Goal: Use online tool/utility: Utilize a website feature to perform a specific function

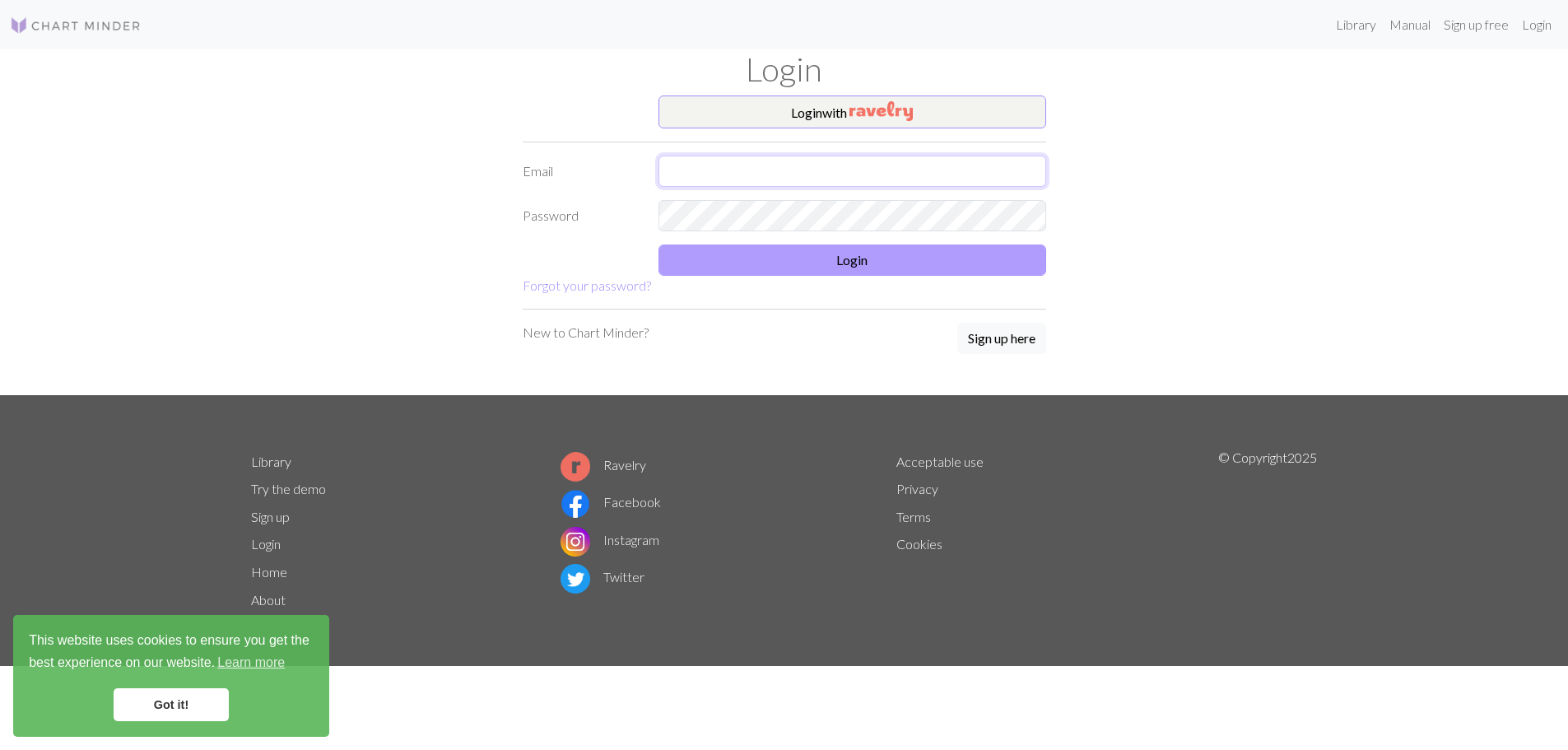
type input "[EMAIL_ADDRESS][DOMAIN_NAME]"
click at [861, 254] on button "Login" at bounding box center [852, 261] width 388 height 32
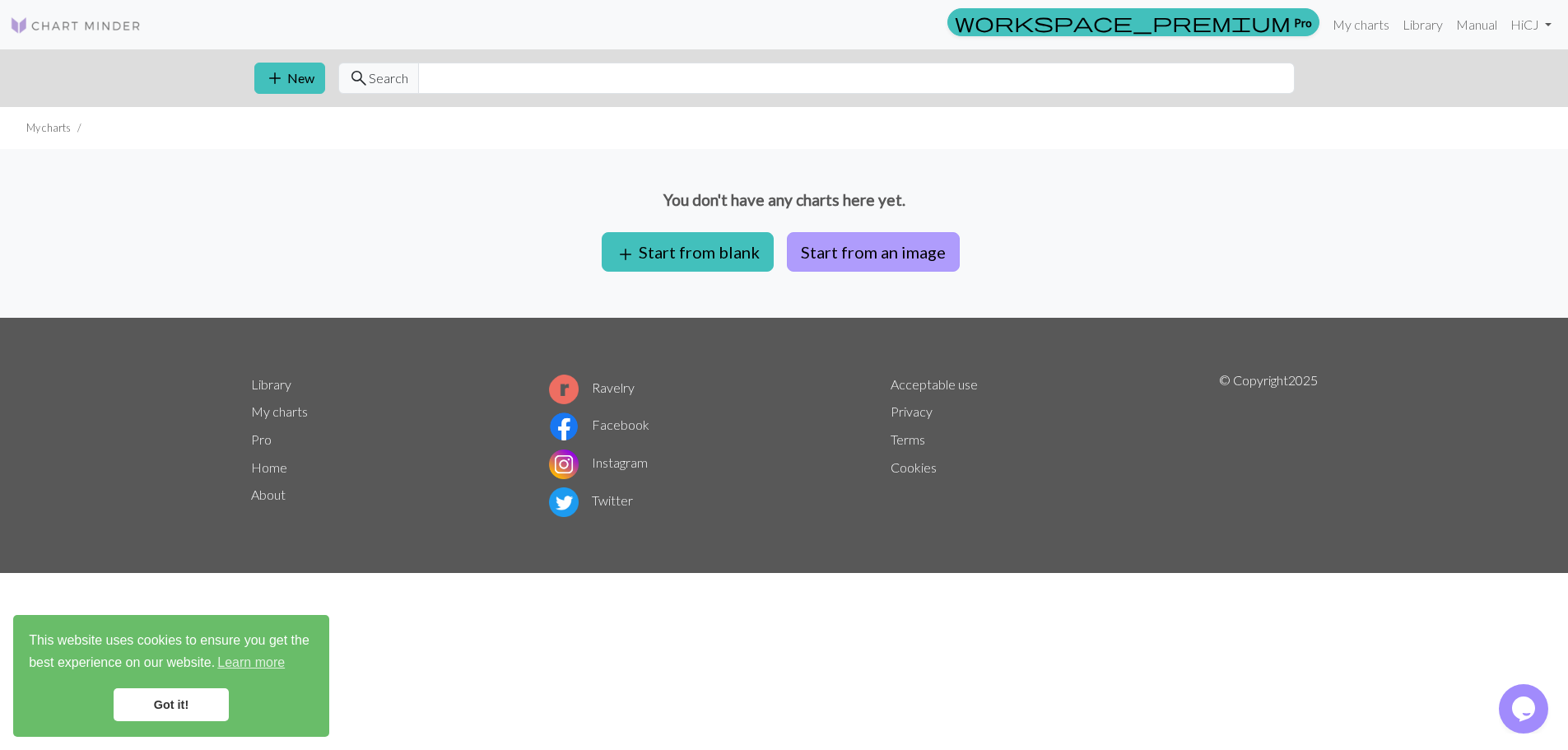
click at [842, 264] on button "Start from an image" at bounding box center [873, 251] width 173 height 39
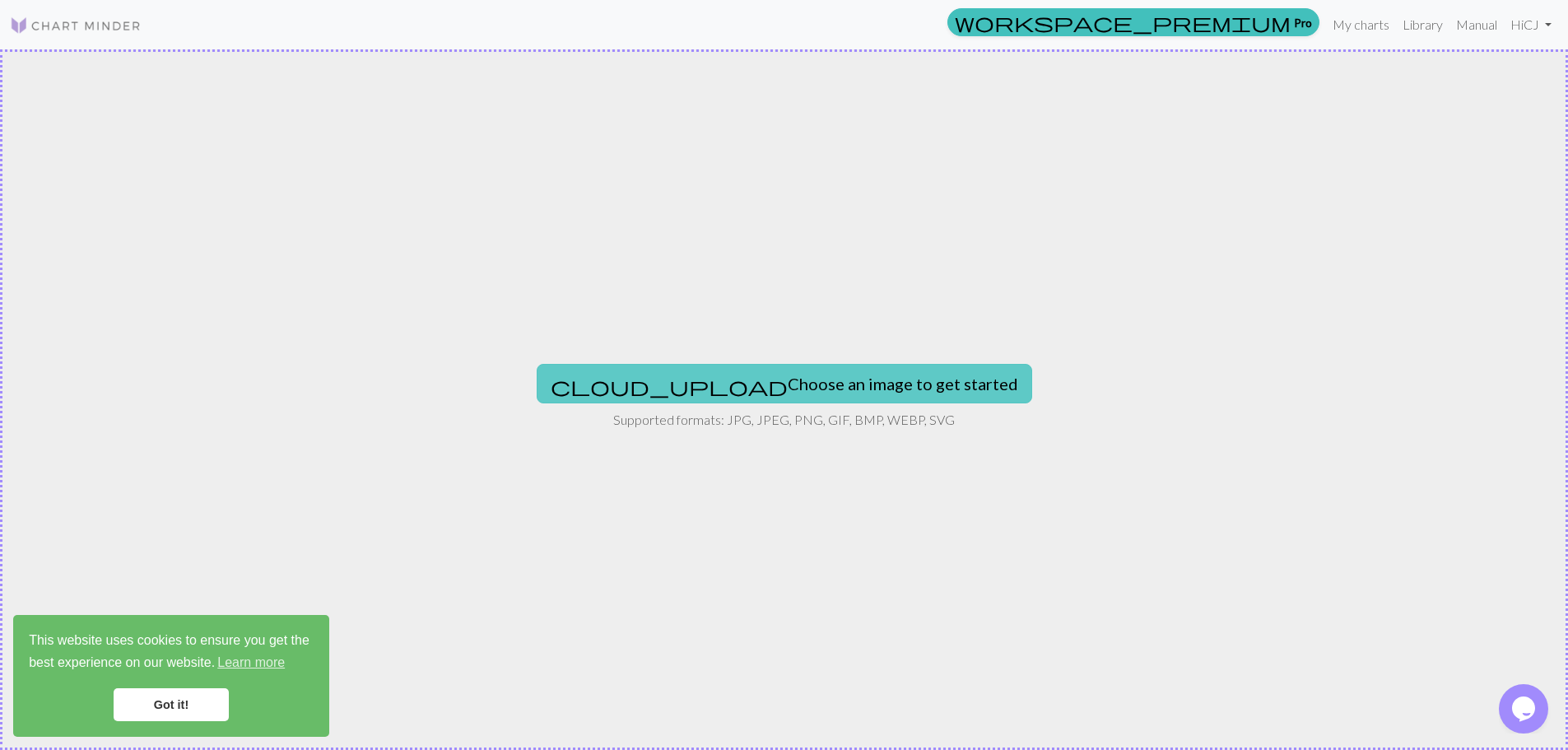
click at [778, 391] on button "cloud_upload Choose an image to get started" at bounding box center [784, 383] width 495 height 39
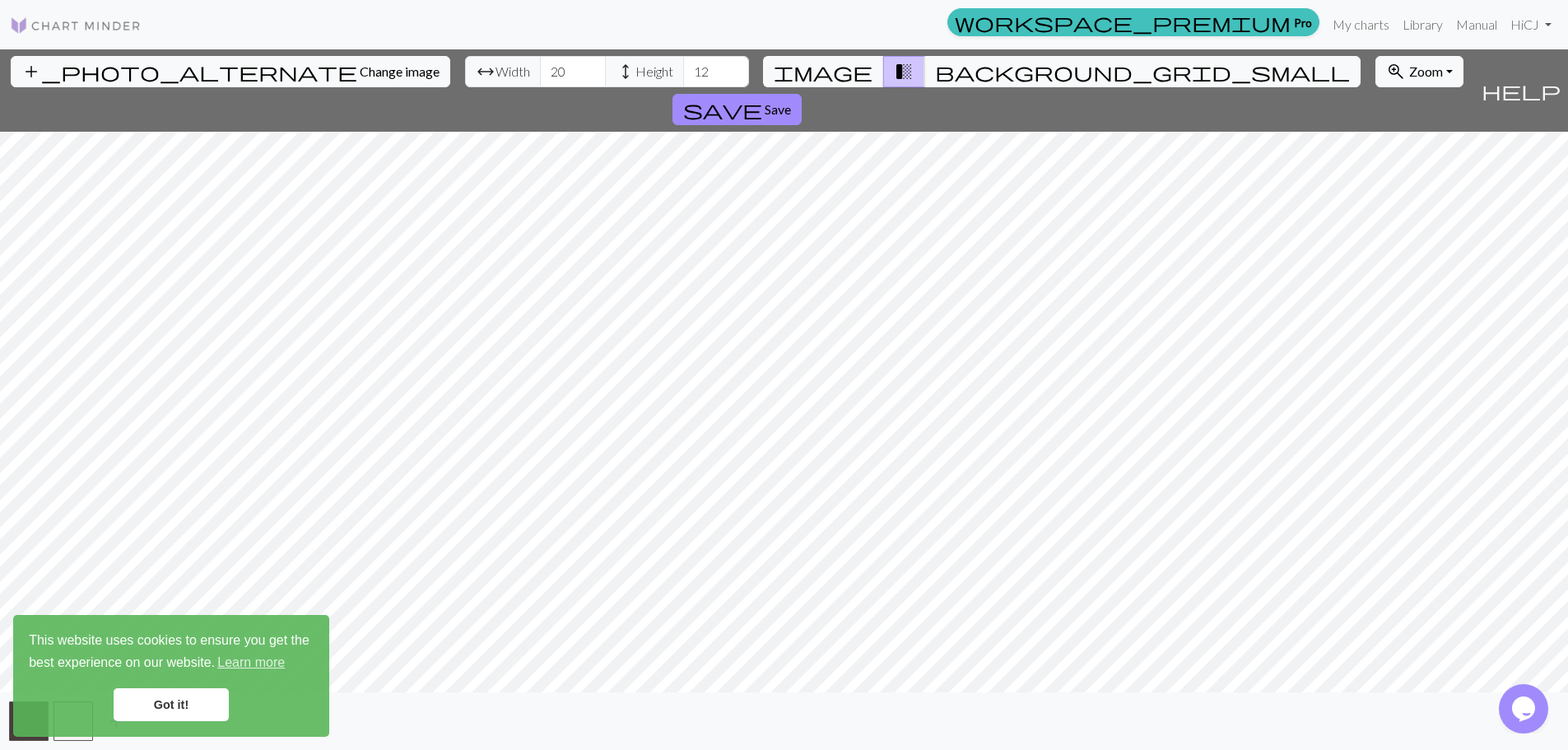
click at [167, 706] on link "Got it!" at bounding box center [171, 705] width 115 height 33
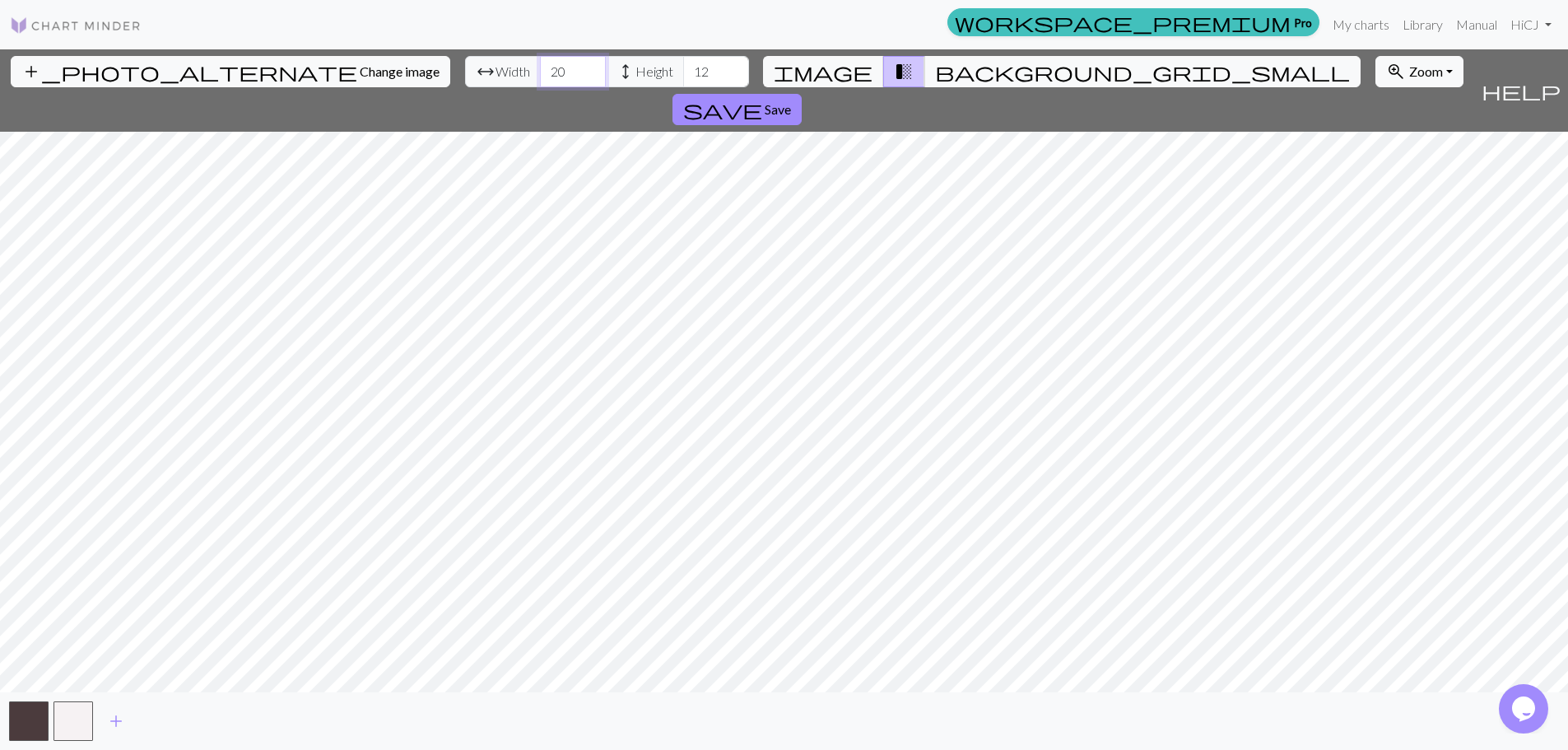
drag, startPoint x: 480, startPoint y: 75, endPoint x: 459, endPoint y: 75, distance: 21.0
click at [540, 75] on input "20" at bounding box center [573, 72] width 66 height 32
type input "50"
drag, startPoint x: 628, startPoint y: 76, endPoint x: 577, endPoint y: 77, distance: 51.0
click at [577, 77] on div "arrow_range Width 50 height Height 12" at bounding box center [607, 72] width 284 height 32
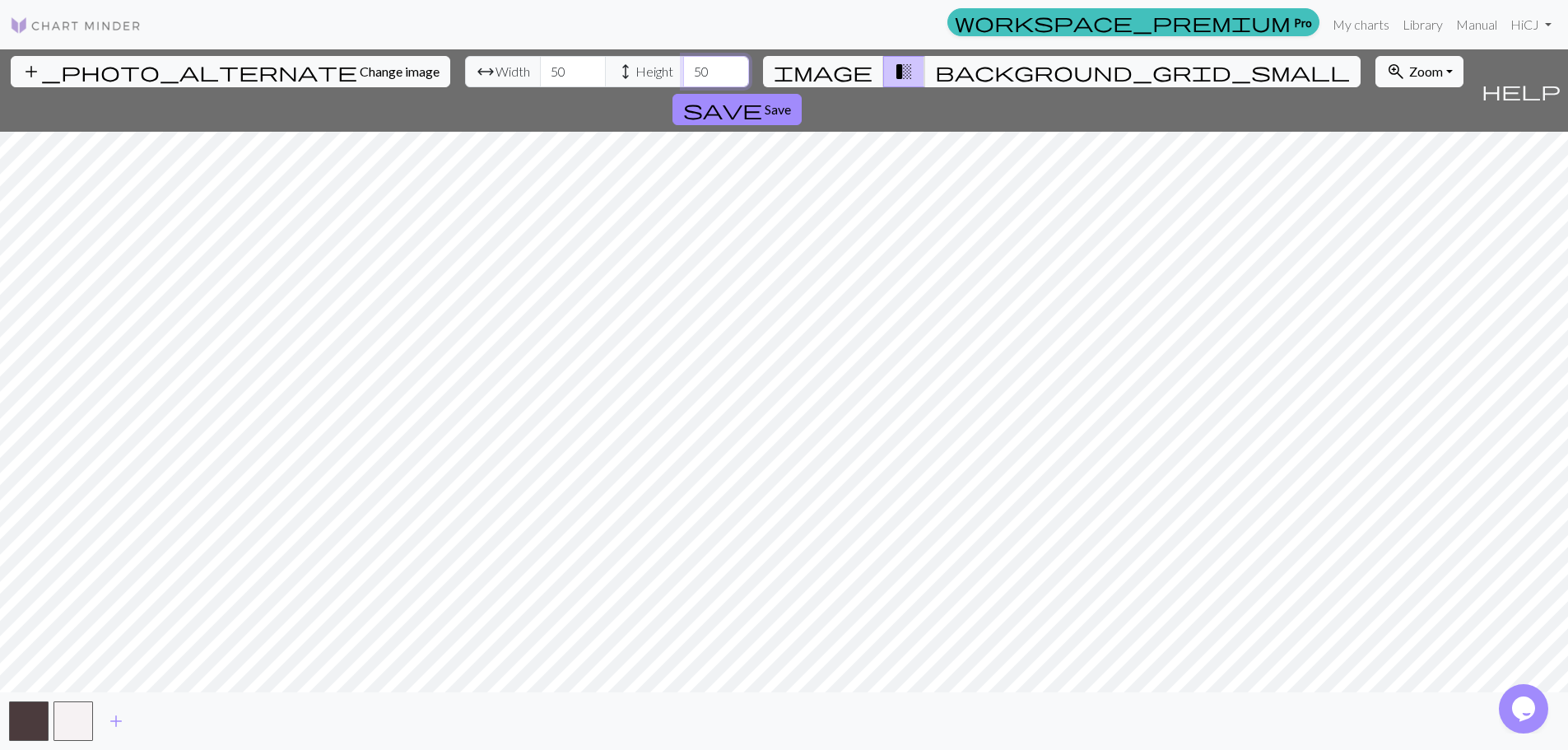
type input "50"
click at [164, 74] on div "add_photo_alternate Change image arrow_range Width 50 height Height 50 image tr…" at bounding box center [784, 400] width 1568 height 701
click at [114, 722] on span "add" at bounding box center [117, 721] width 20 height 23
click at [111, 725] on button "button" at bounding box center [117, 721] width 39 height 39
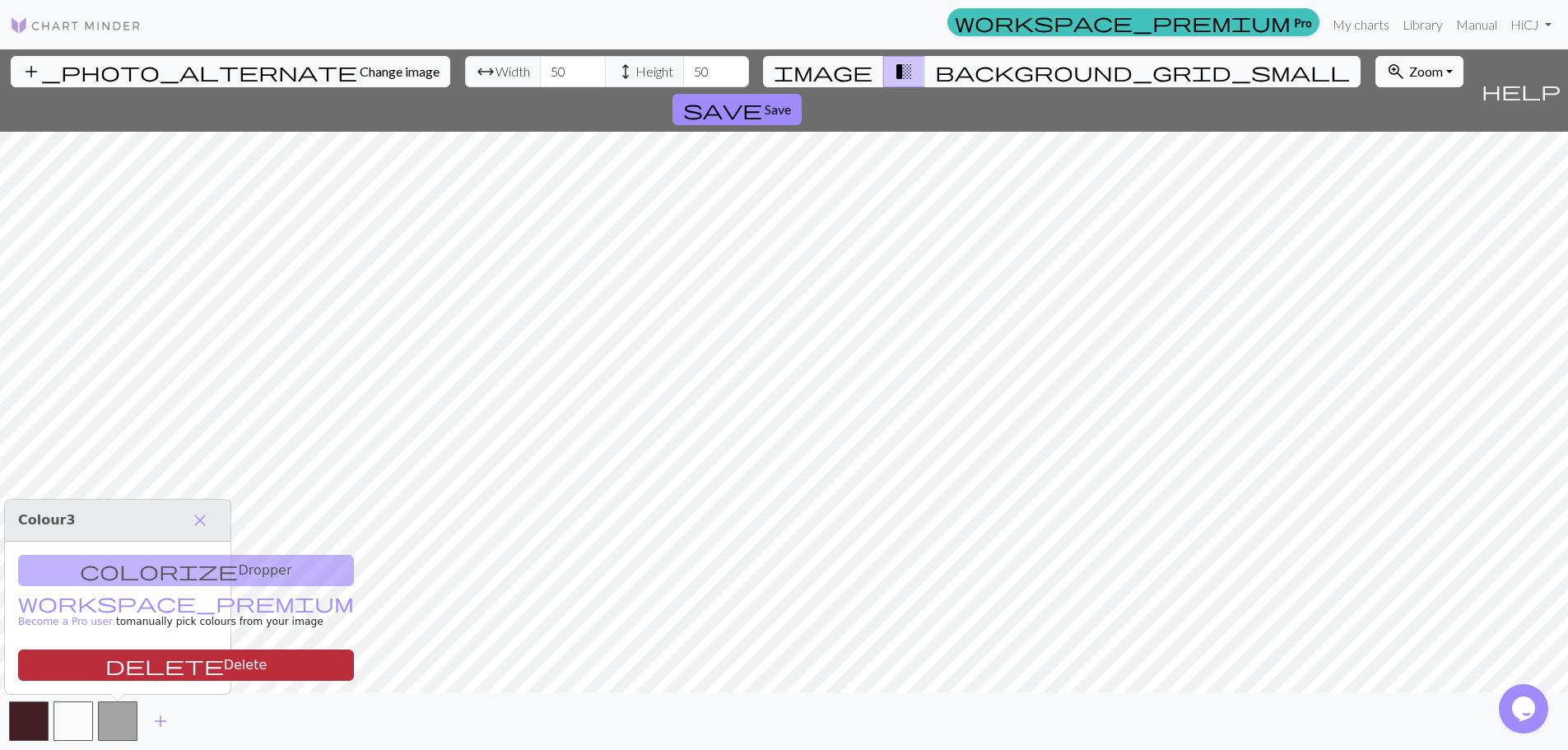
click at [122, 651] on button "delete Delete" at bounding box center [186, 665] width 335 height 32
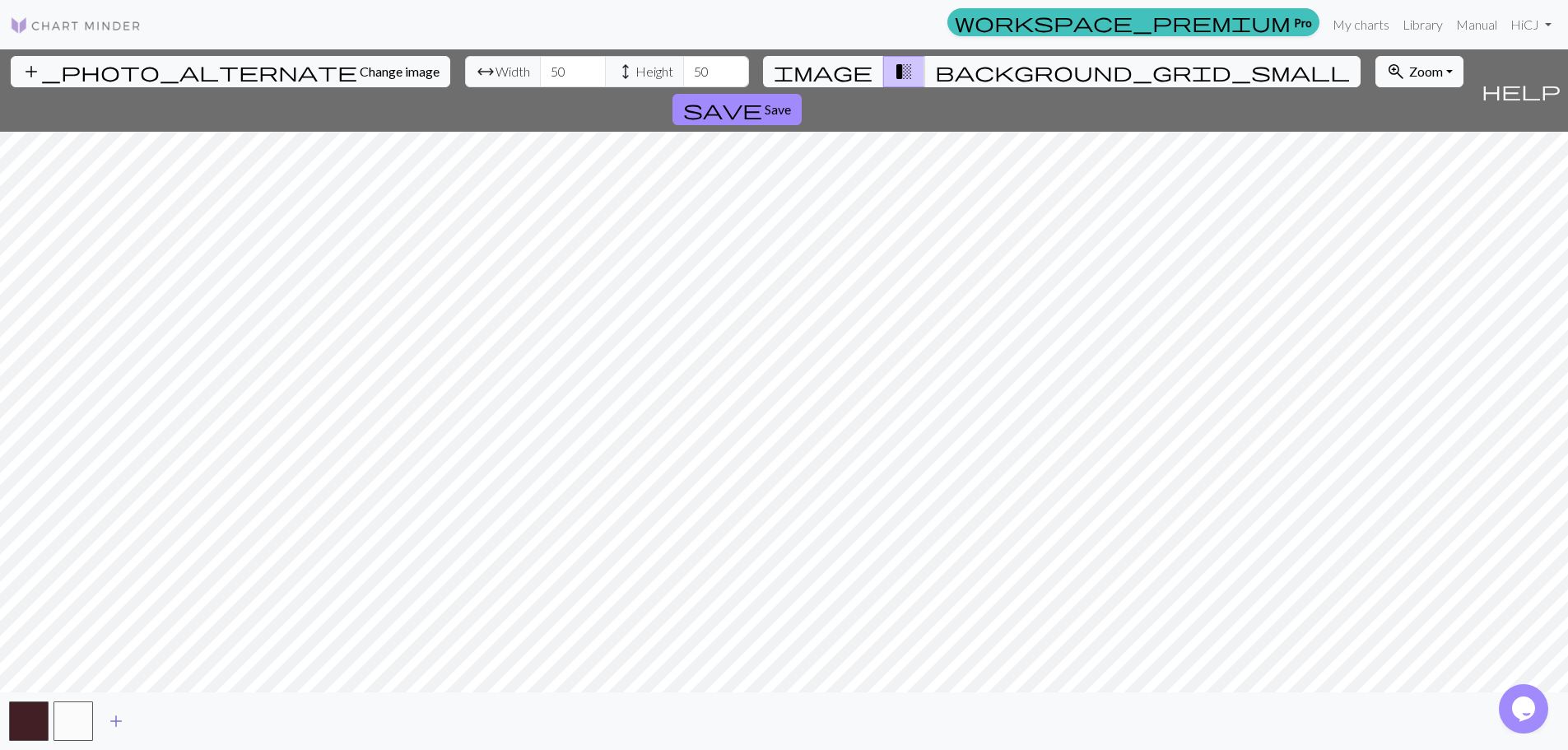
click at [112, 729] on span "add" at bounding box center [117, 721] width 20 height 23
click at [160, 727] on span "add" at bounding box center [161, 721] width 20 height 23
click at [211, 720] on span "add" at bounding box center [205, 721] width 20 height 23
click at [244, 723] on span "add" at bounding box center [250, 721] width 20 height 23
click at [935, 70] on span "background_grid_small" at bounding box center [1142, 72] width 414 height 23
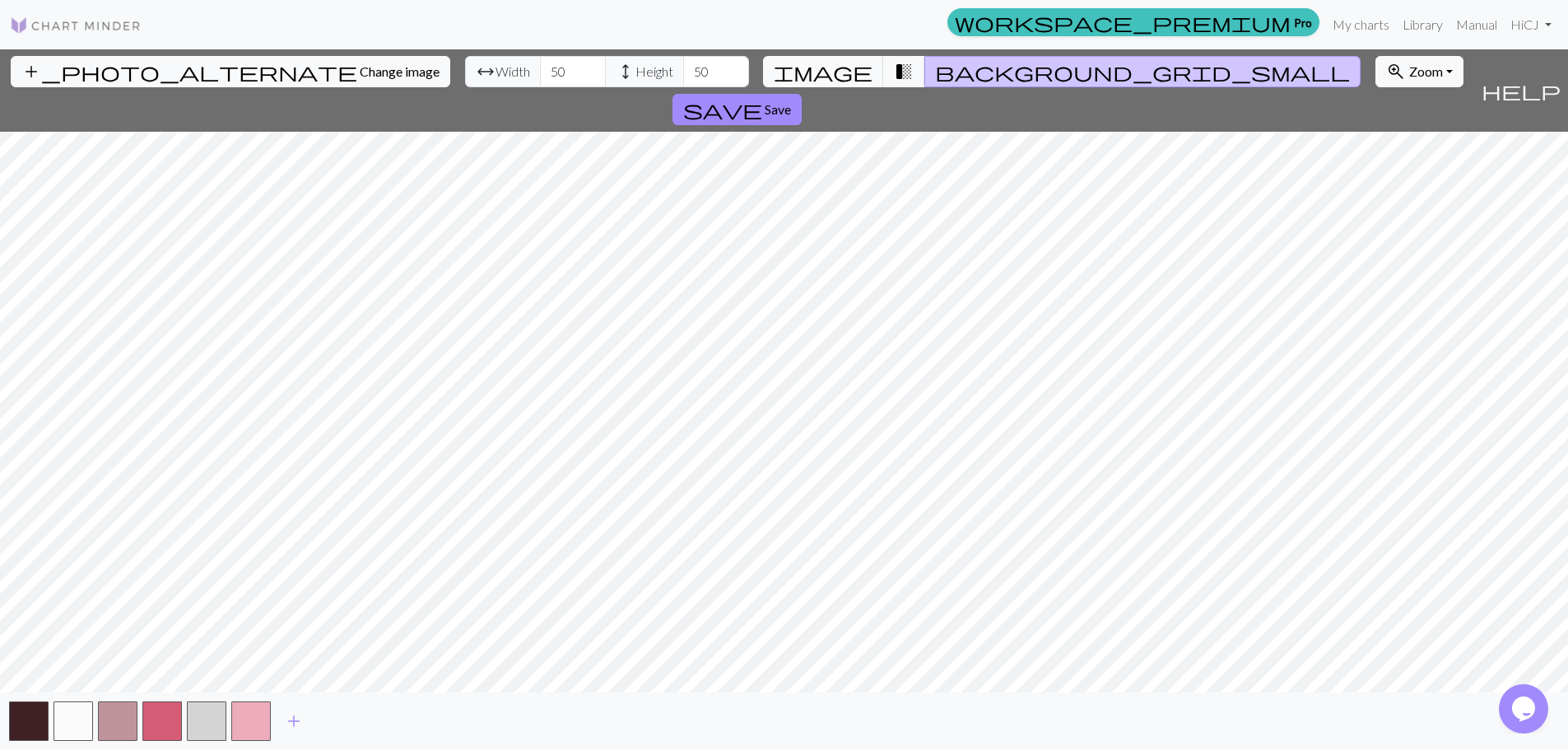
click at [935, 70] on span "background_grid_small" at bounding box center [1142, 72] width 414 height 23
click at [894, 72] on span "transition_fade" at bounding box center [904, 72] width 20 height 23
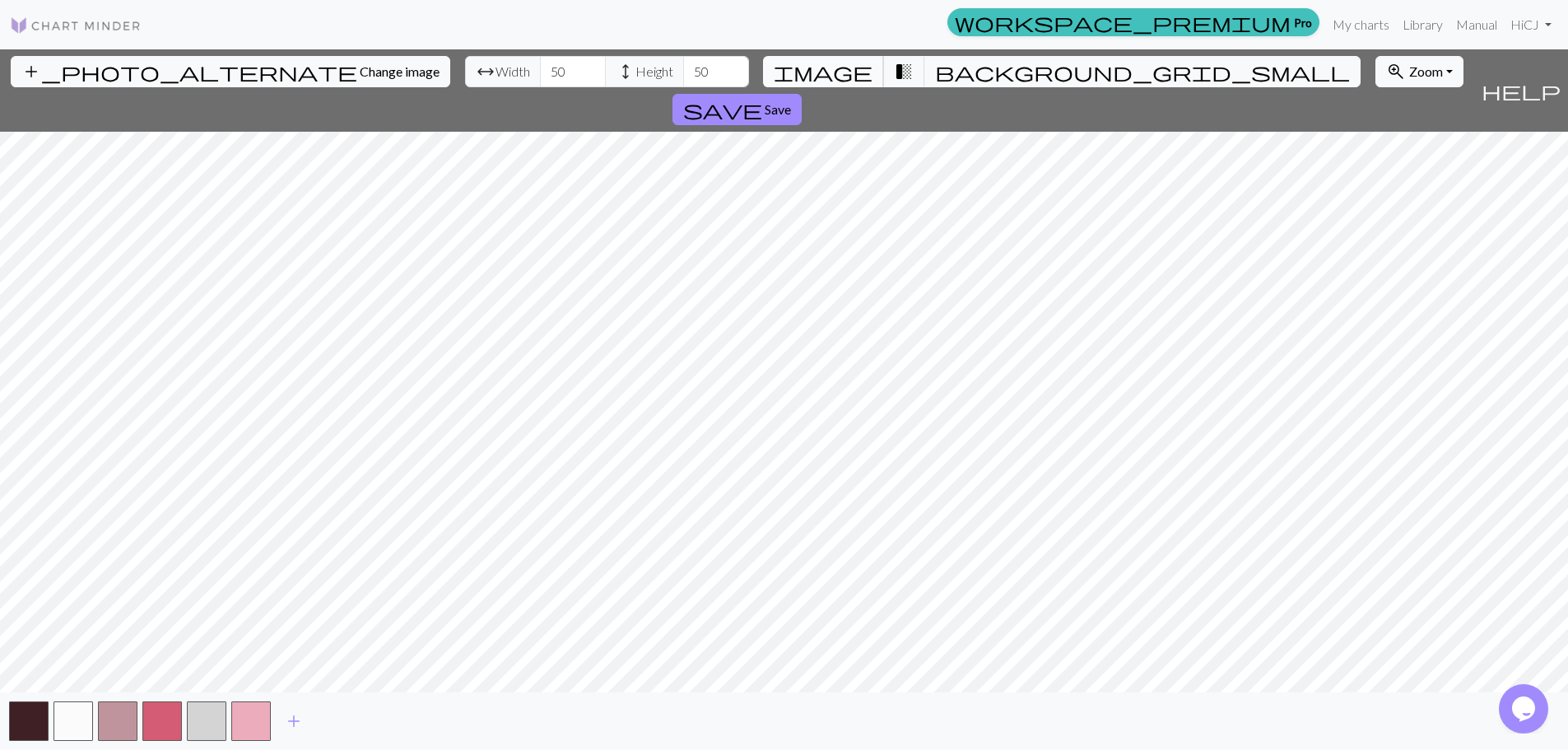
click at [842, 67] on span "image" at bounding box center [823, 72] width 99 height 23
click at [290, 723] on span "add" at bounding box center [294, 721] width 20 height 23
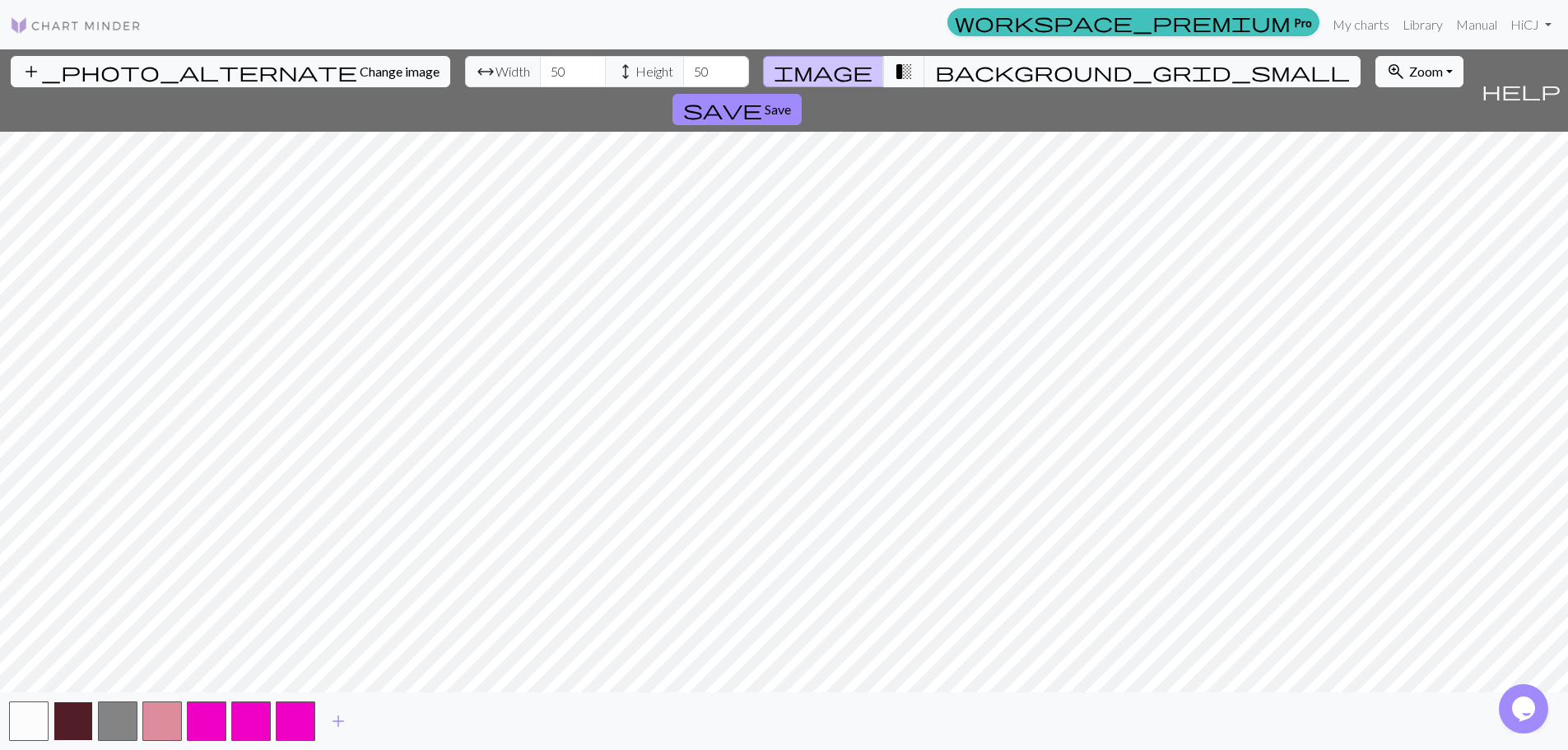
click at [73, 723] on button "button" at bounding box center [72, 721] width 39 height 39
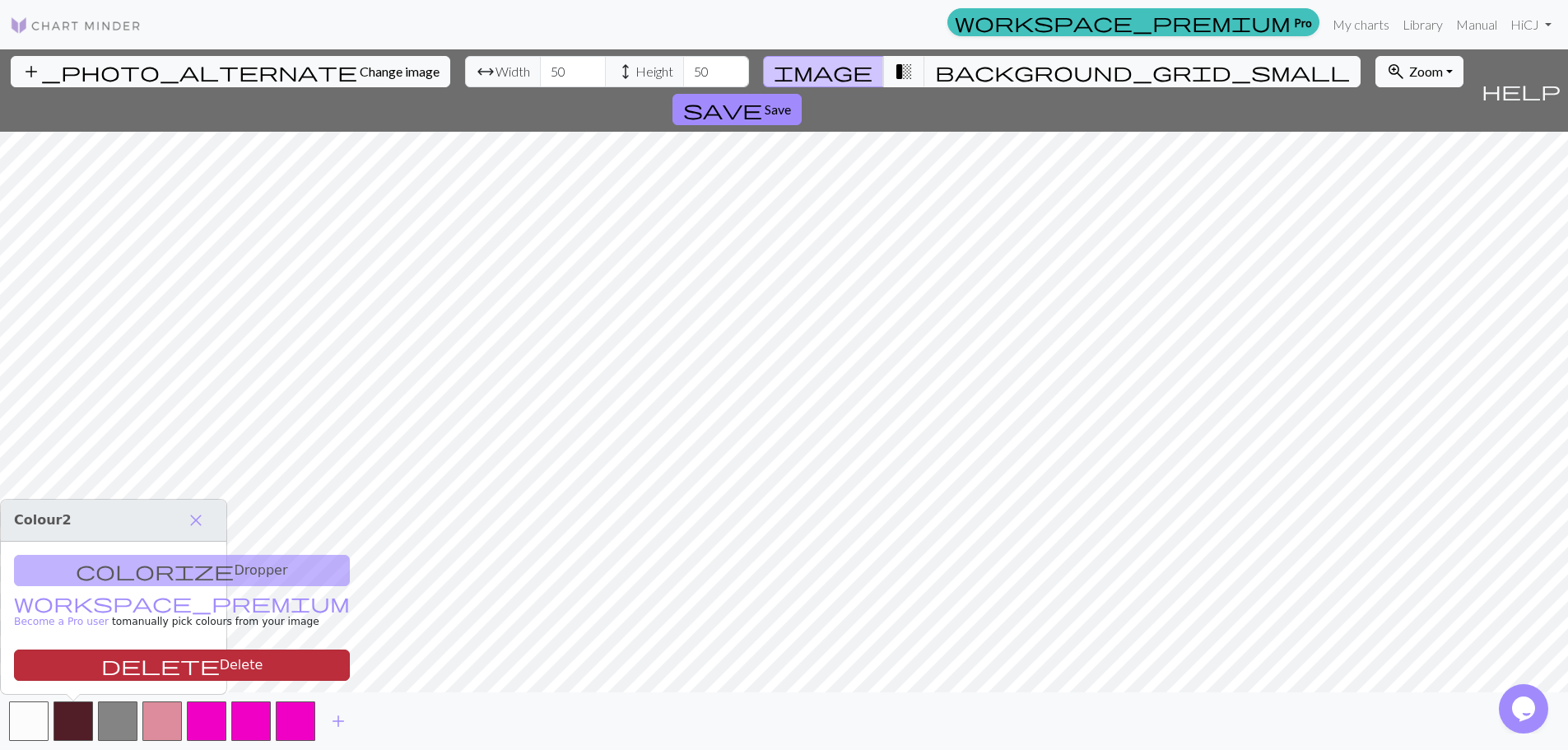
click at [102, 668] on span "delete" at bounding box center [161, 665] width 118 height 23
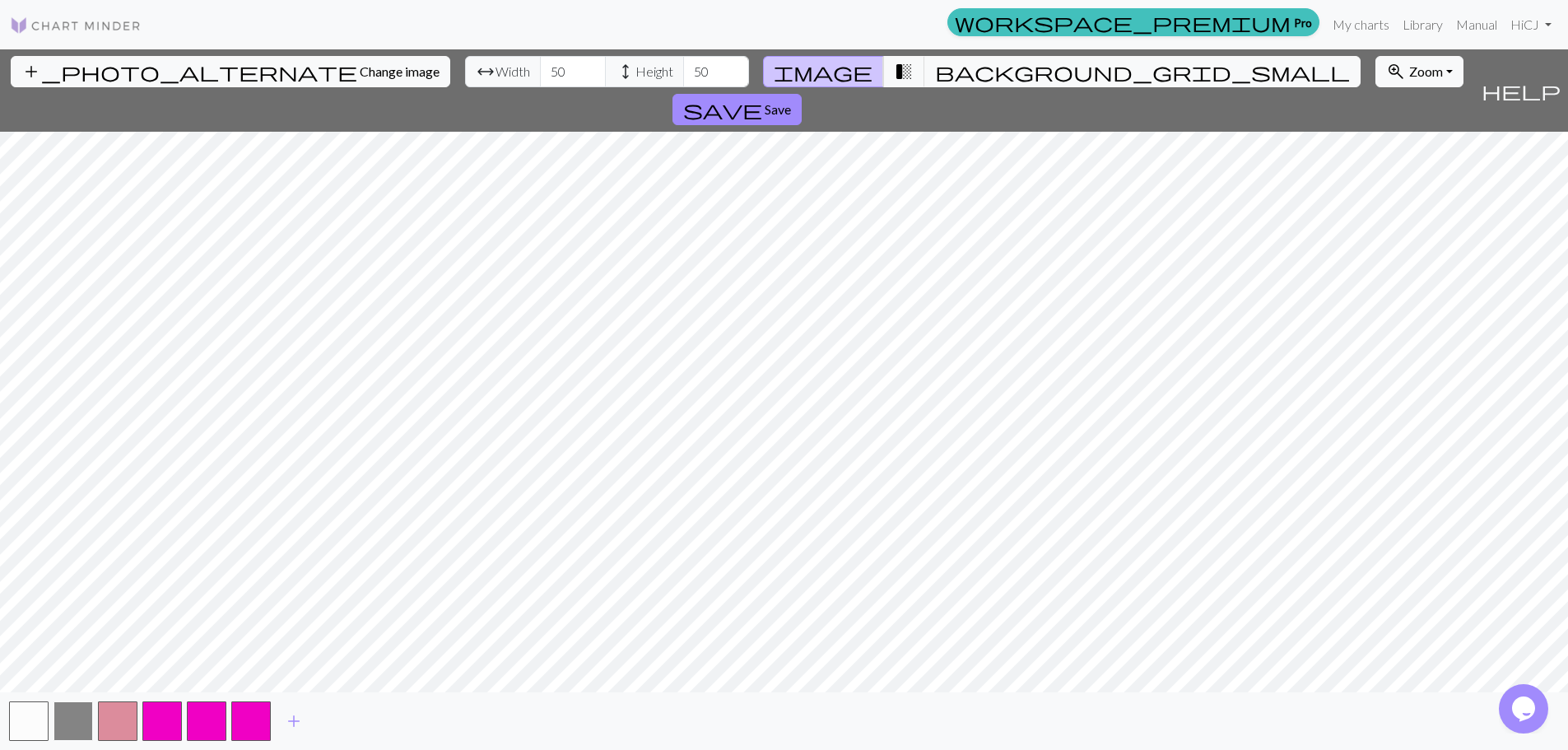
click at [72, 713] on button "button" at bounding box center [72, 721] width 39 height 39
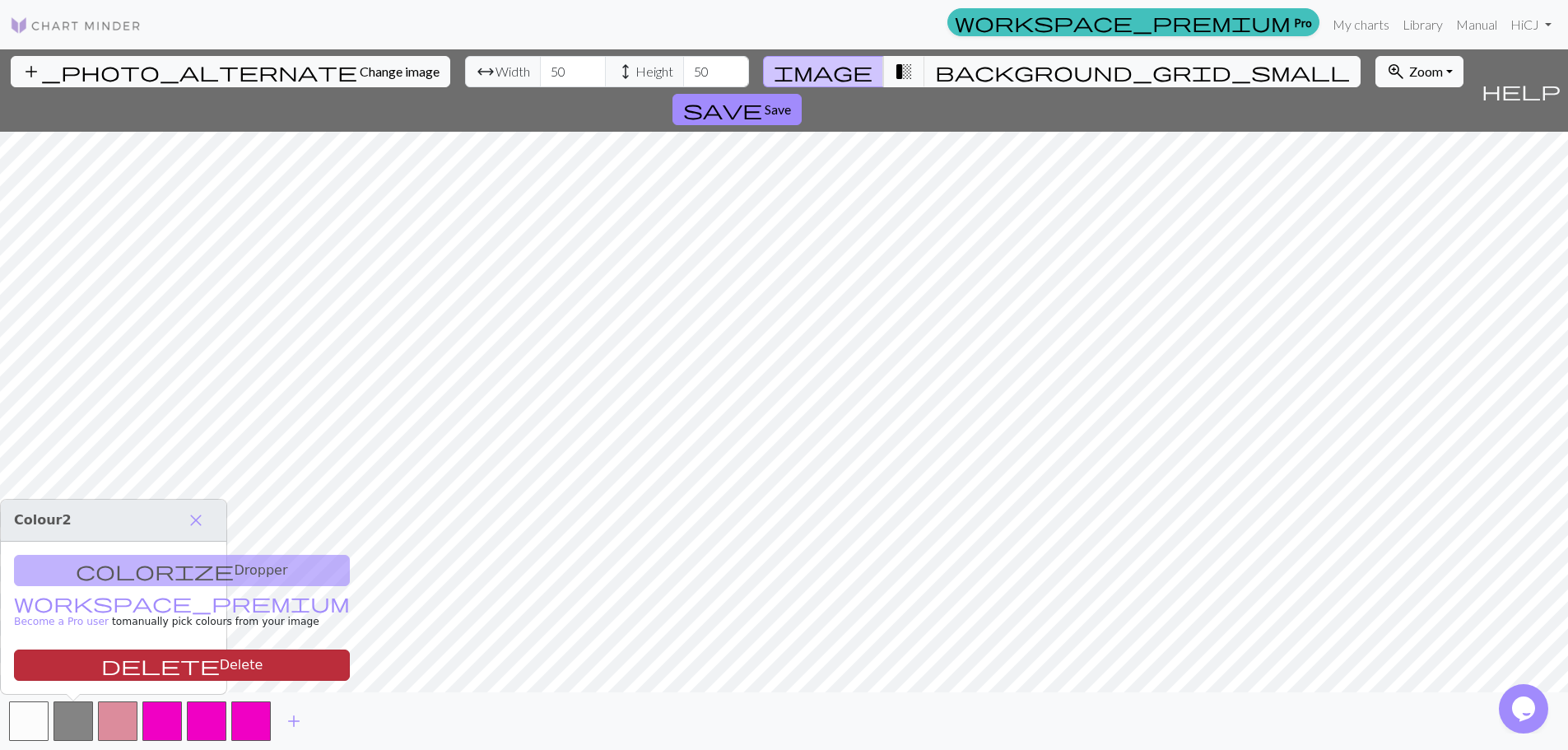
click at [102, 663] on span "delete" at bounding box center [161, 665] width 118 height 23
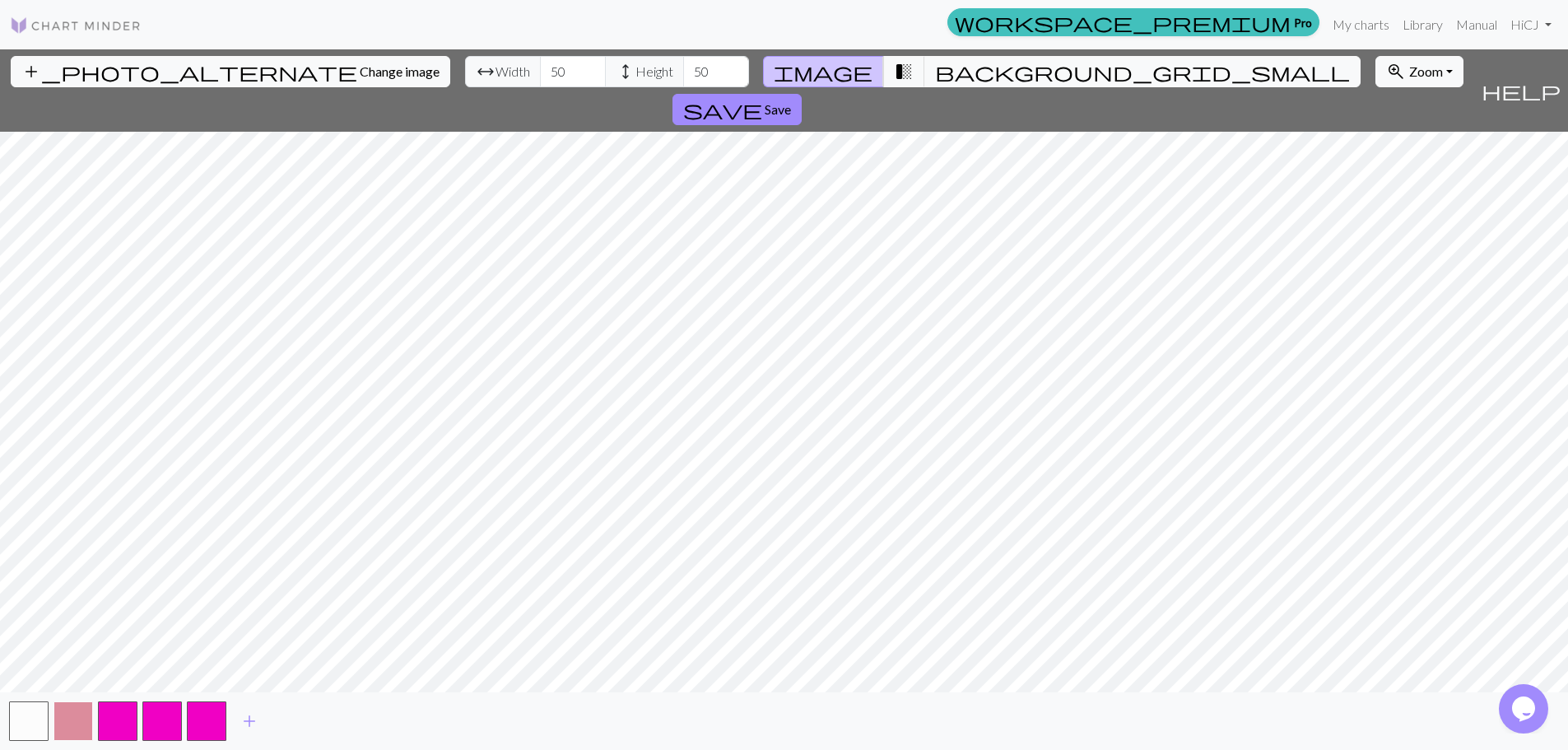
click at [73, 722] on button "button" at bounding box center [72, 721] width 39 height 39
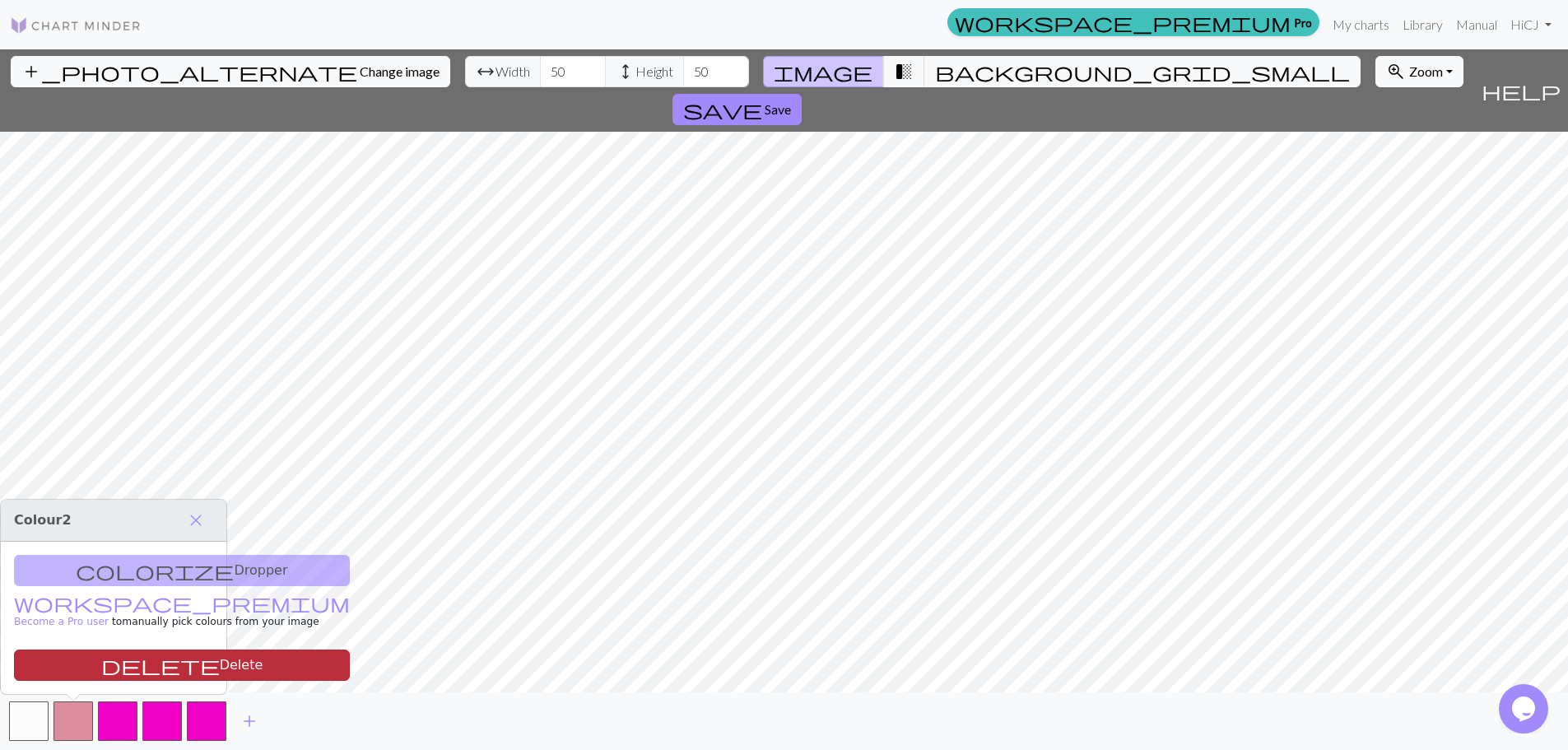
click at [82, 673] on button "delete Delete" at bounding box center [181, 665] width 335 height 32
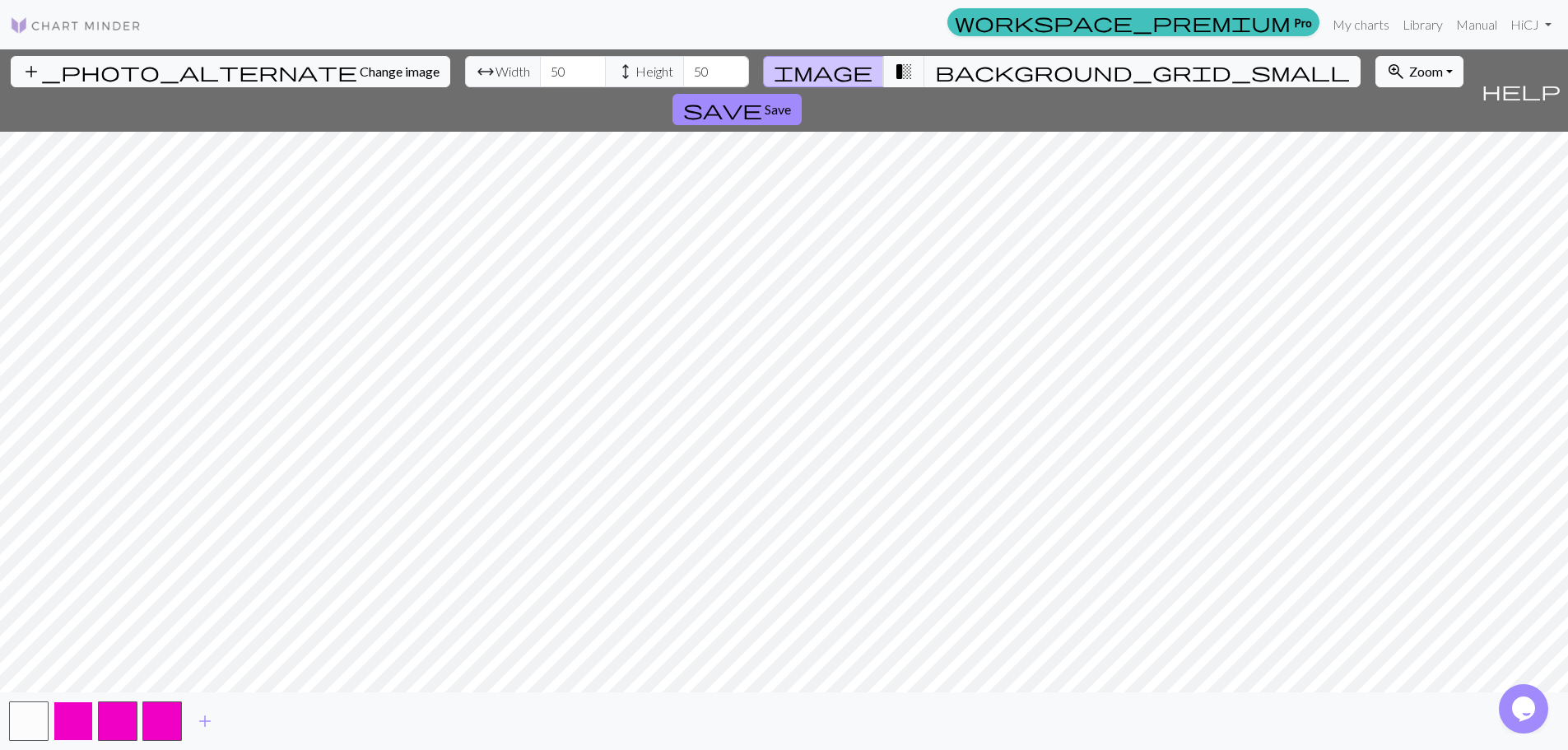
click at [71, 716] on button "button" at bounding box center [72, 721] width 39 height 39
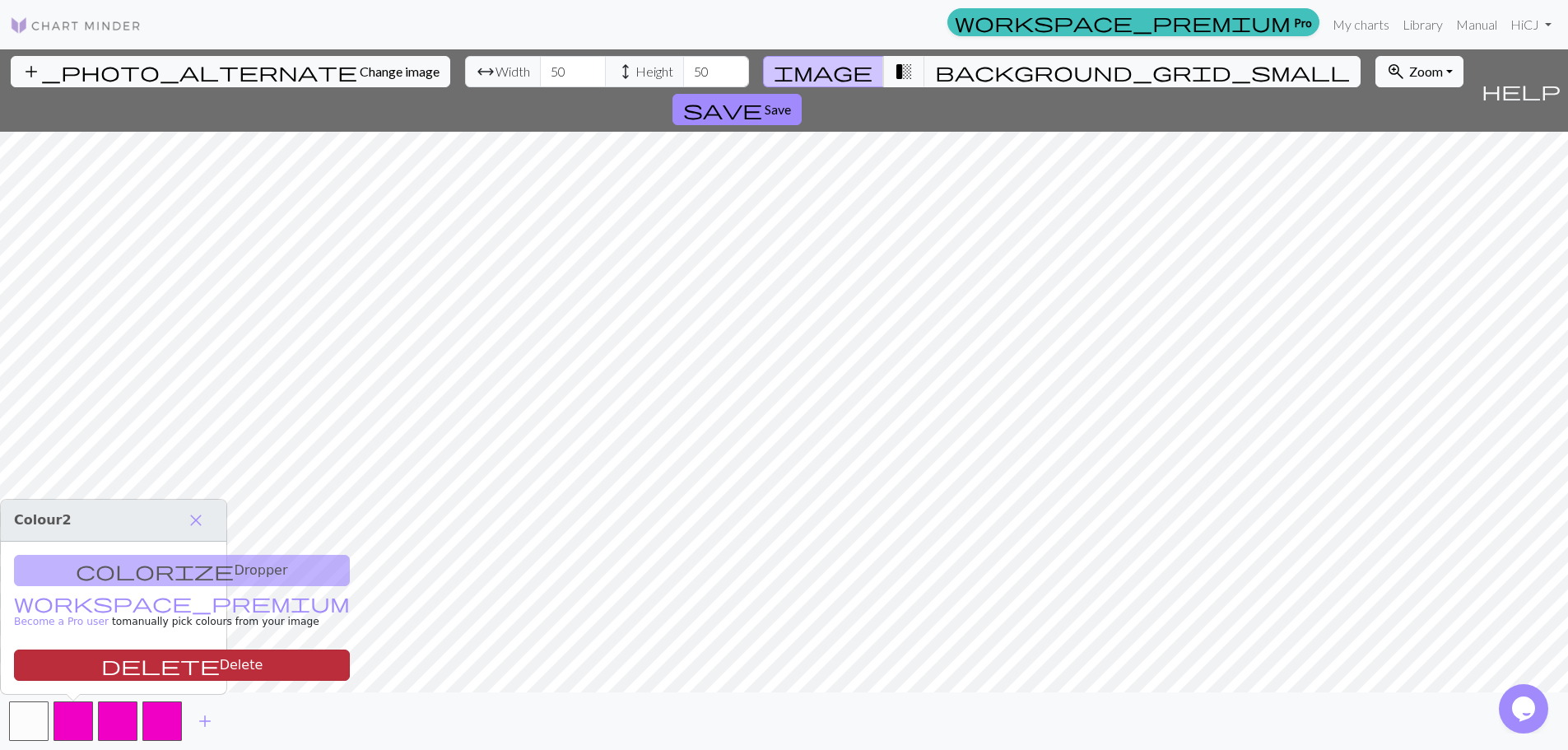
click at [102, 676] on span "delete" at bounding box center [161, 665] width 118 height 23
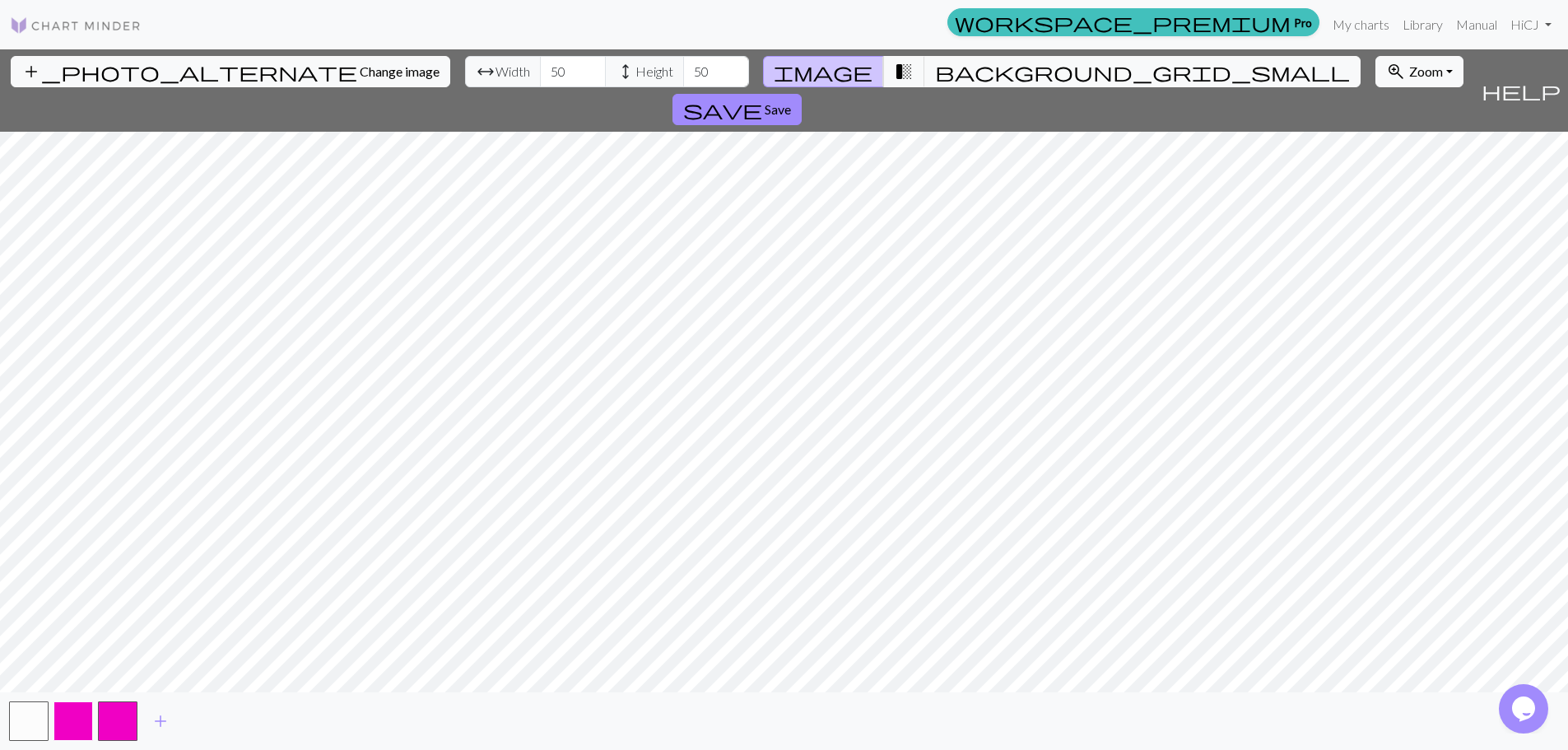
click at [81, 719] on button "button" at bounding box center [72, 721] width 39 height 39
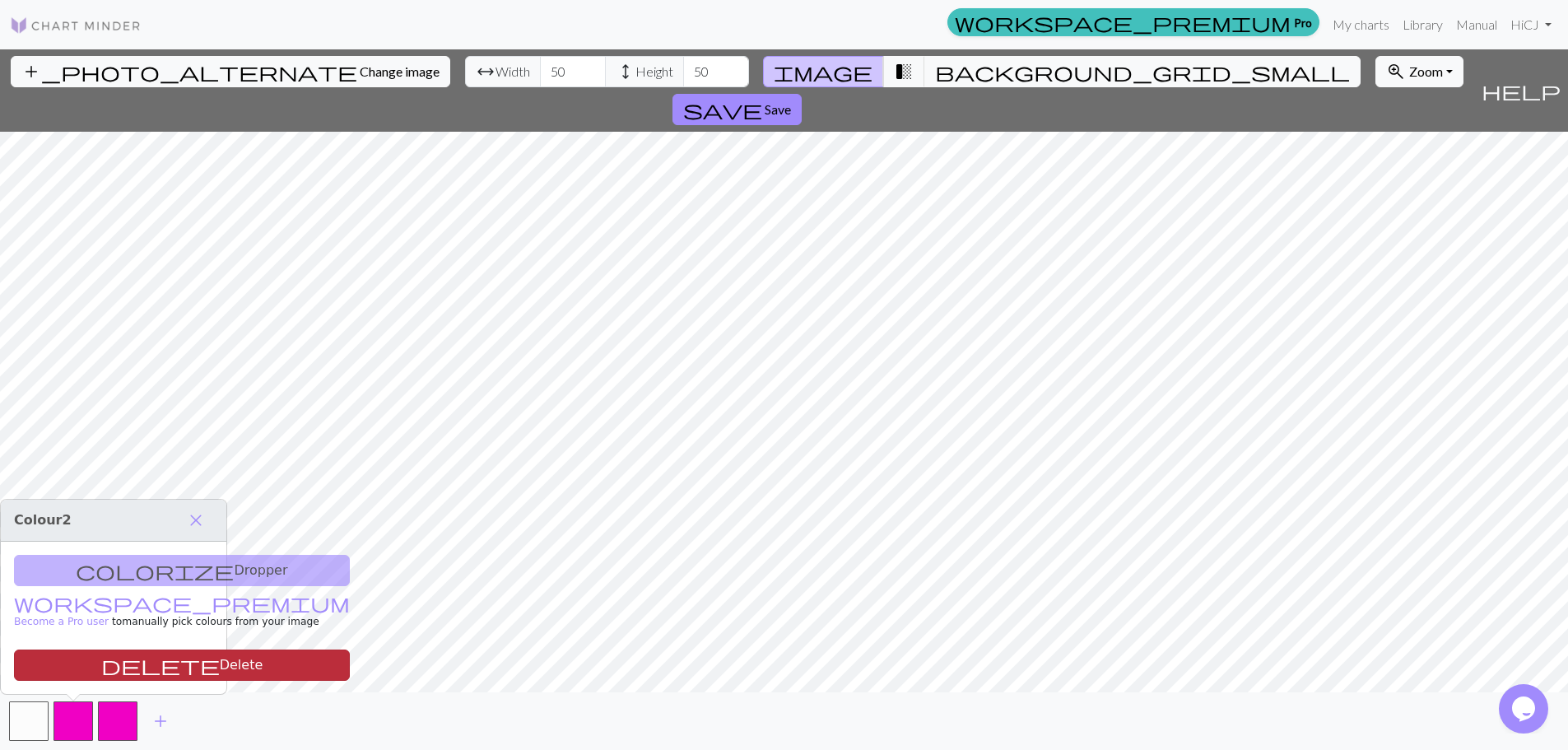
click at [102, 663] on span "delete" at bounding box center [161, 665] width 118 height 23
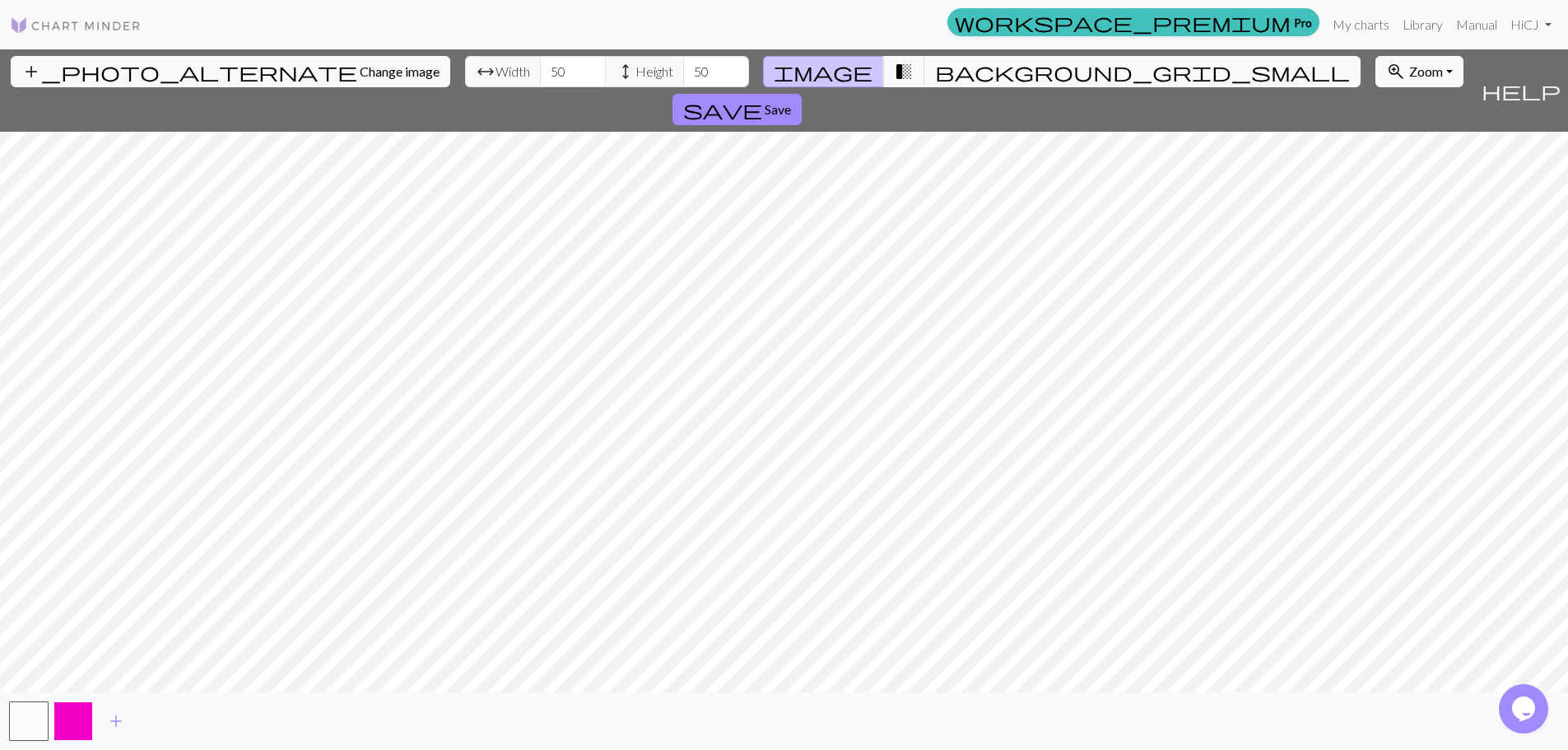
click at [74, 718] on button "button" at bounding box center [72, 721] width 39 height 39
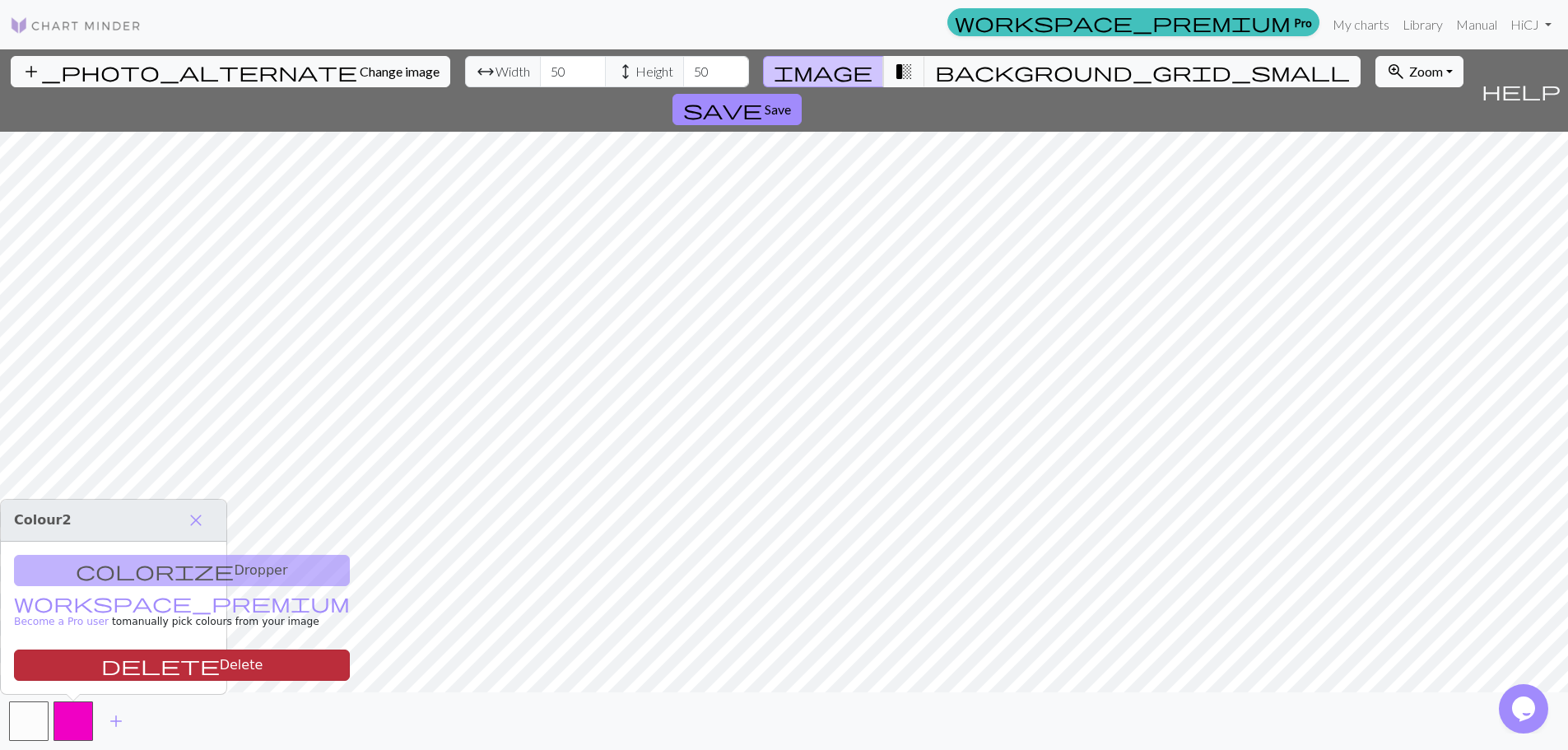
click at [102, 661] on span "delete" at bounding box center [161, 665] width 118 height 23
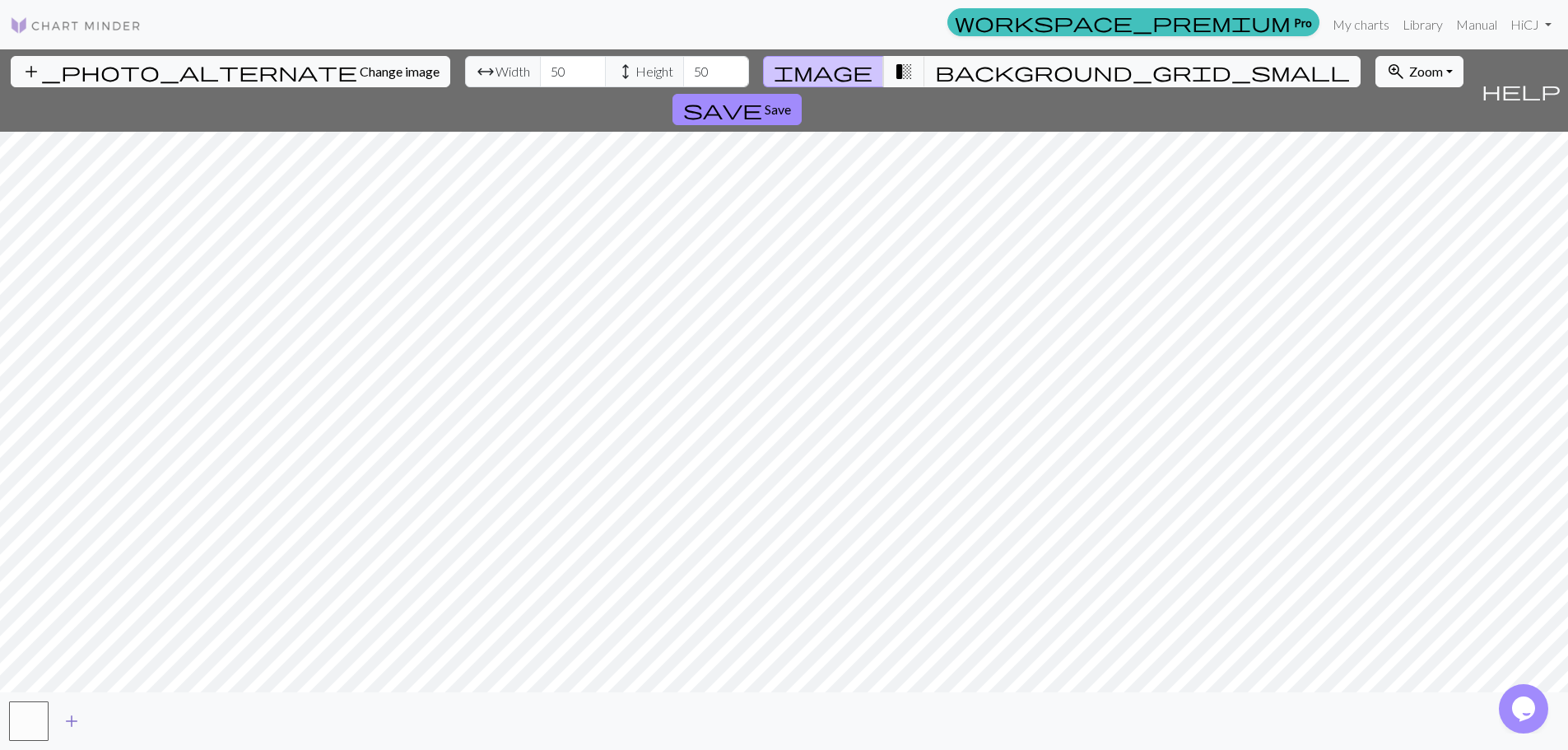
click at [74, 728] on span "add" at bounding box center [72, 721] width 20 height 23
click at [117, 726] on span "add" at bounding box center [117, 721] width 20 height 23
click at [163, 723] on span "add" at bounding box center [161, 721] width 20 height 23
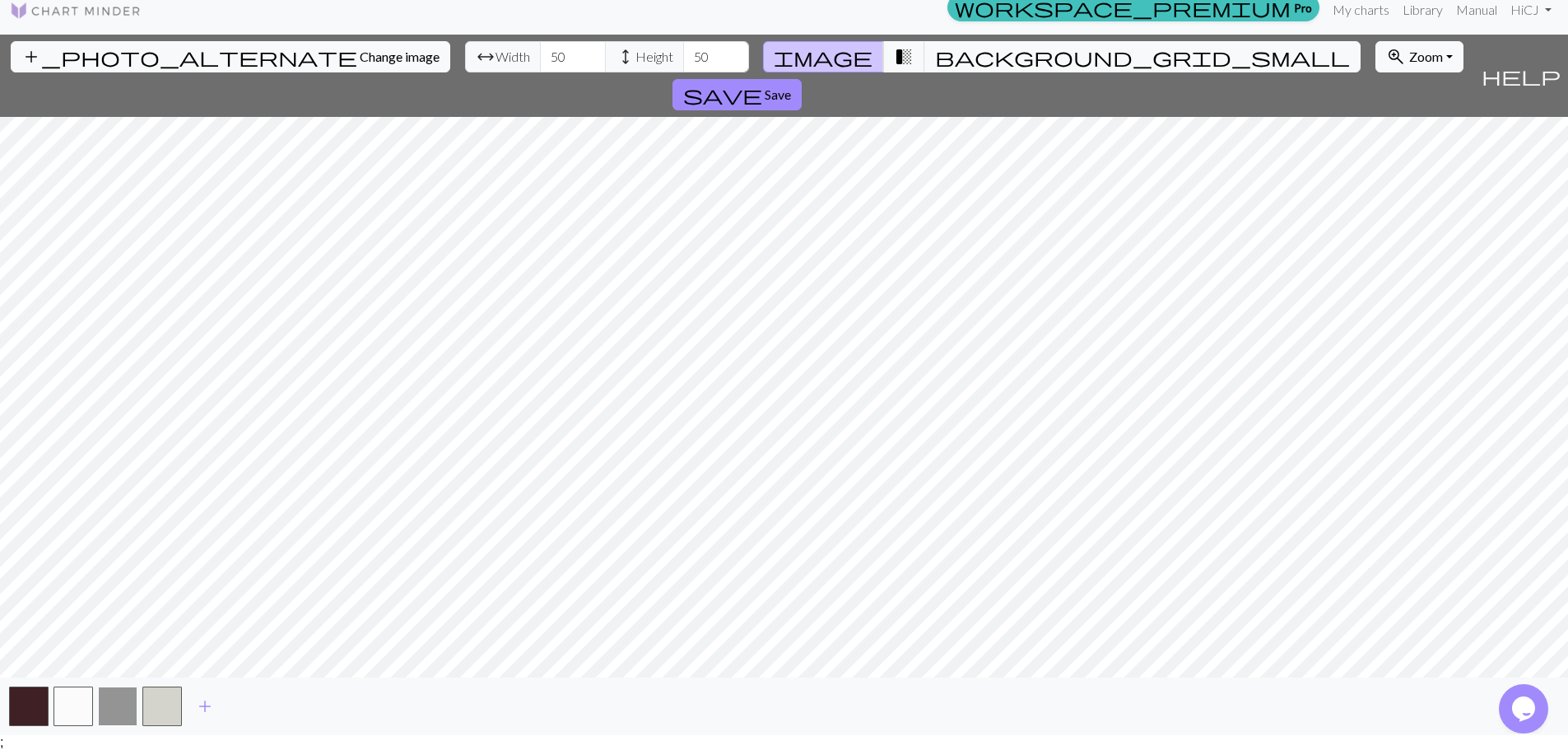
drag, startPoint x: 113, startPoint y: 707, endPoint x: 130, endPoint y: 713, distance: 18.0
click at [130, 713] on button "button" at bounding box center [117, 706] width 39 height 39
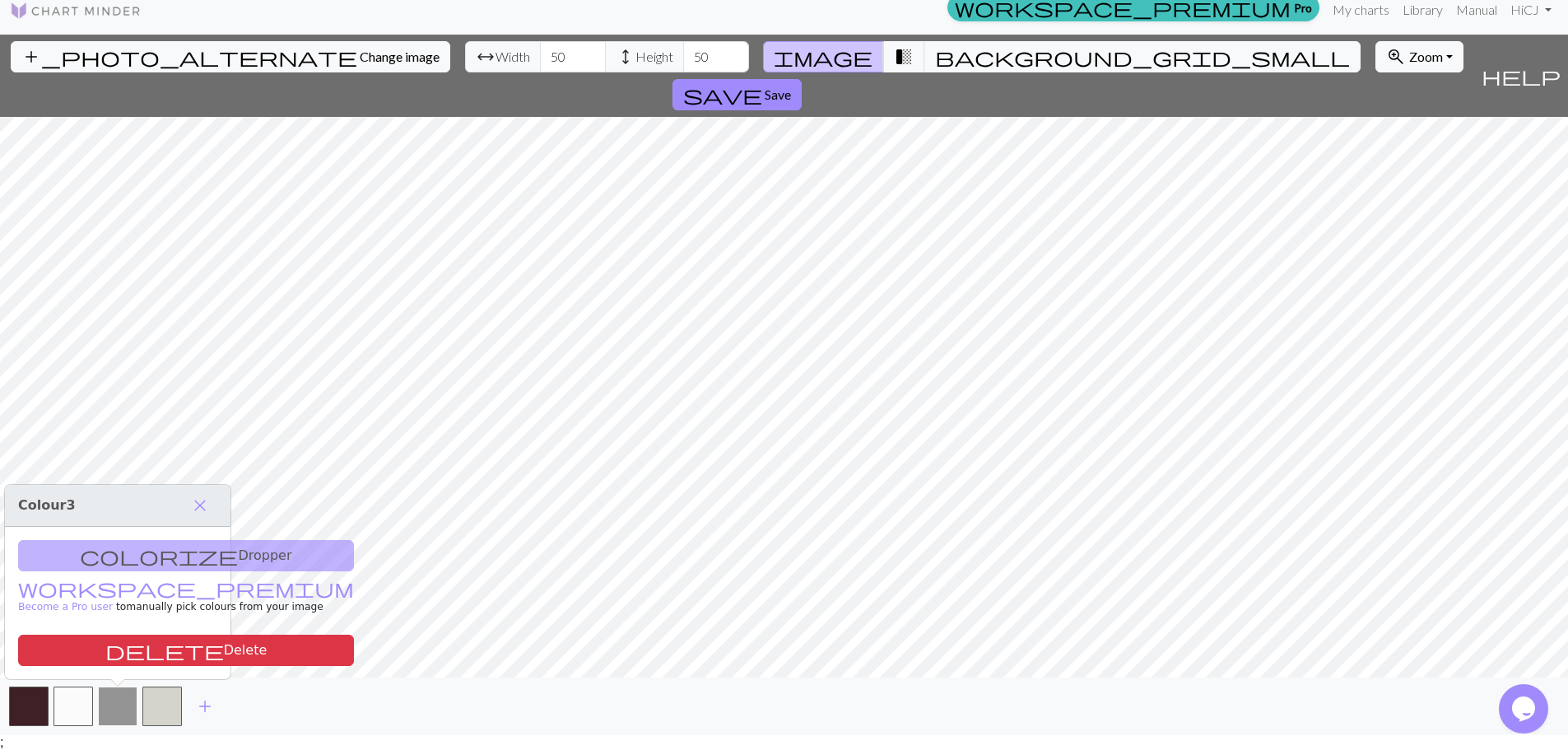
click at [130, 713] on button "button" at bounding box center [117, 706] width 39 height 39
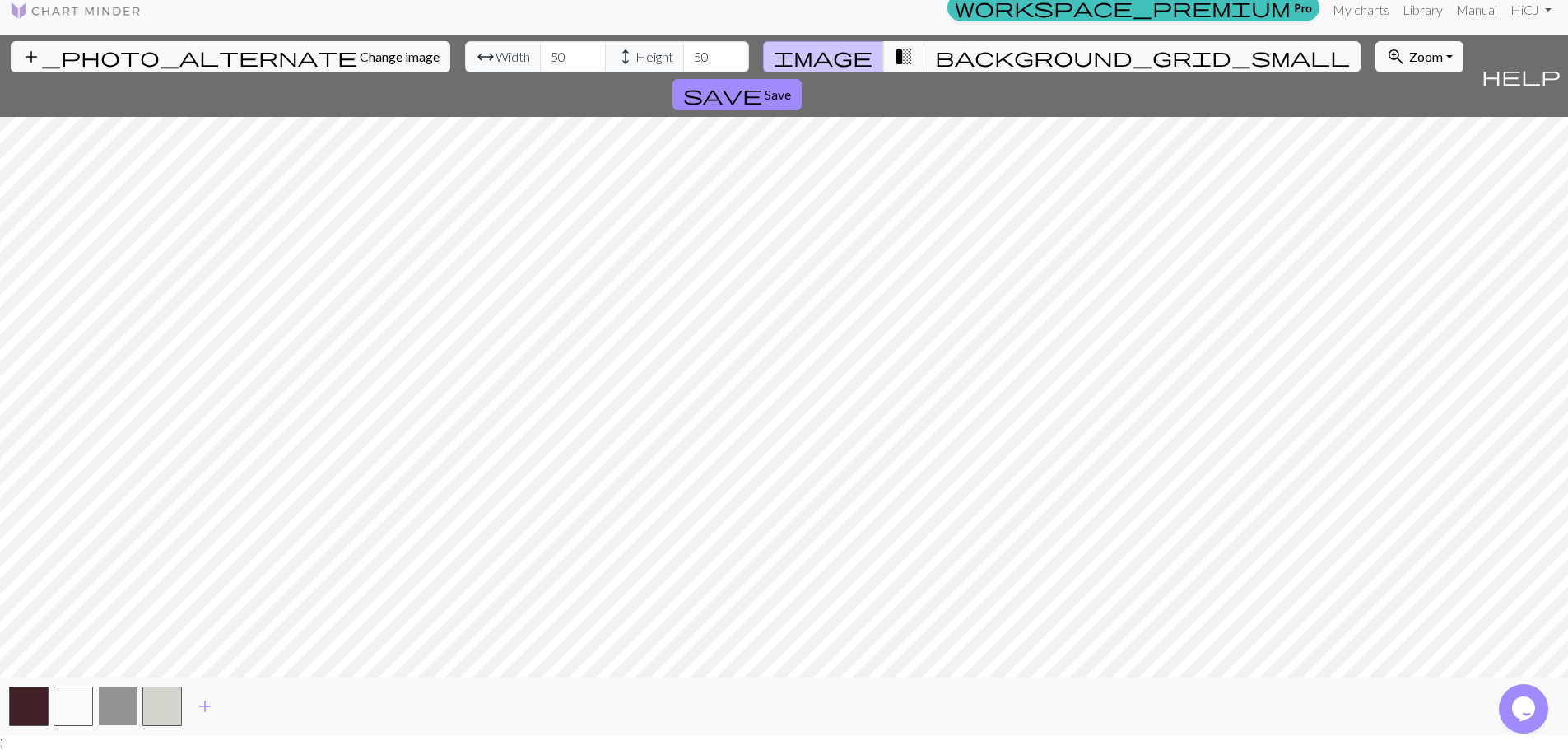
click at [130, 713] on button "button" at bounding box center [117, 706] width 39 height 39
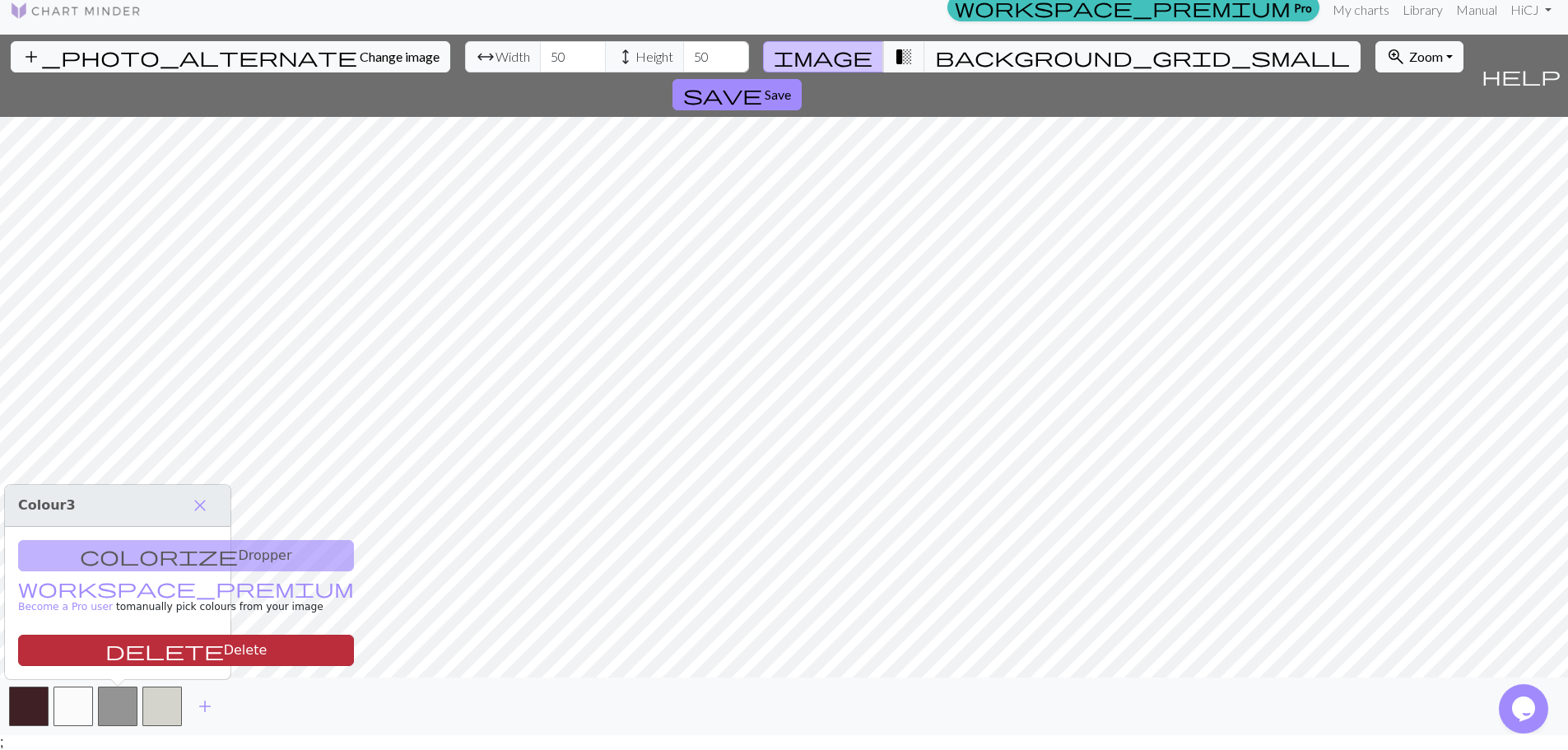
click at [126, 647] on button "delete Delete" at bounding box center [186, 650] width 335 height 32
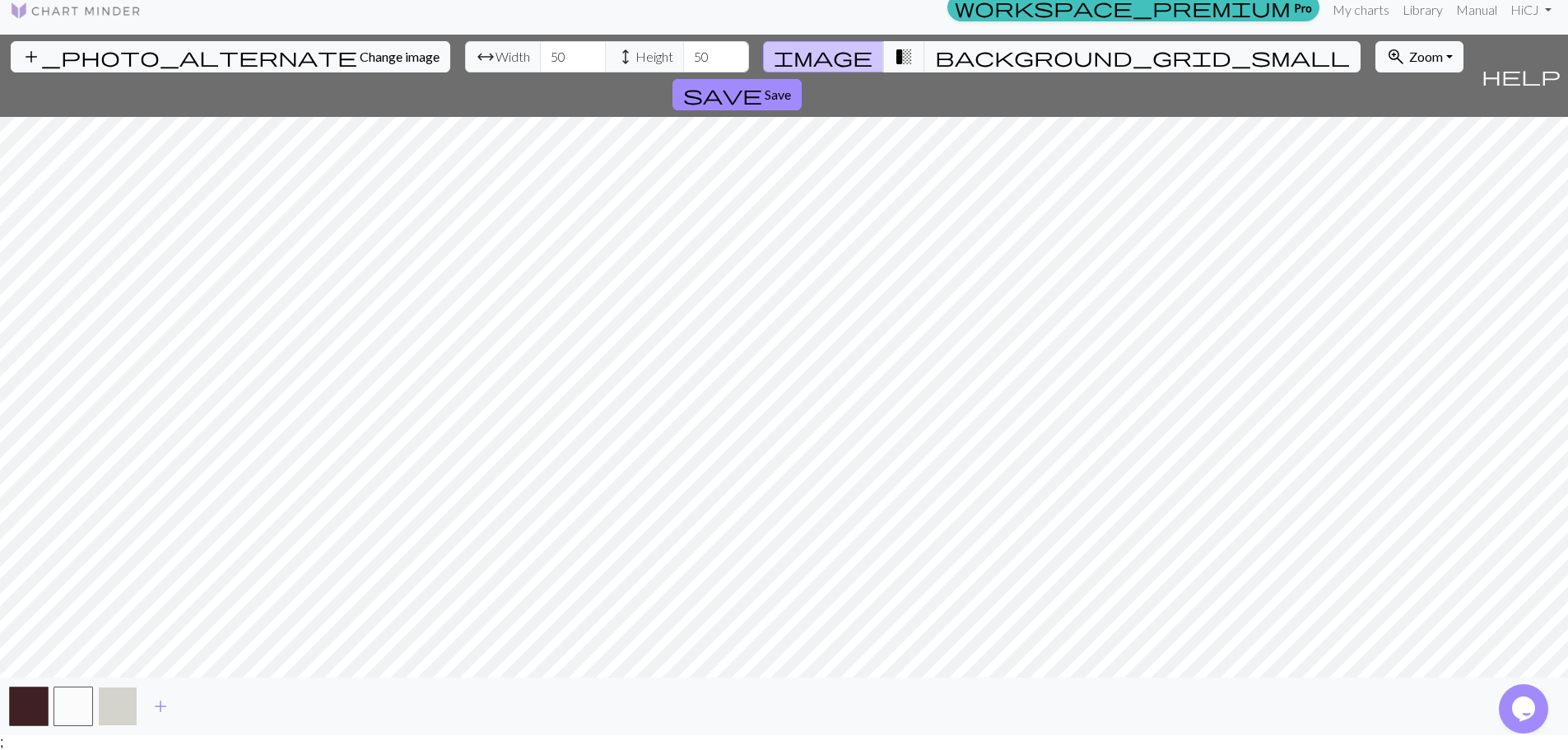
click at [119, 709] on button "button" at bounding box center [117, 706] width 39 height 39
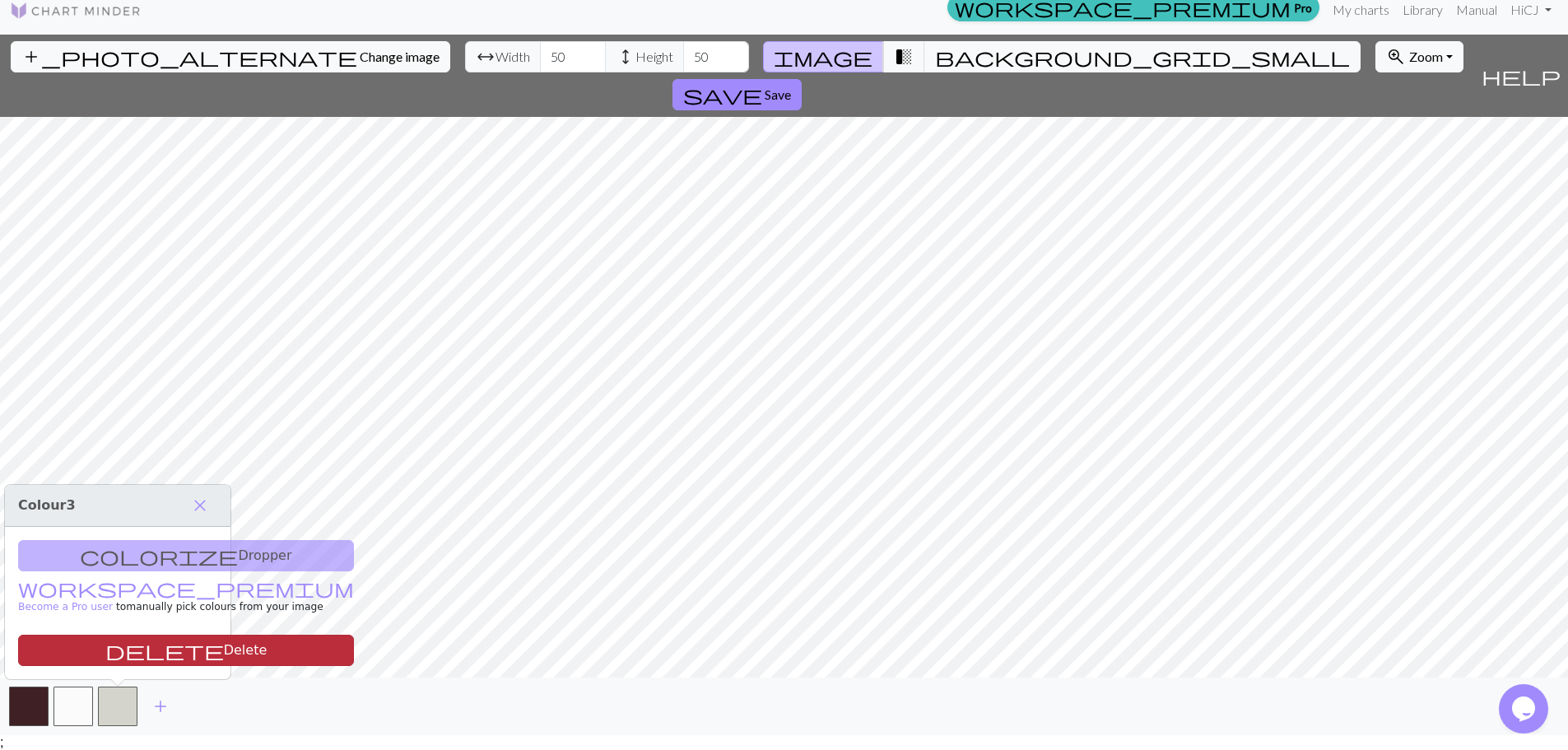
click at [124, 647] on button "delete Delete" at bounding box center [186, 650] width 335 height 32
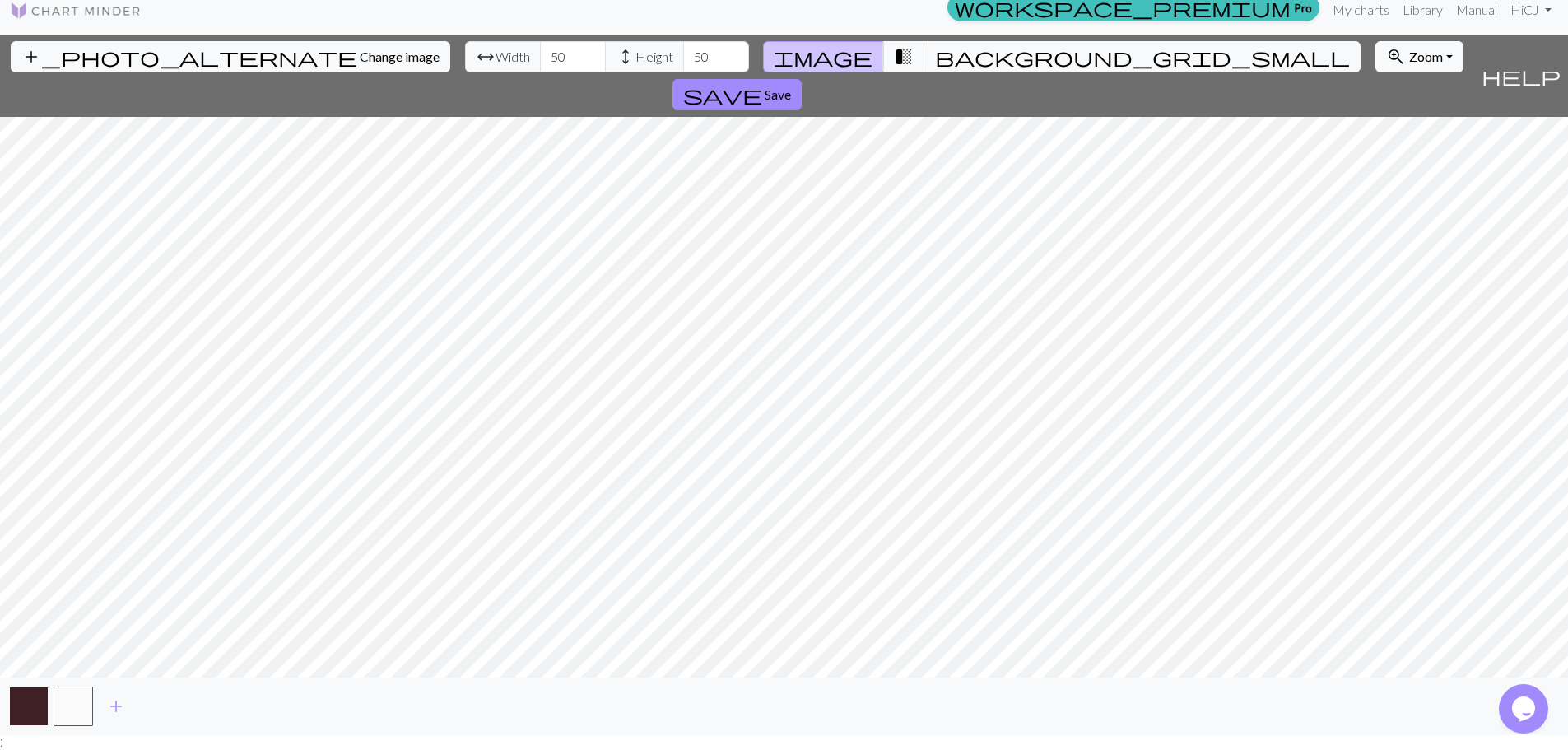
click at [20, 710] on button "button" at bounding box center [28, 706] width 39 height 39
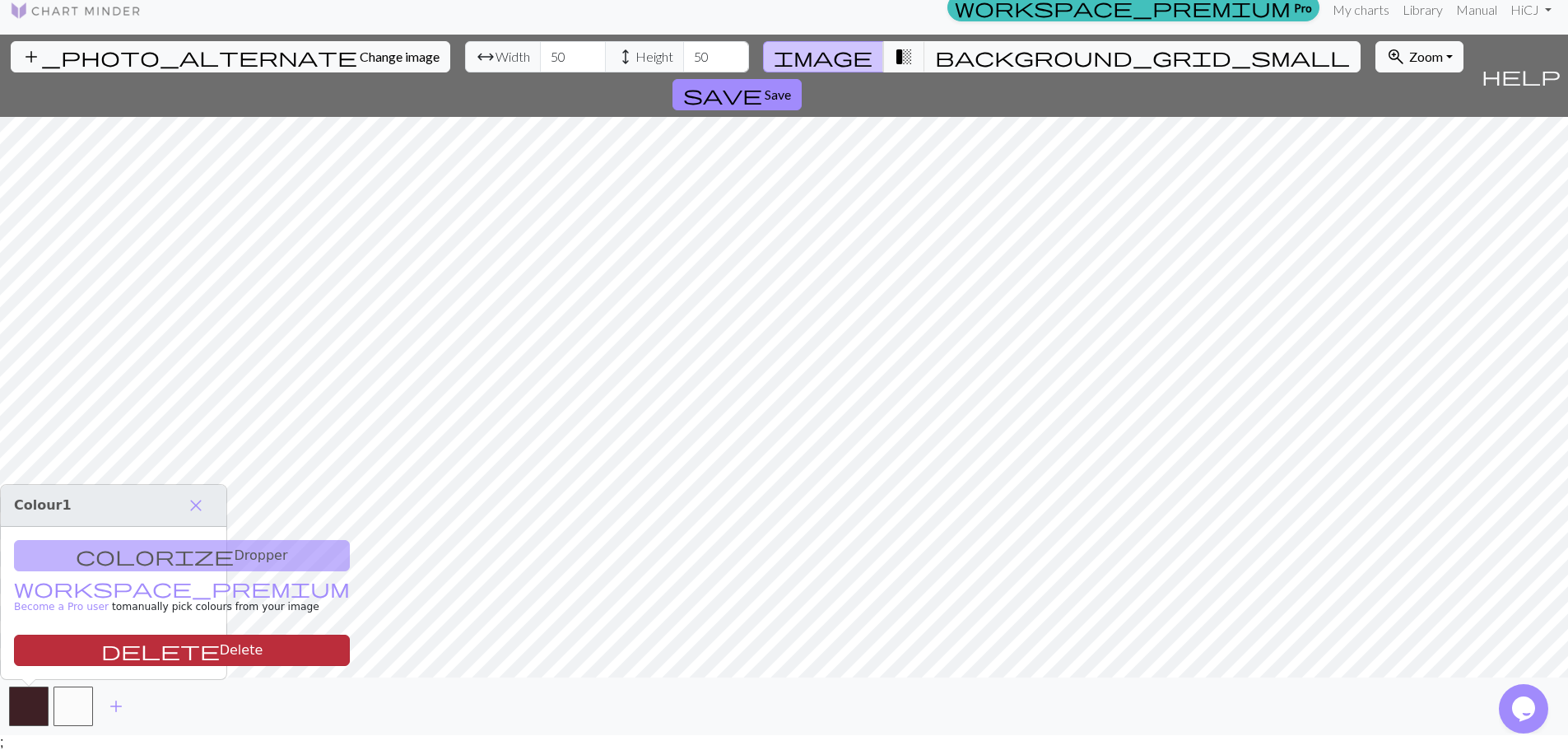
click at [102, 648] on span "delete" at bounding box center [161, 650] width 118 height 23
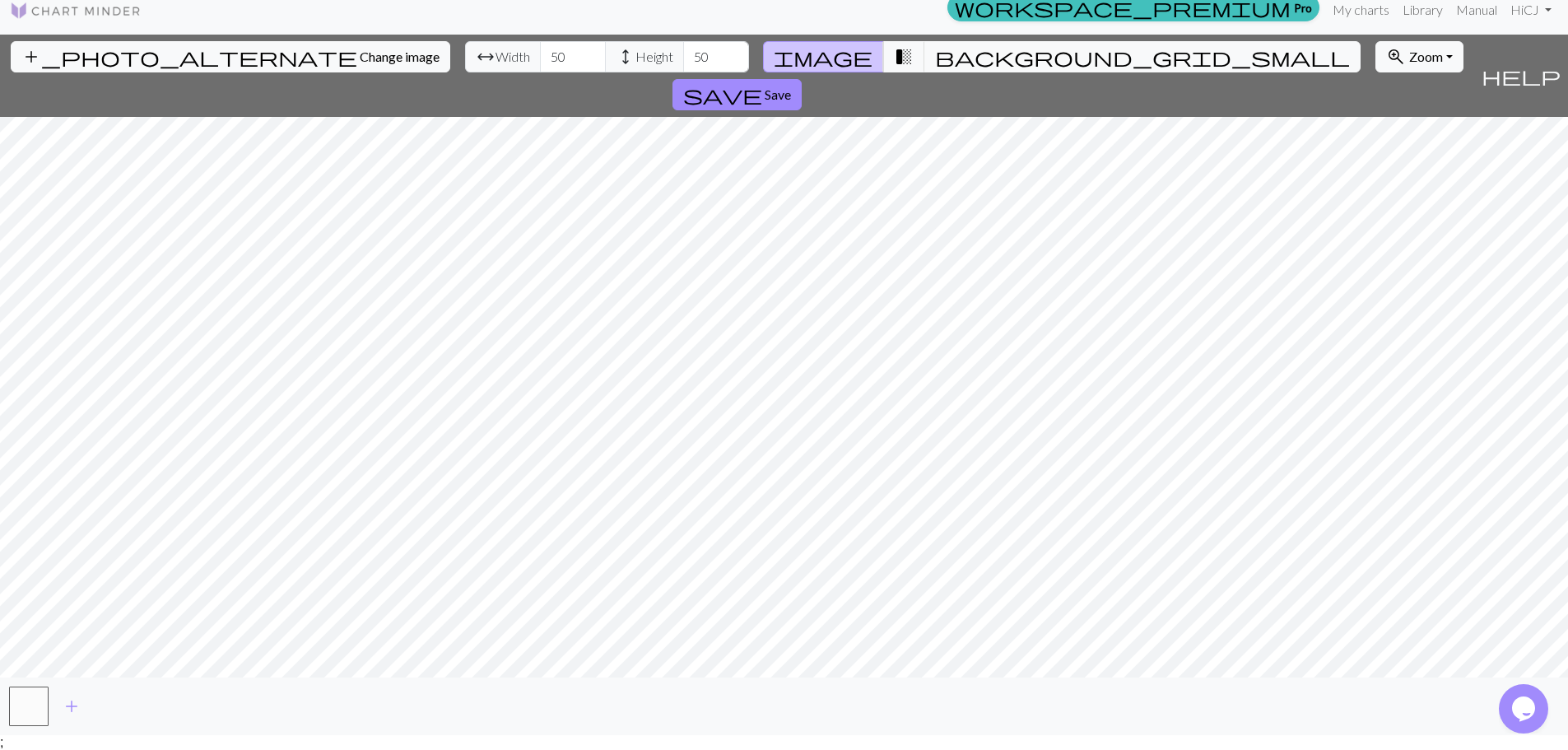
click at [1239, 723] on div "add_photo_alternate Change image arrow_range Width 50 height Height 50 image tr…" at bounding box center [784, 385] width 1568 height 701
click at [894, 57] on span "transition_fade" at bounding box center [904, 57] width 20 height 23
click at [935, 54] on span "background_grid_small" at bounding box center [1142, 57] width 414 height 23
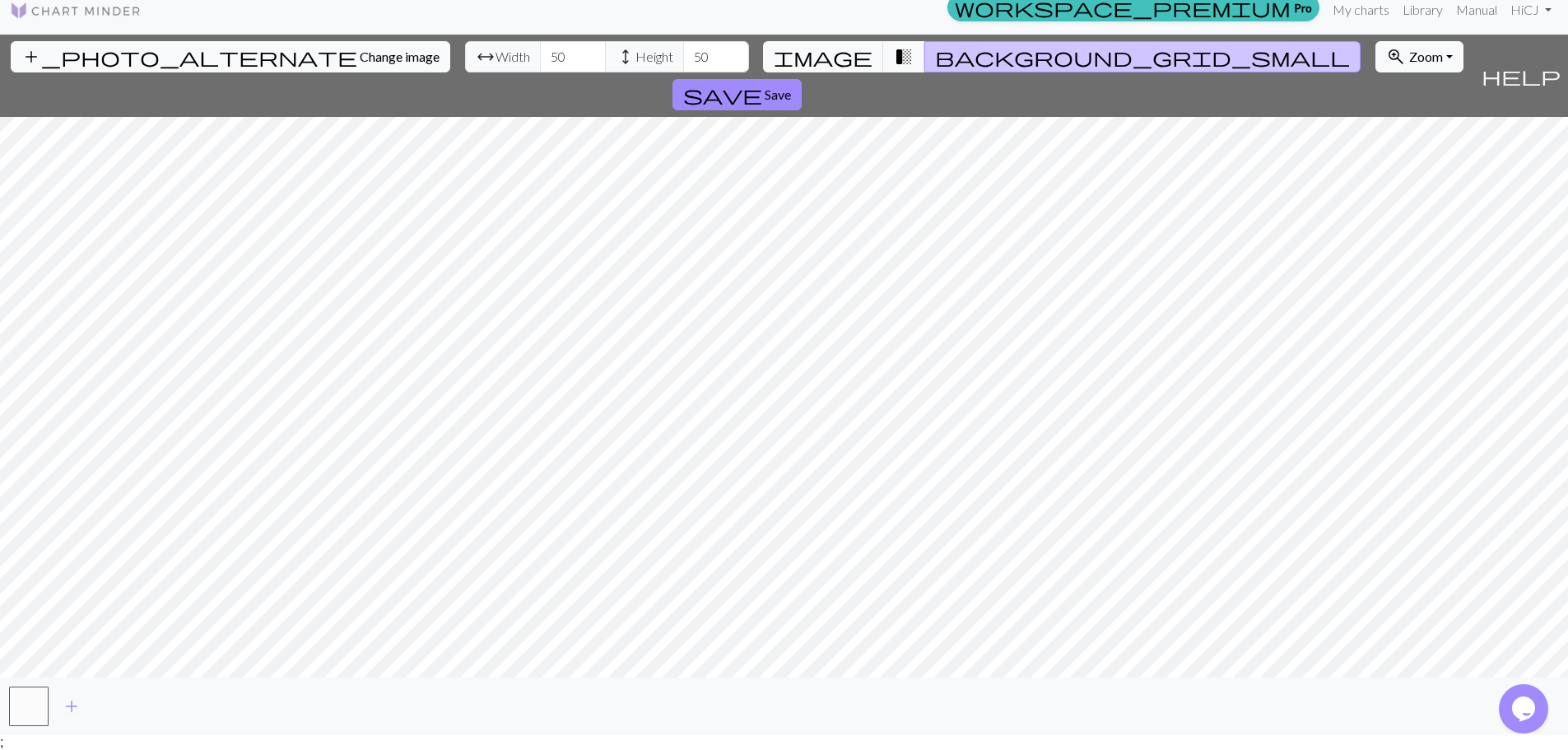
click at [935, 54] on span "background_grid_small" at bounding box center [1142, 57] width 414 height 23
click at [850, 59] on span "image" at bounding box center [823, 57] width 99 height 23
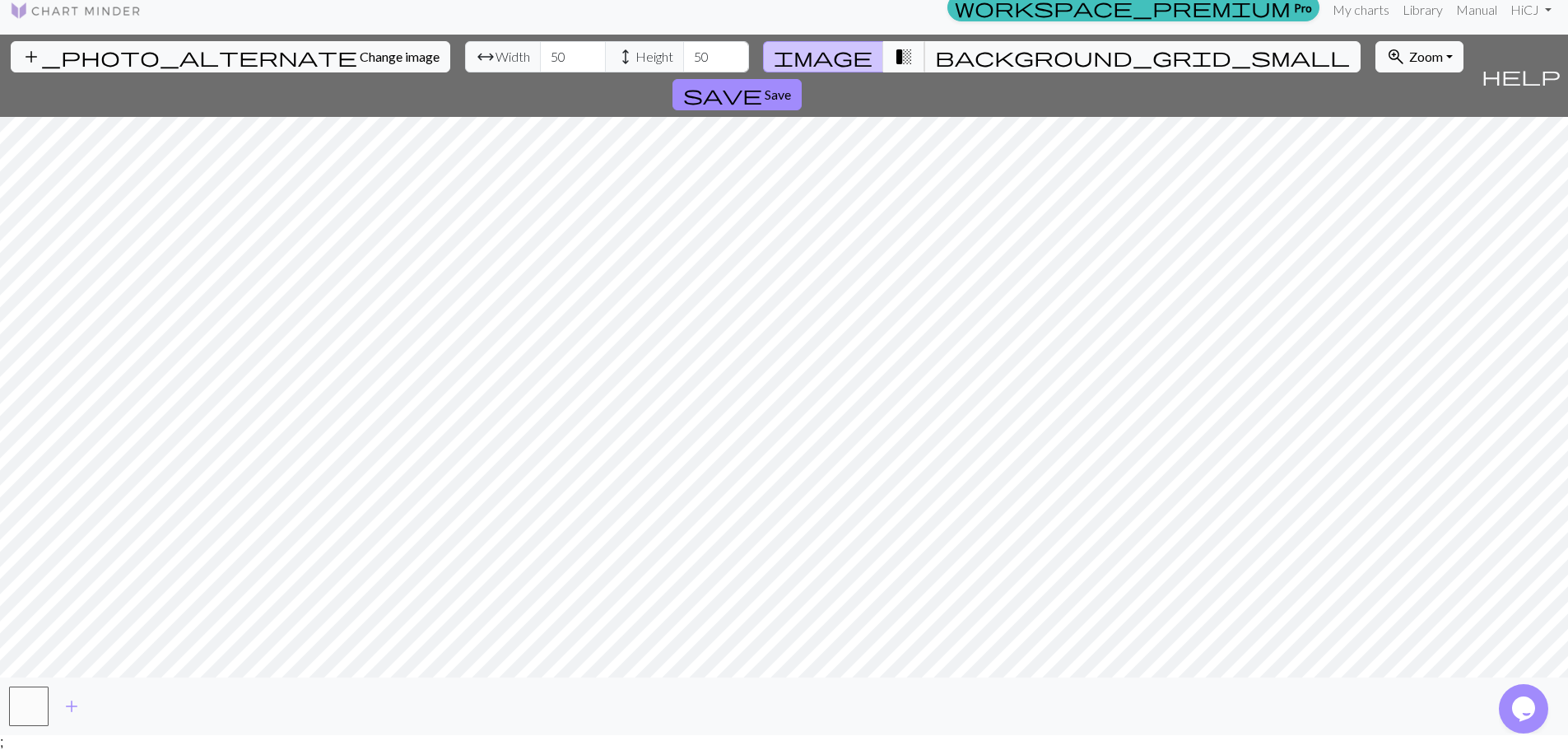
click at [894, 63] on span "transition_fade" at bounding box center [904, 57] width 20 height 23
click at [840, 62] on button "image" at bounding box center [823, 57] width 121 height 32
click at [67, 709] on span "add" at bounding box center [72, 707] width 20 height 23
click at [112, 710] on span "add" at bounding box center [117, 707] width 20 height 23
click at [125, 705] on button "button" at bounding box center [117, 706] width 39 height 39
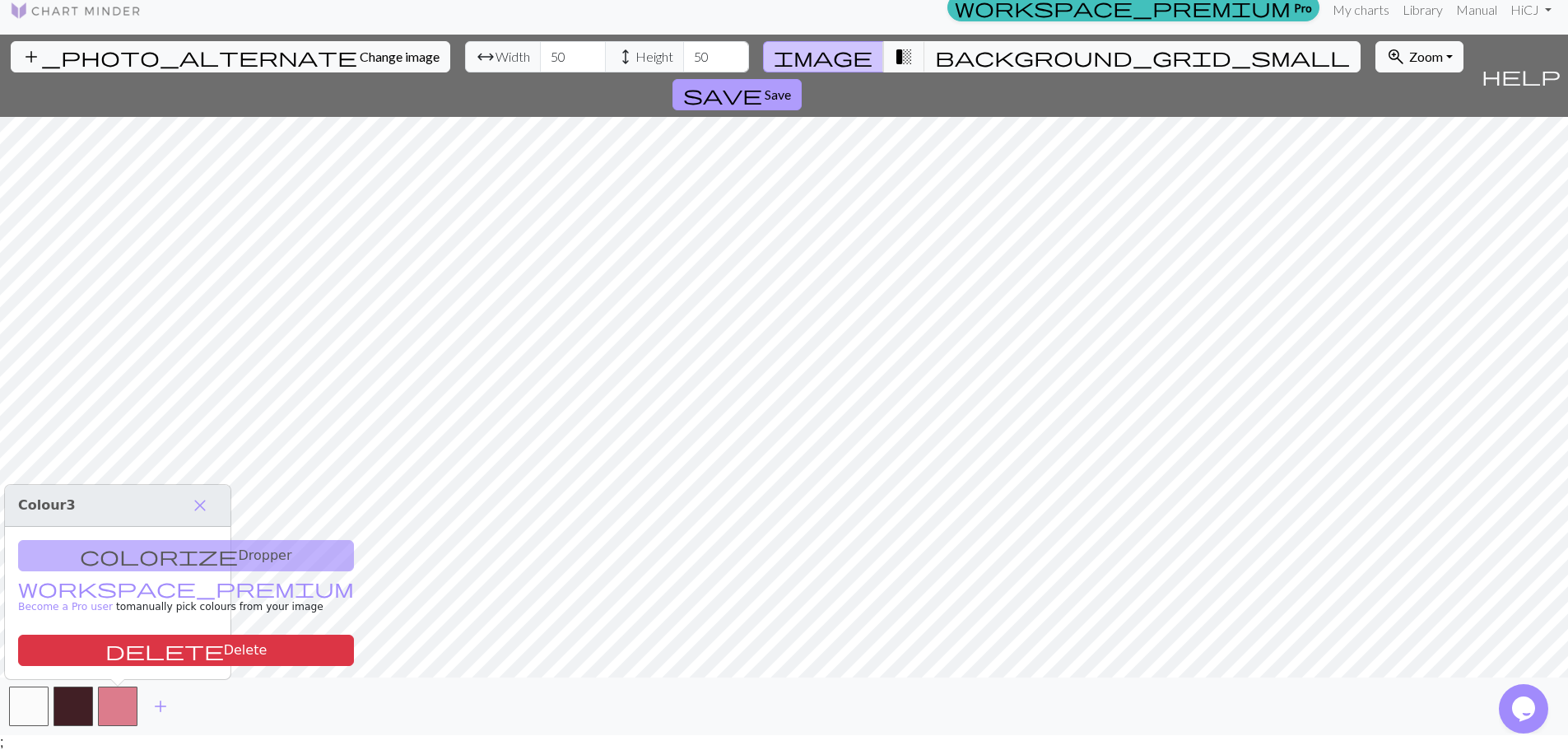
click at [762, 83] on span "save" at bounding box center [722, 95] width 79 height 23
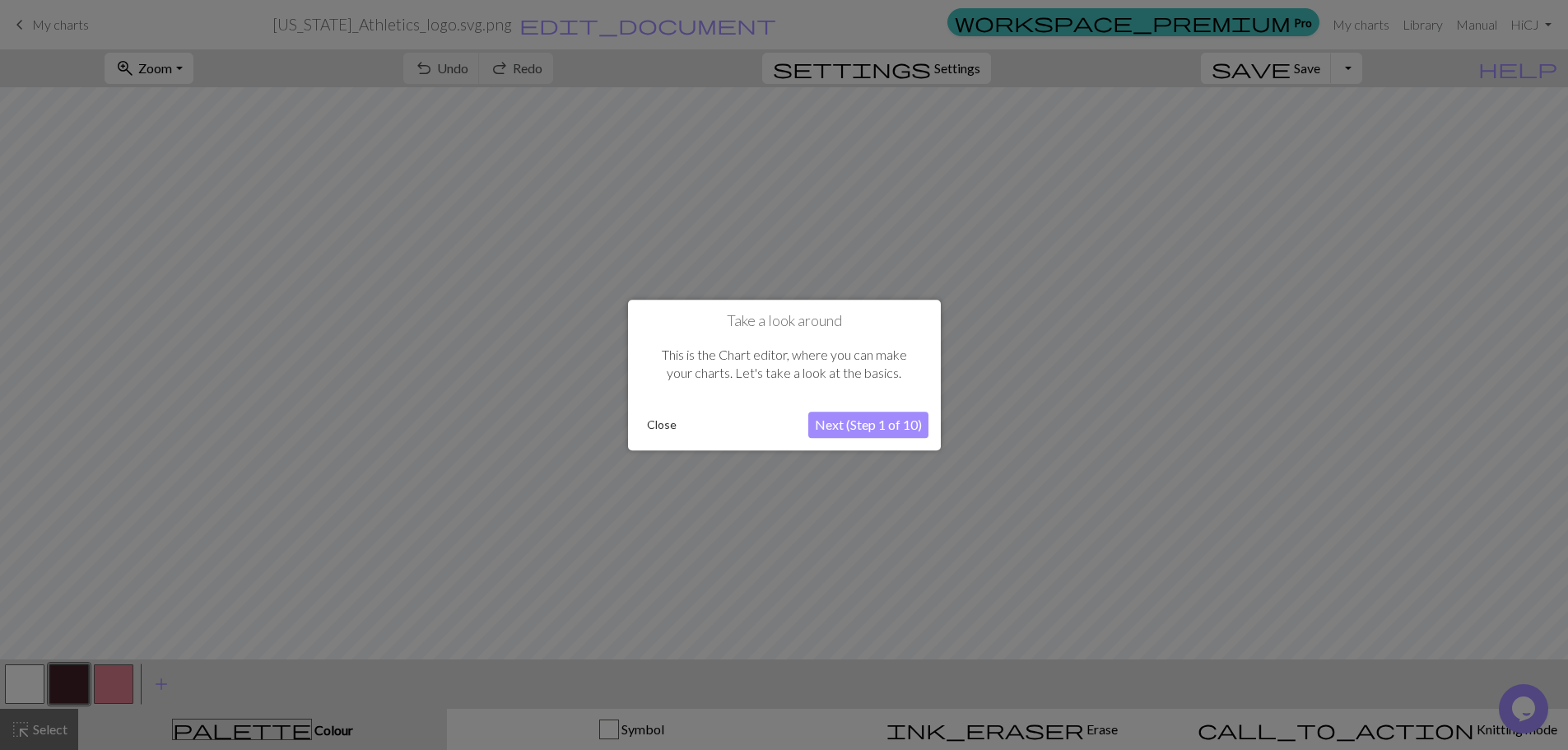
click at [667, 424] on button "Close" at bounding box center [661, 425] width 42 height 25
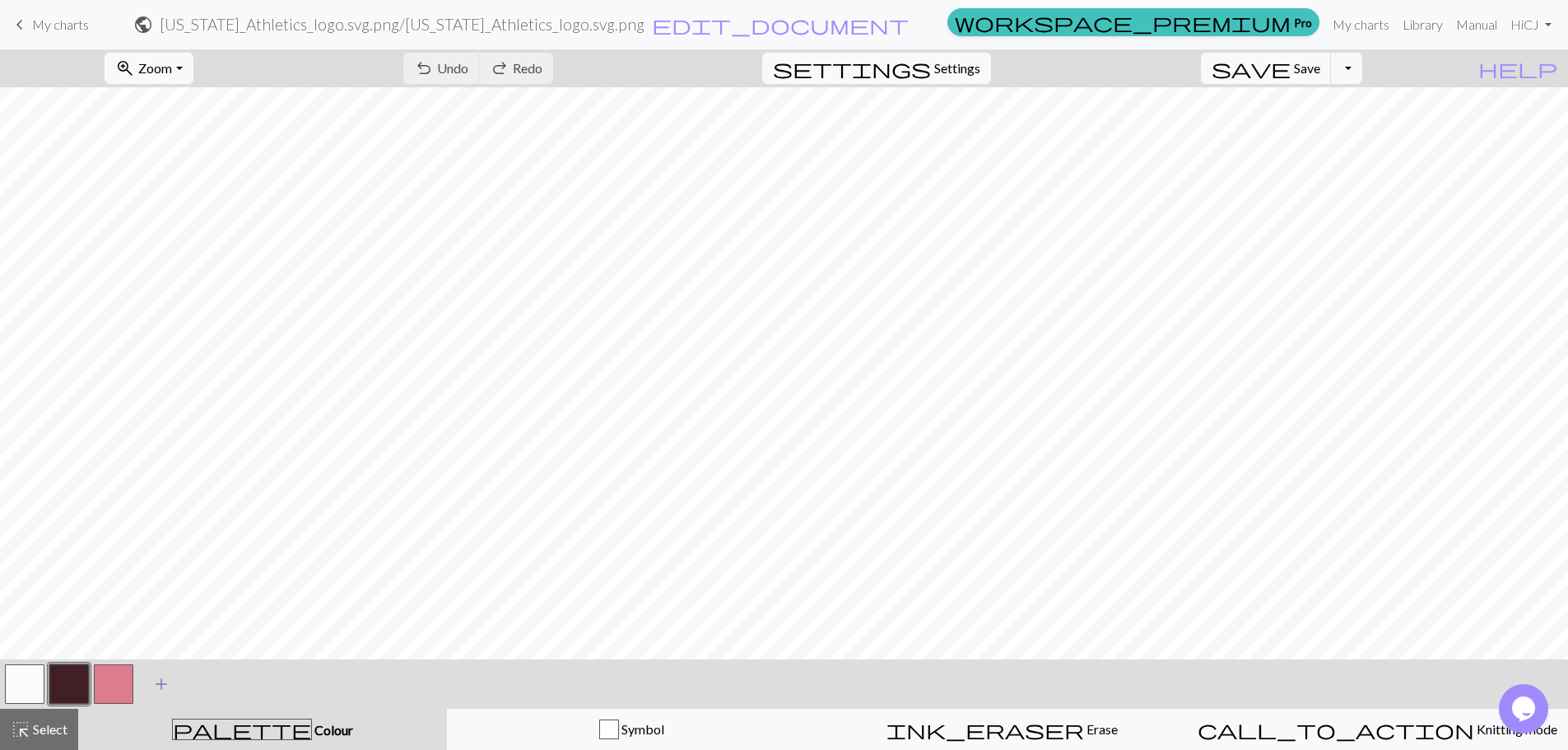
click at [160, 685] on span "add" at bounding box center [161, 684] width 20 height 23
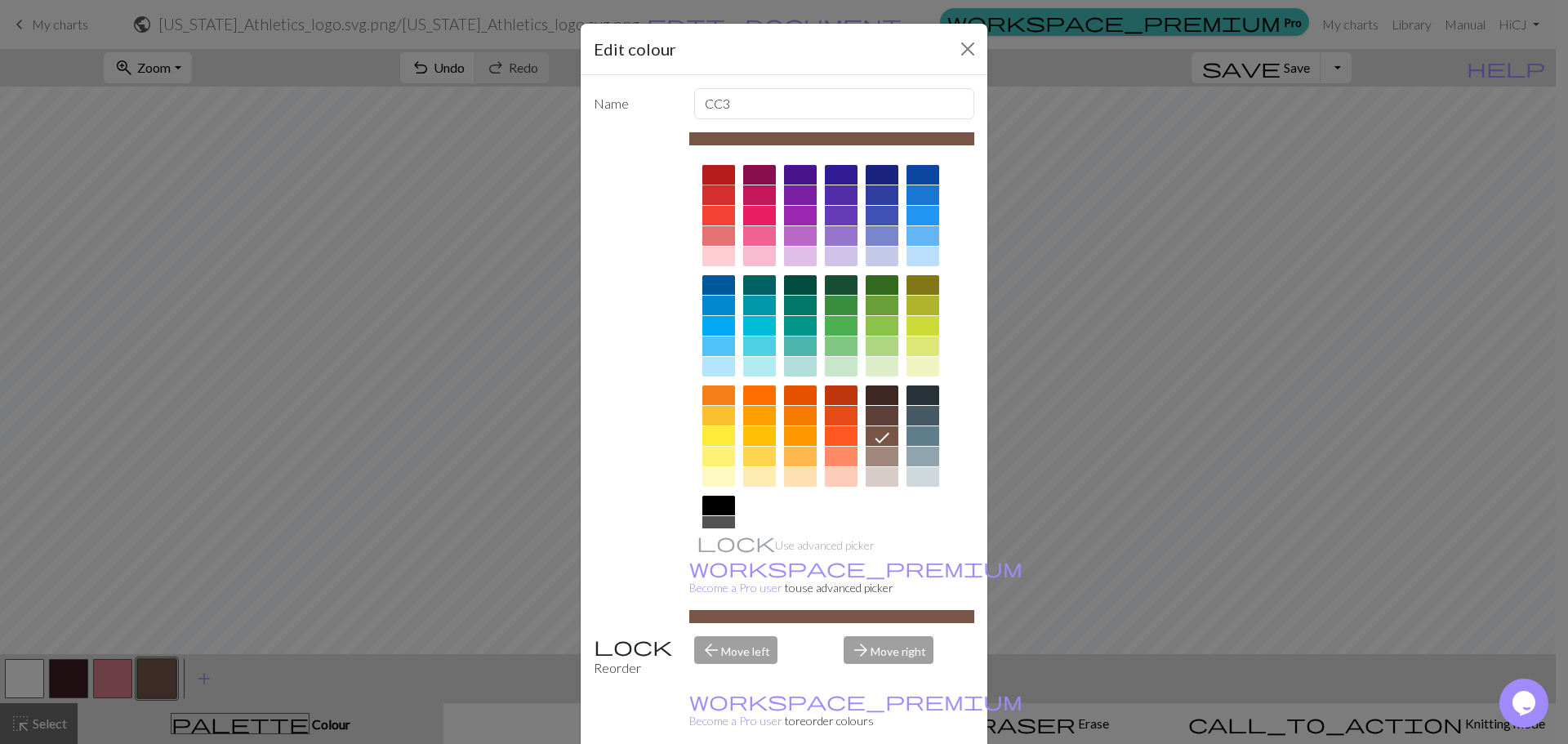
click at [715, 173] on div at bounding box center [718, 175] width 33 height 20
click at [715, 173] on icon at bounding box center [718, 177] width 20 height 20
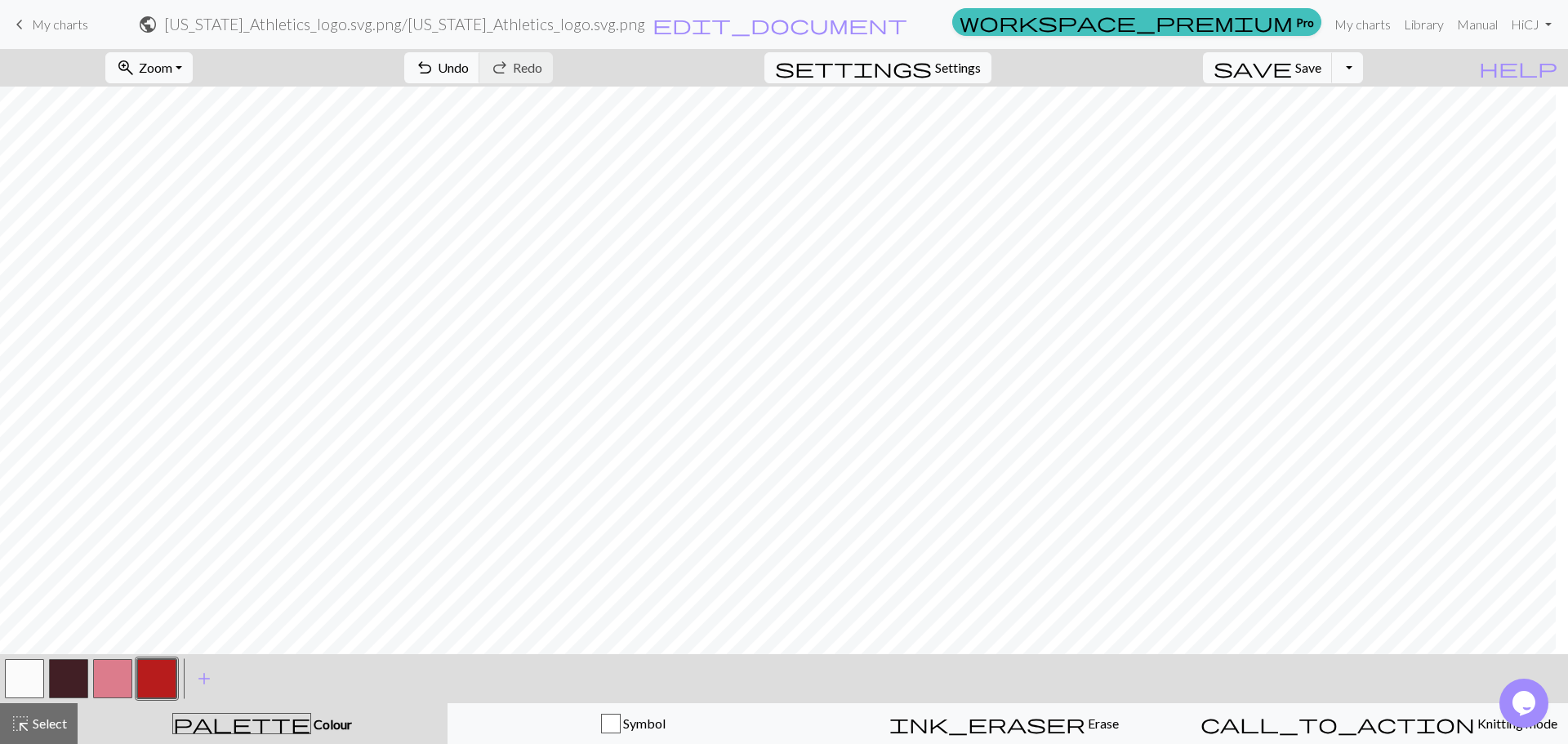
click at [882, 727] on div "ink_eraser Erase Erase" at bounding box center [1004, 723] width 350 height 20
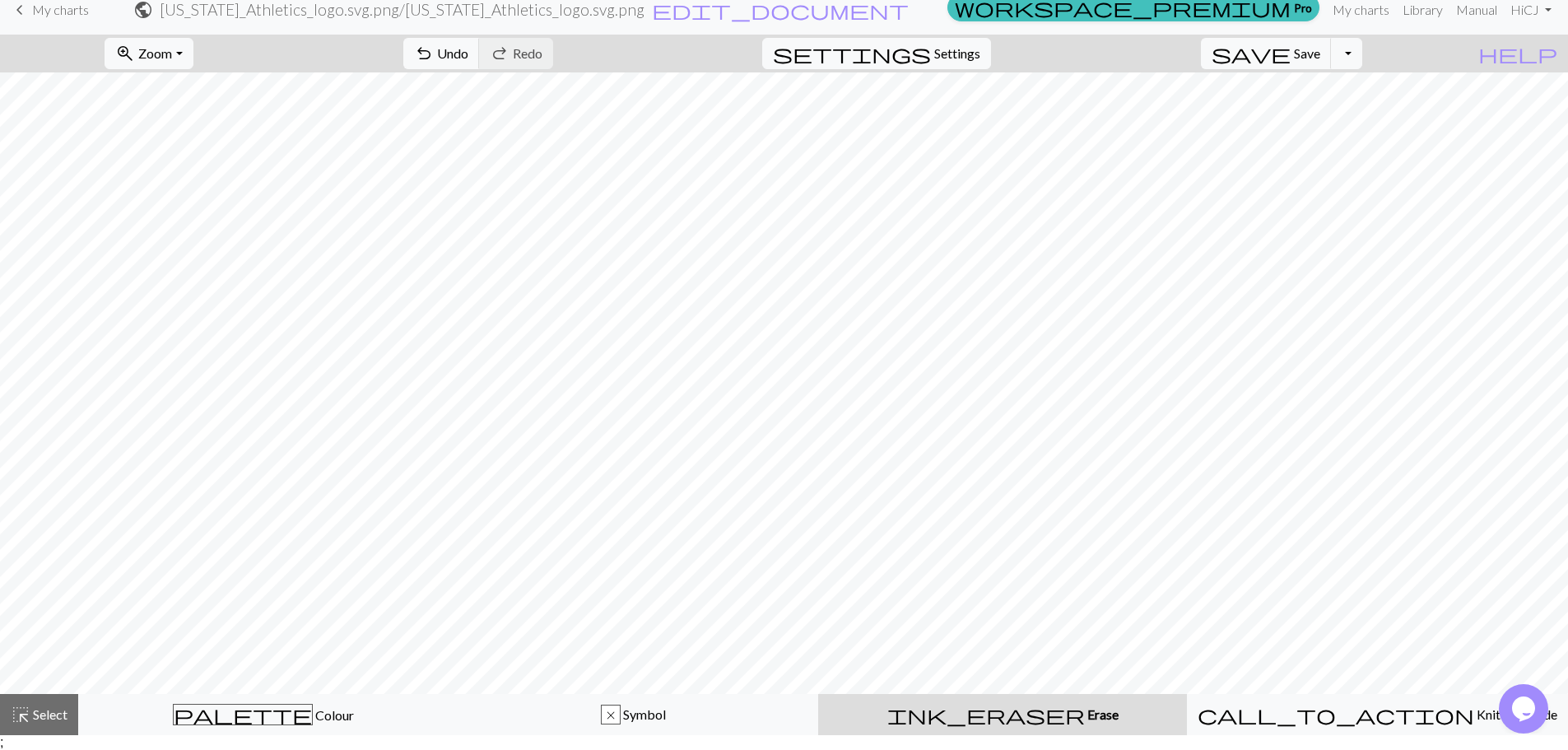
scroll to position [16, 0]
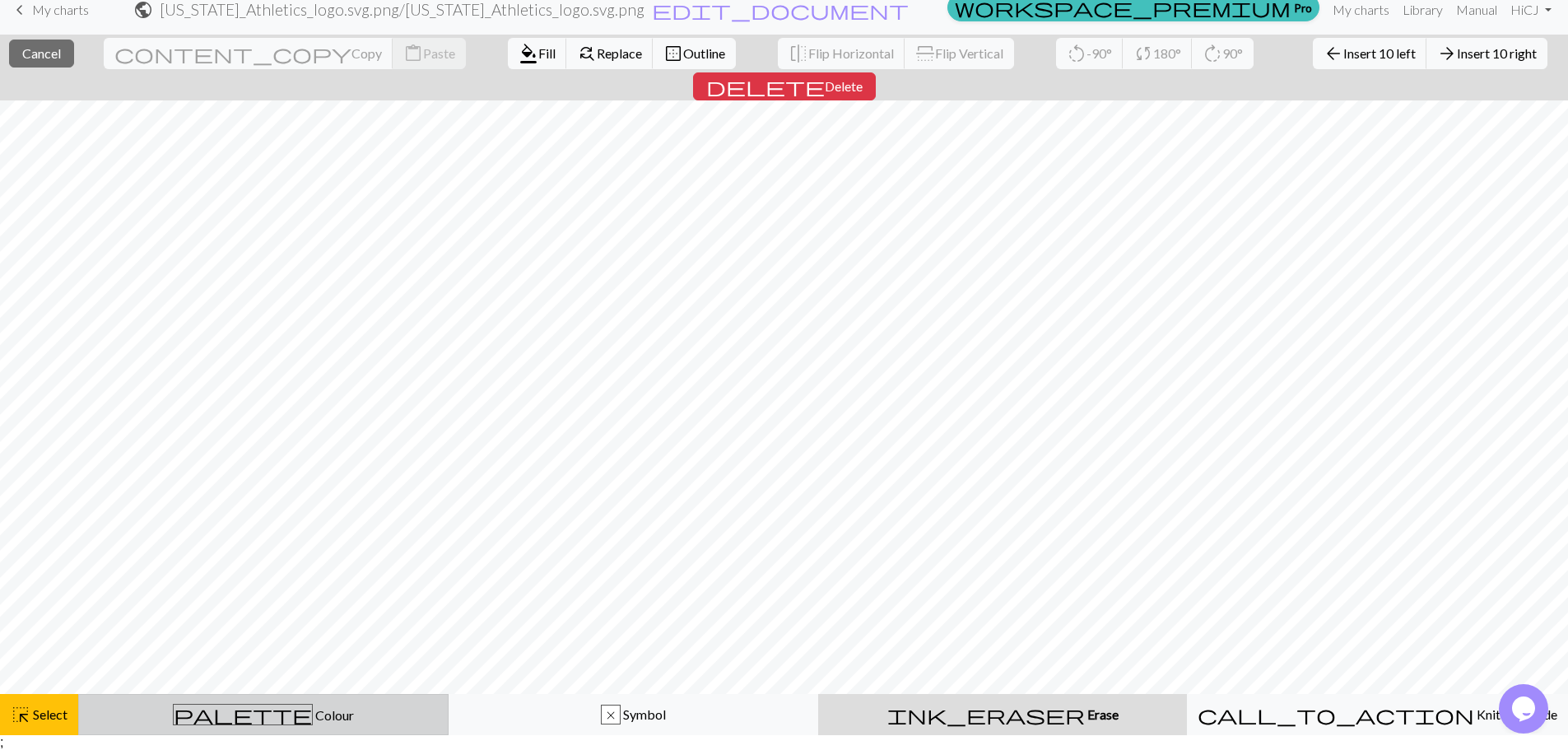
click at [313, 715] on span "Colour" at bounding box center [333, 714] width 41 height 16
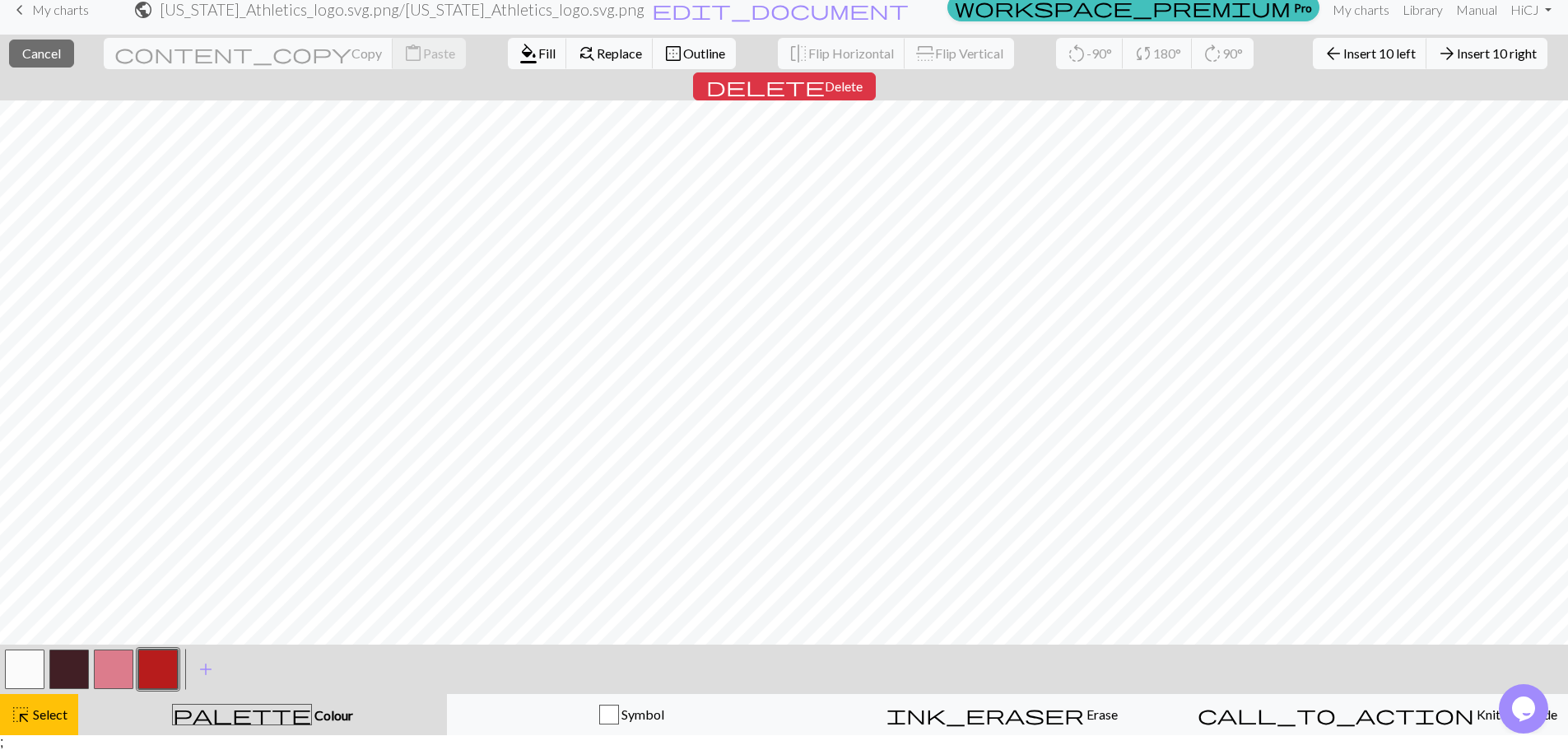
click at [148, 681] on button "button" at bounding box center [157, 668] width 39 height 39
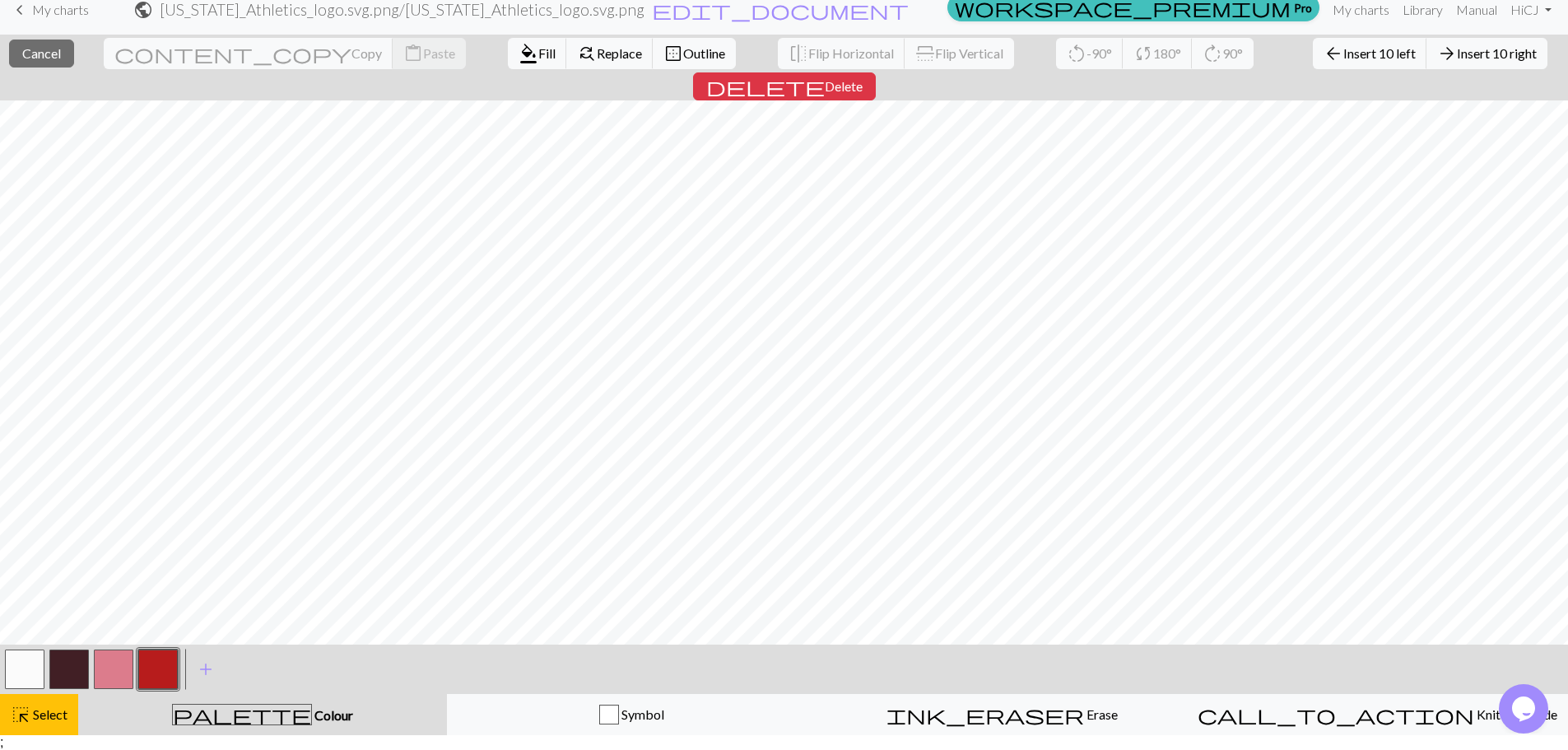
click at [166, 691] on div "< >" at bounding box center [92, 668] width 178 height 49
click at [157, 669] on button "button" at bounding box center [157, 668] width 39 height 39
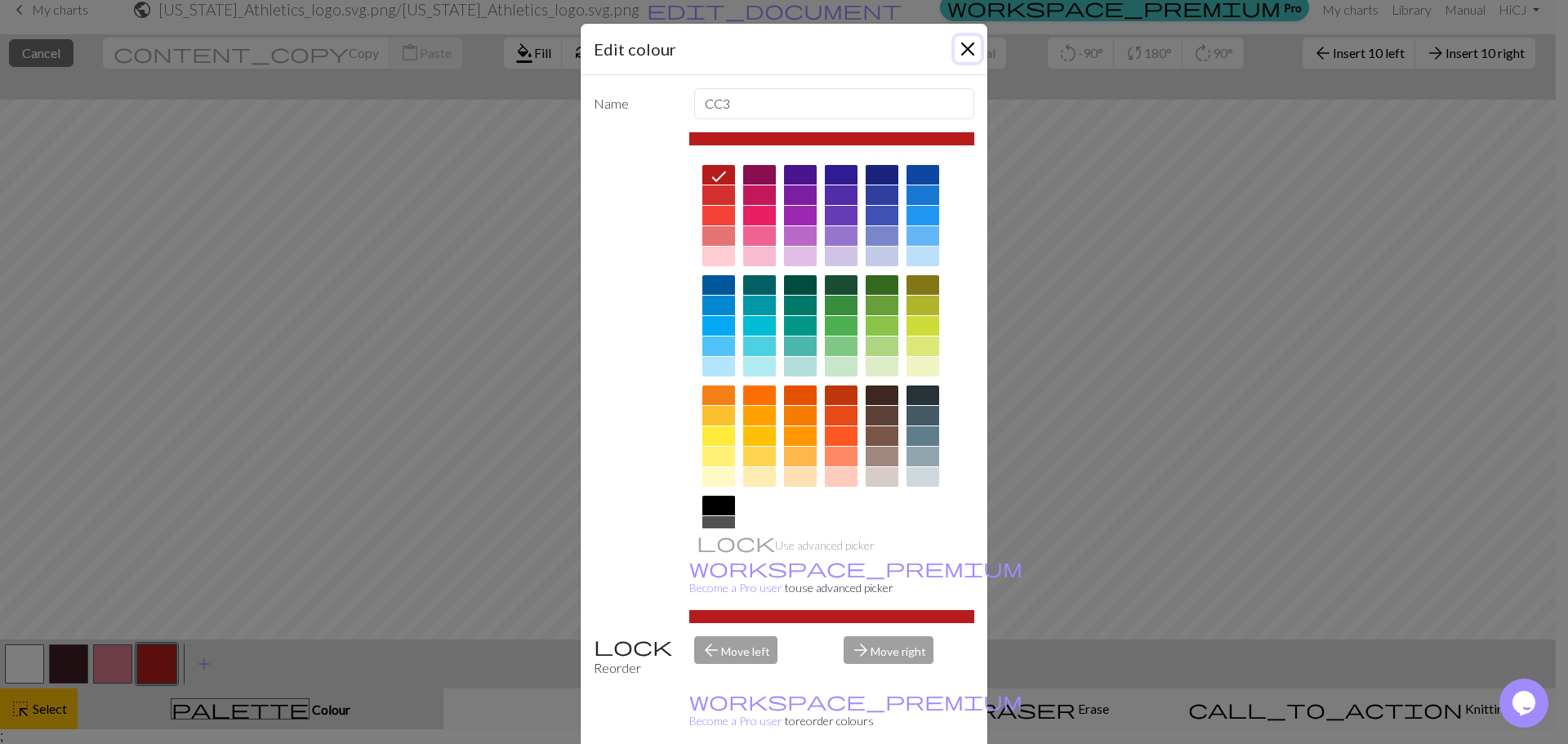
click at [968, 49] on button "Close" at bounding box center [968, 50] width 26 height 26
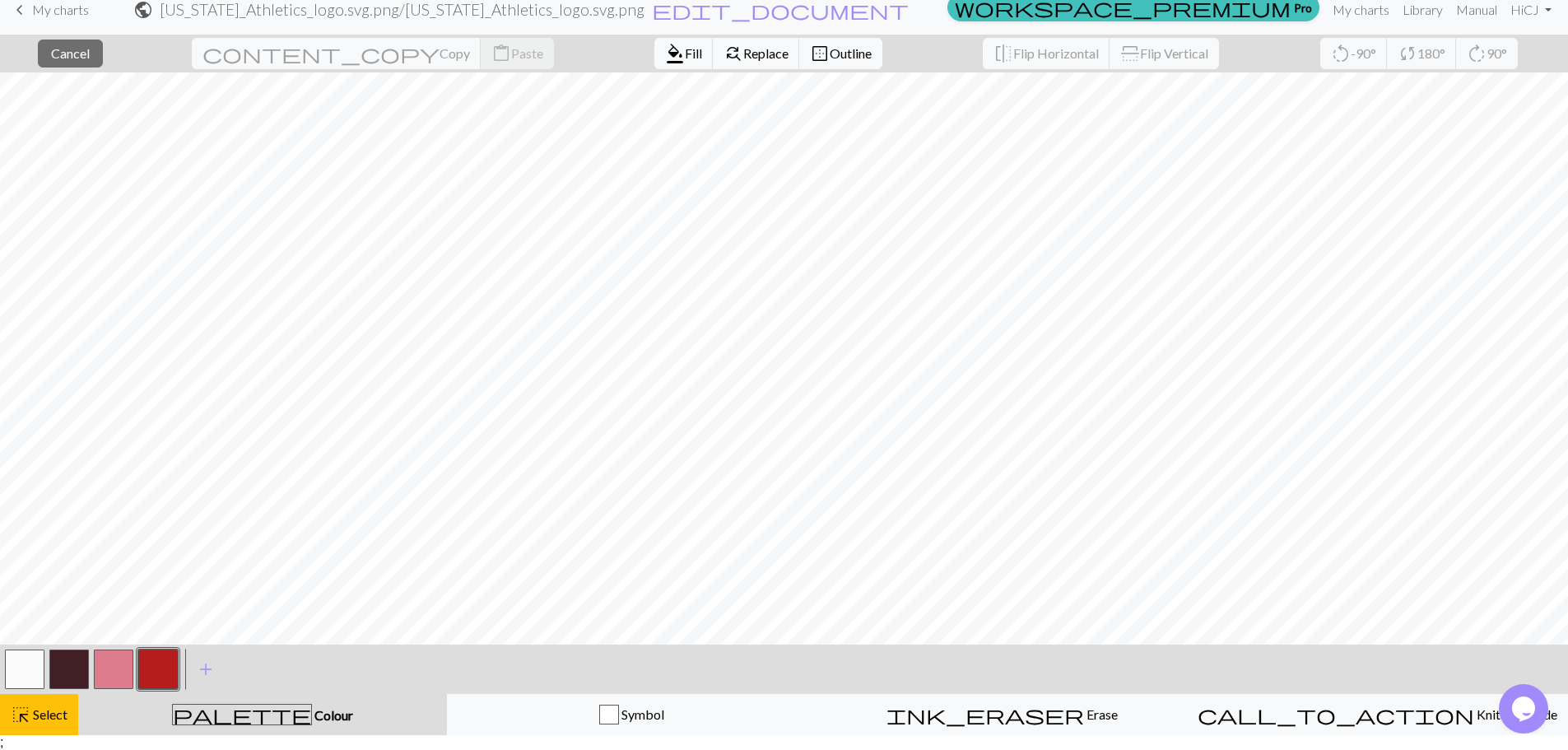
click at [168, 649] on button "button" at bounding box center [157, 668] width 39 height 39
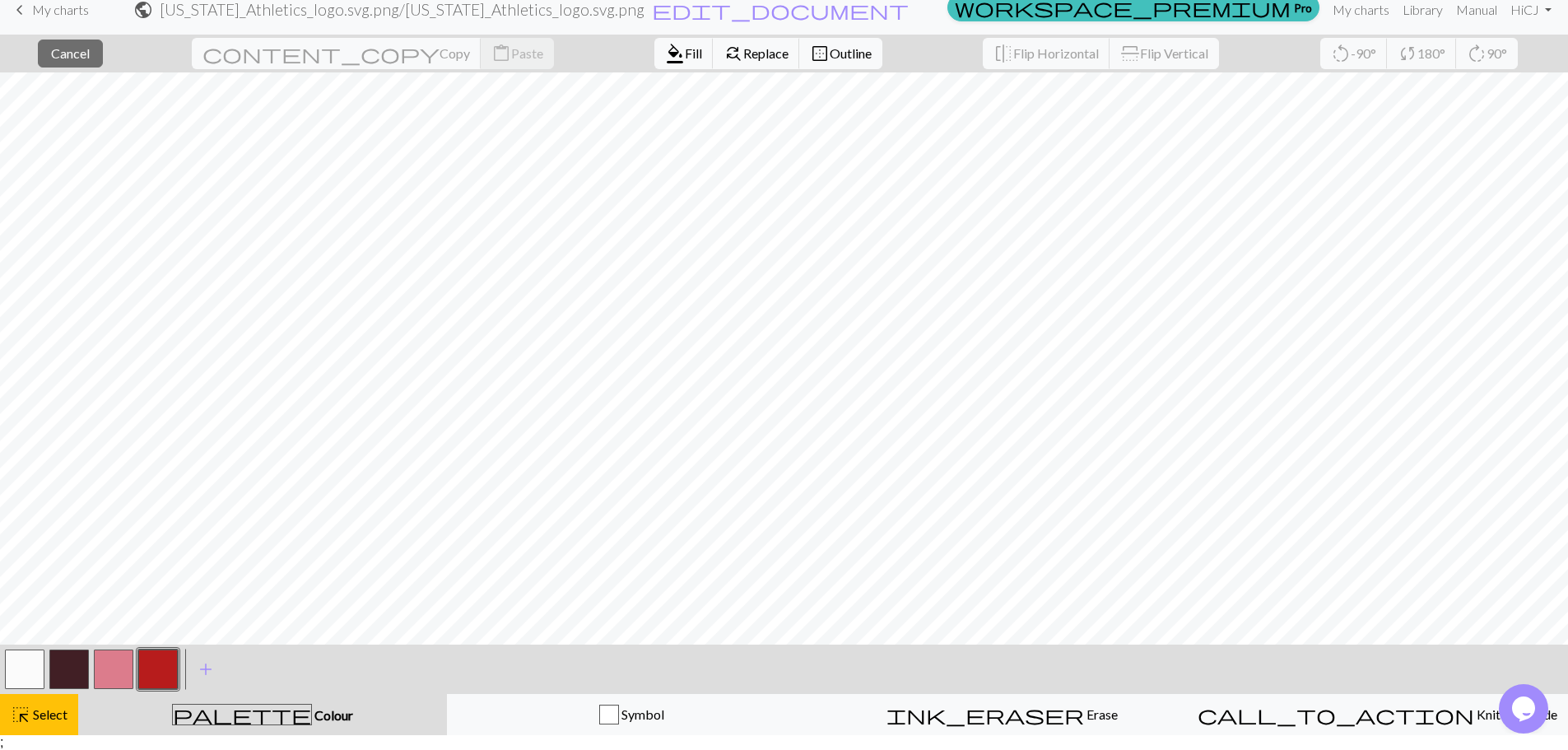
click at [154, 649] on button "button" at bounding box center [157, 668] width 39 height 39
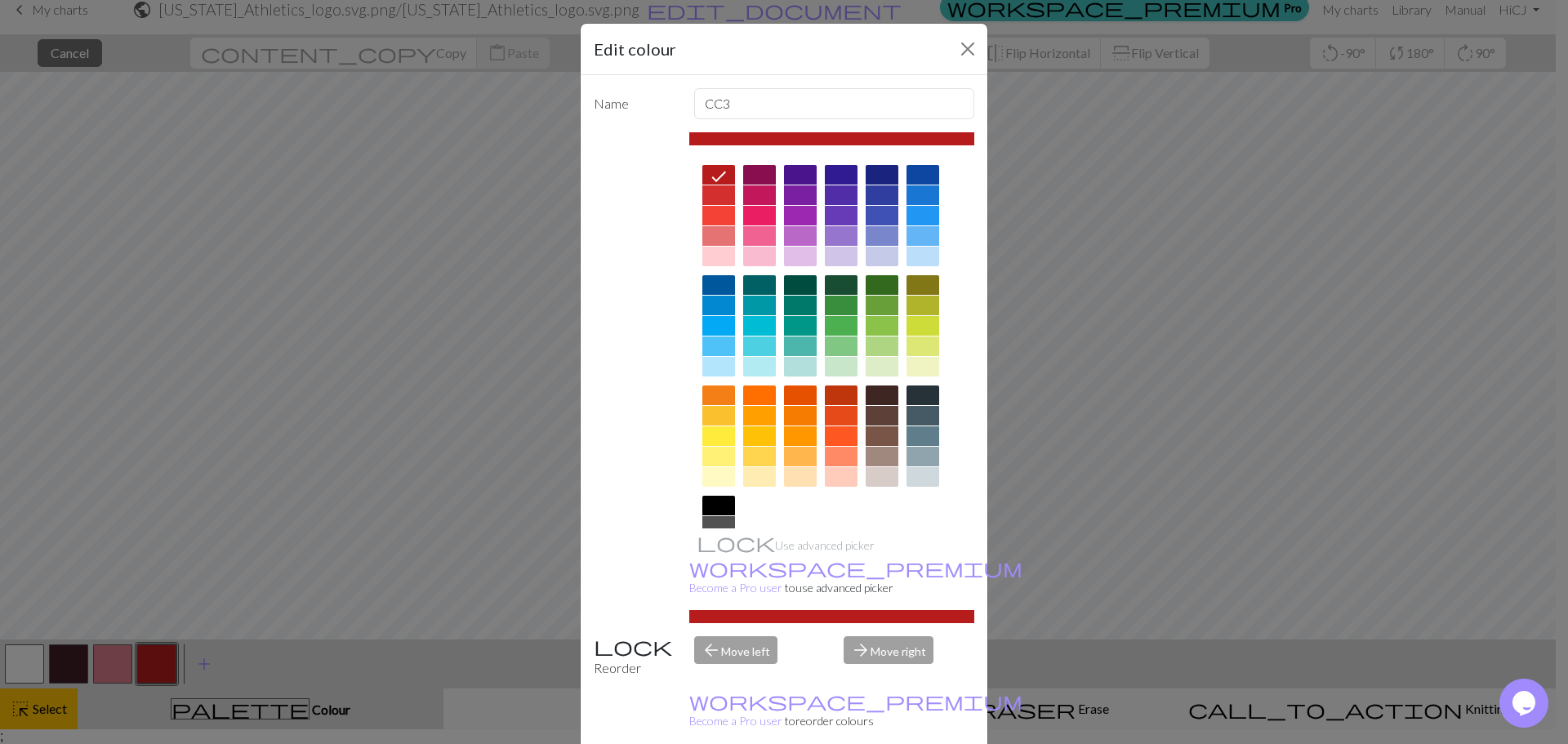
click at [964, 64] on div "Edit colour" at bounding box center [784, 50] width 406 height 51
click at [963, 55] on button "Close" at bounding box center [968, 50] width 26 height 26
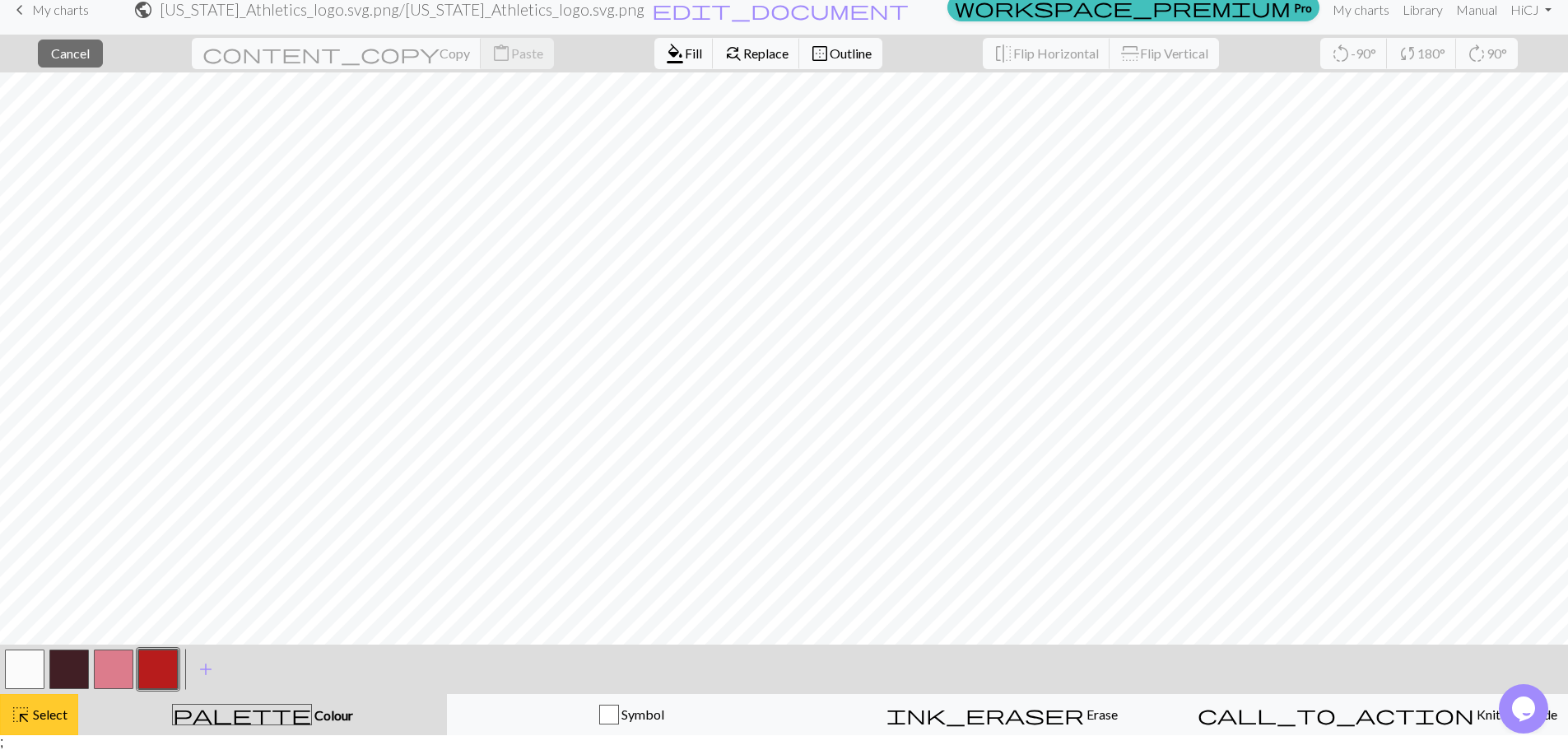
click at [16, 729] on button "highlight_alt Select Select" at bounding box center [39, 714] width 78 height 41
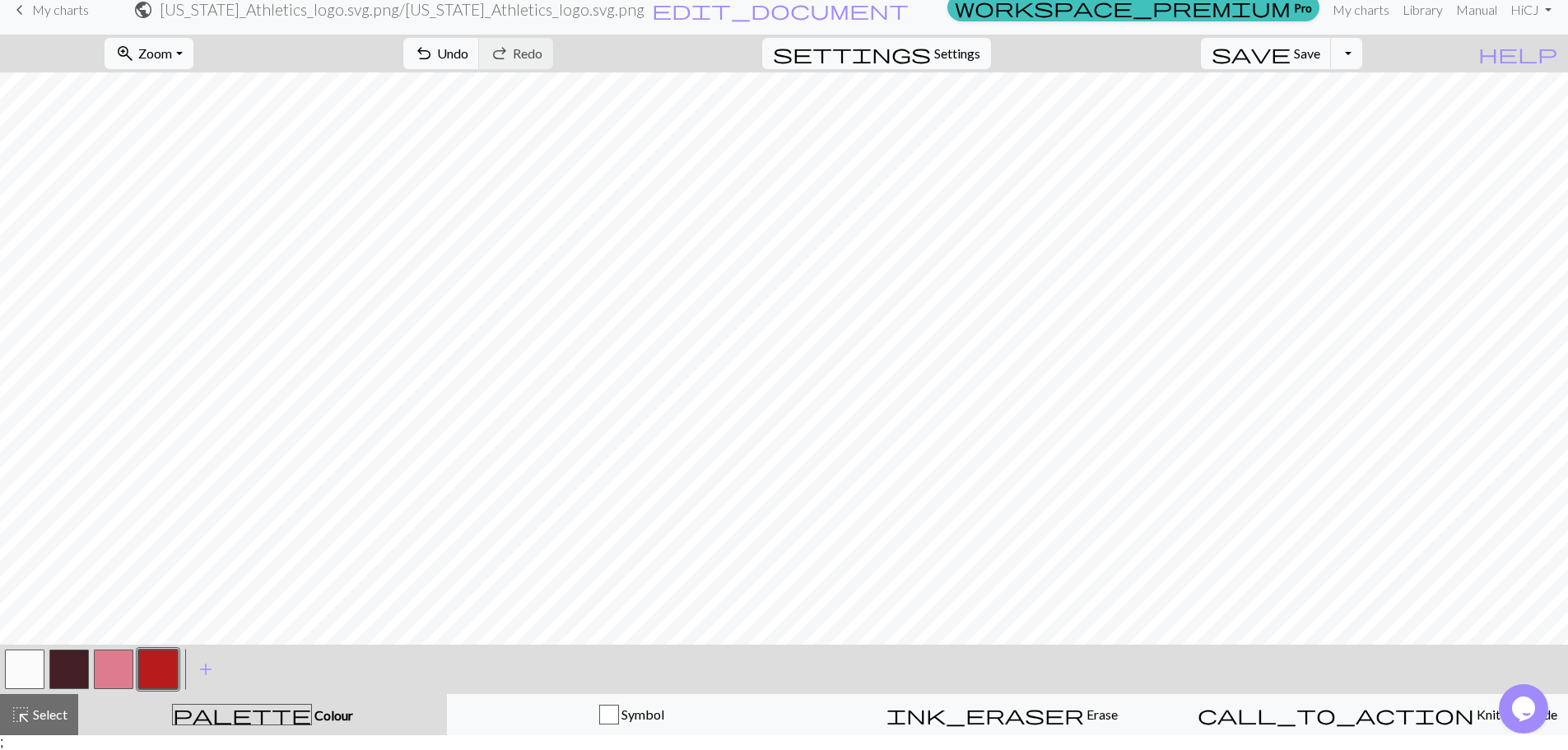
click at [156, 676] on button "button" at bounding box center [157, 668] width 39 height 39
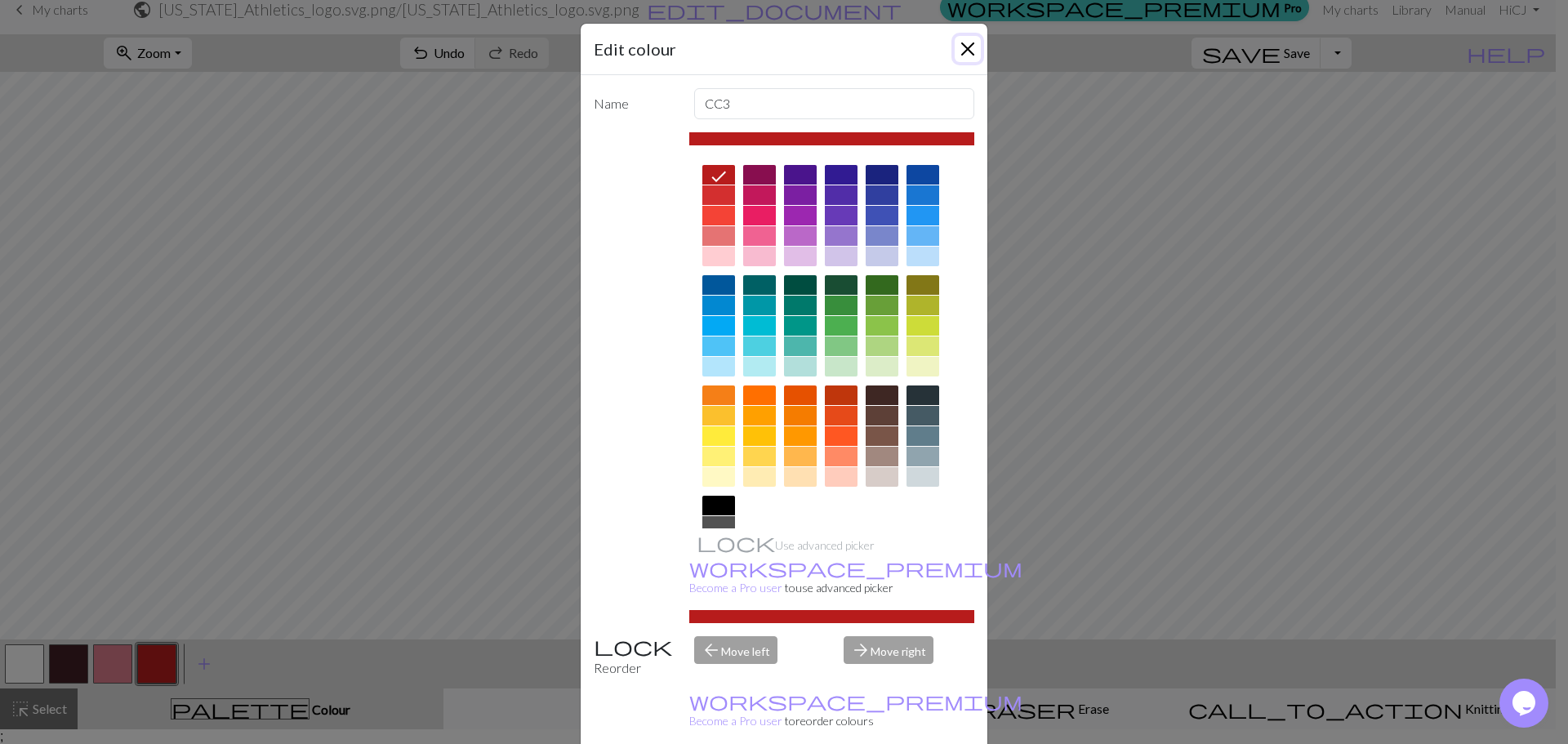
click at [965, 51] on button "Close" at bounding box center [968, 50] width 26 height 26
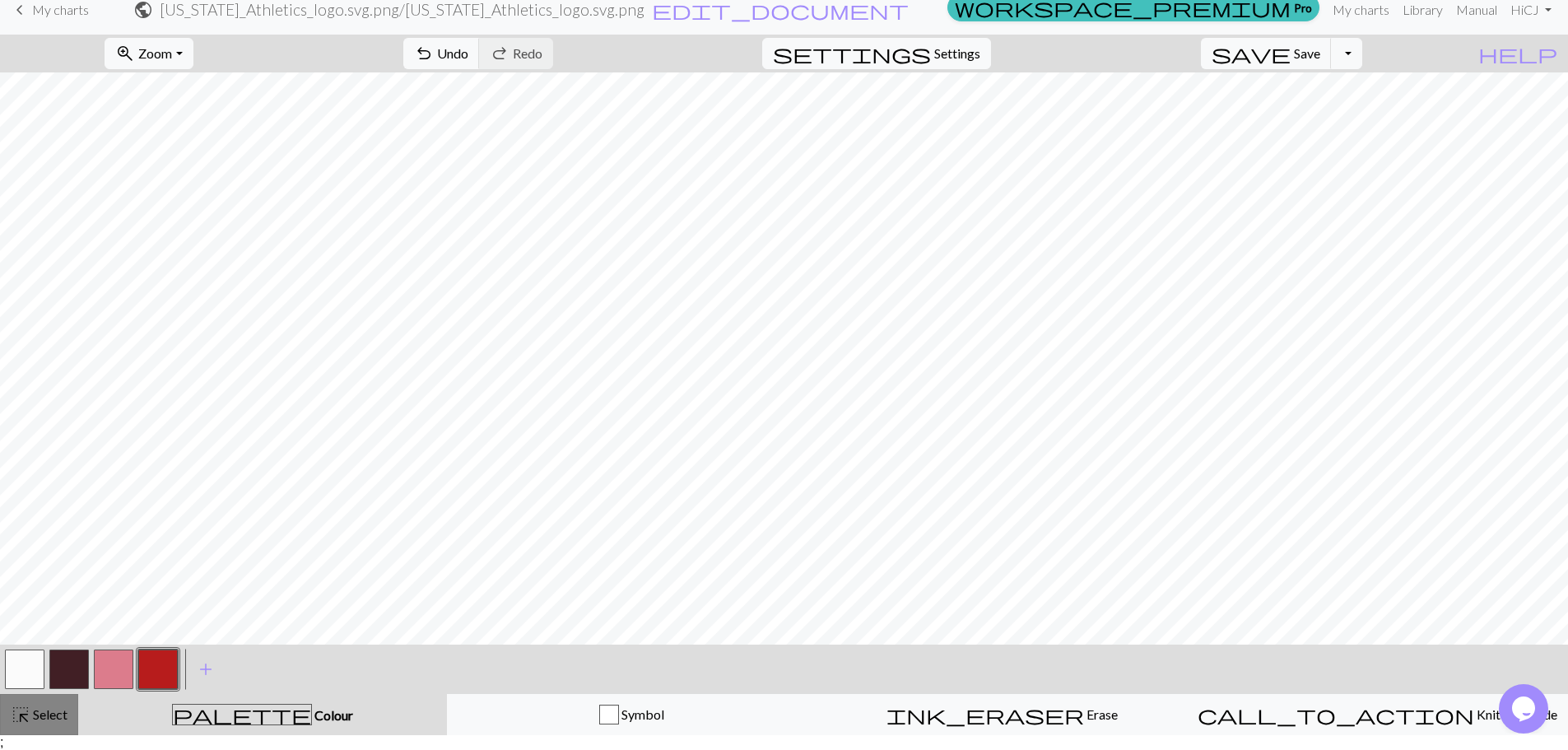
click at [55, 715] on span "Select" at bounding box center [49, 713] width 37 height 16
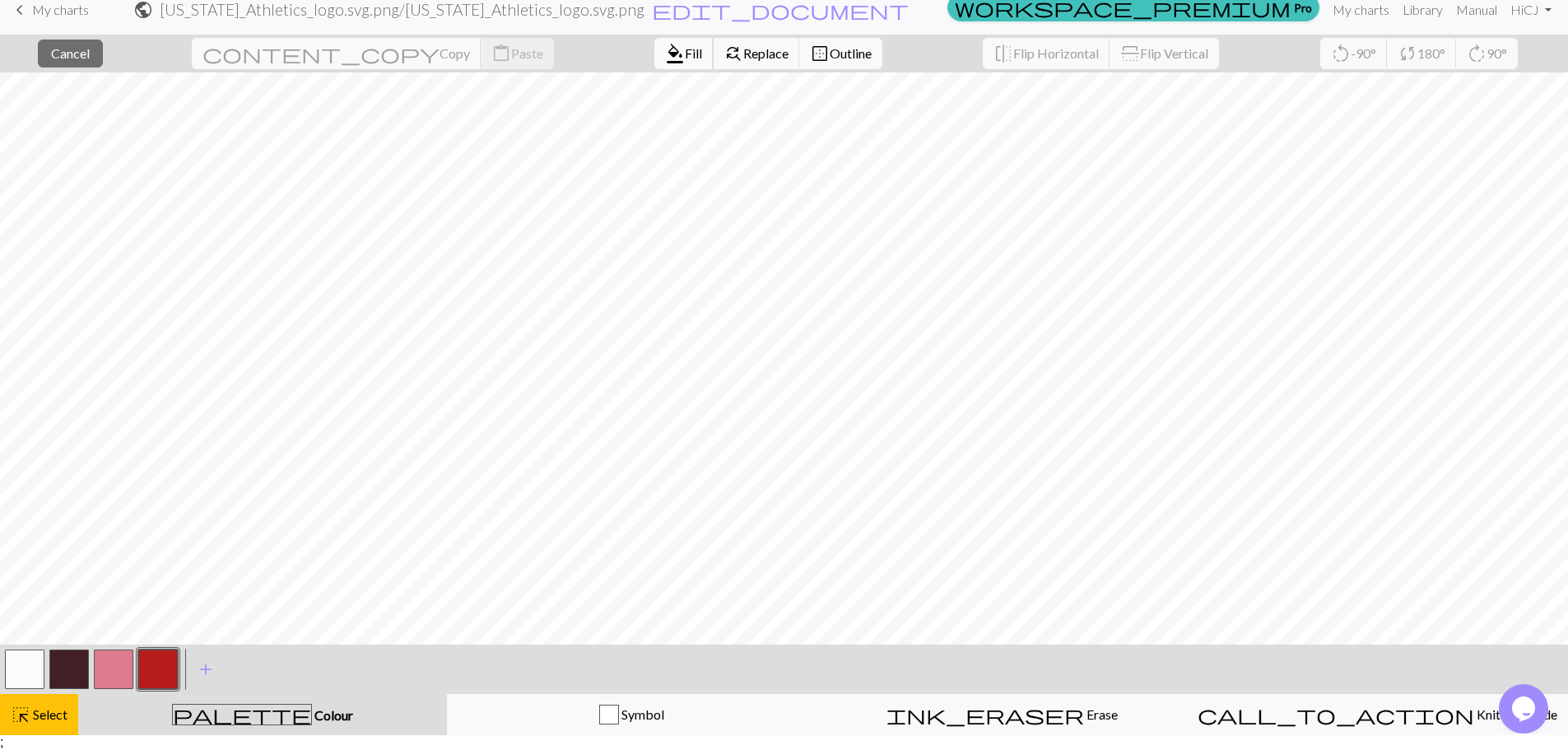
click at [654, 60] on button "format_color_fill Fill" at bounding box center [683, 53] width 59 height 32
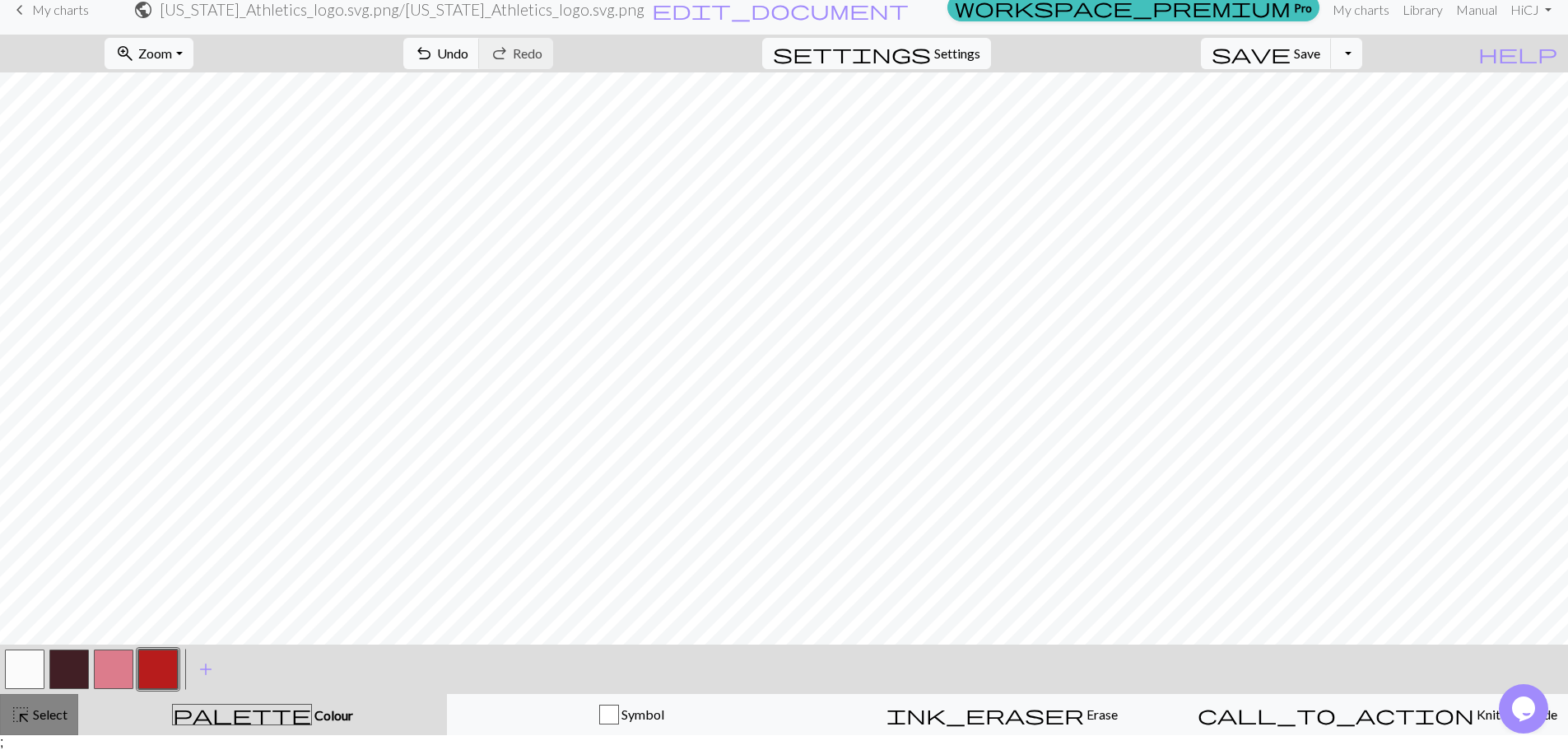
click at [54, 698] on button "highlight_alt Select Select" at bounding box center [39, 714] width 78 height 41
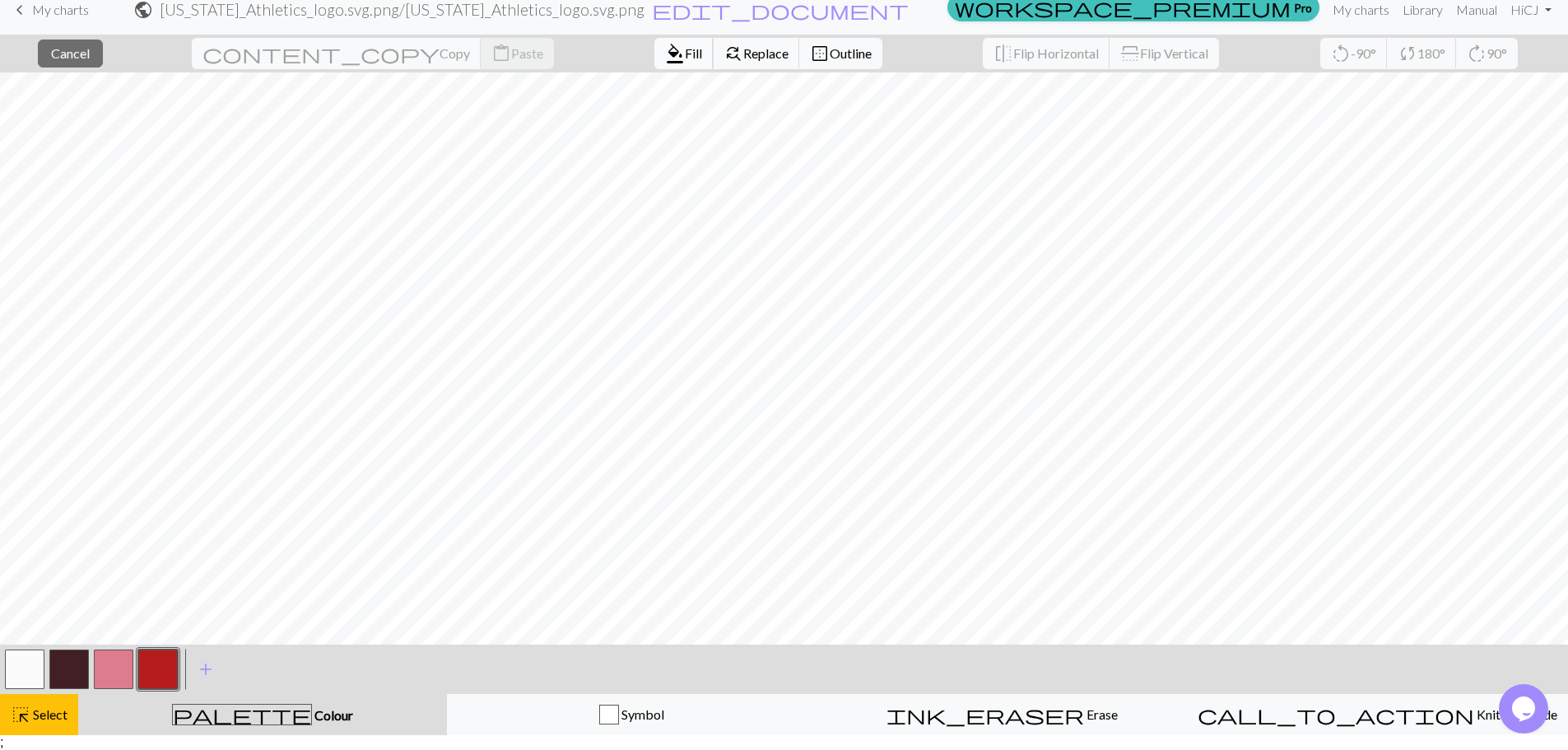
click at [685, 48] on span "Fill" at bounding box center [693, 52] width 17 height 16
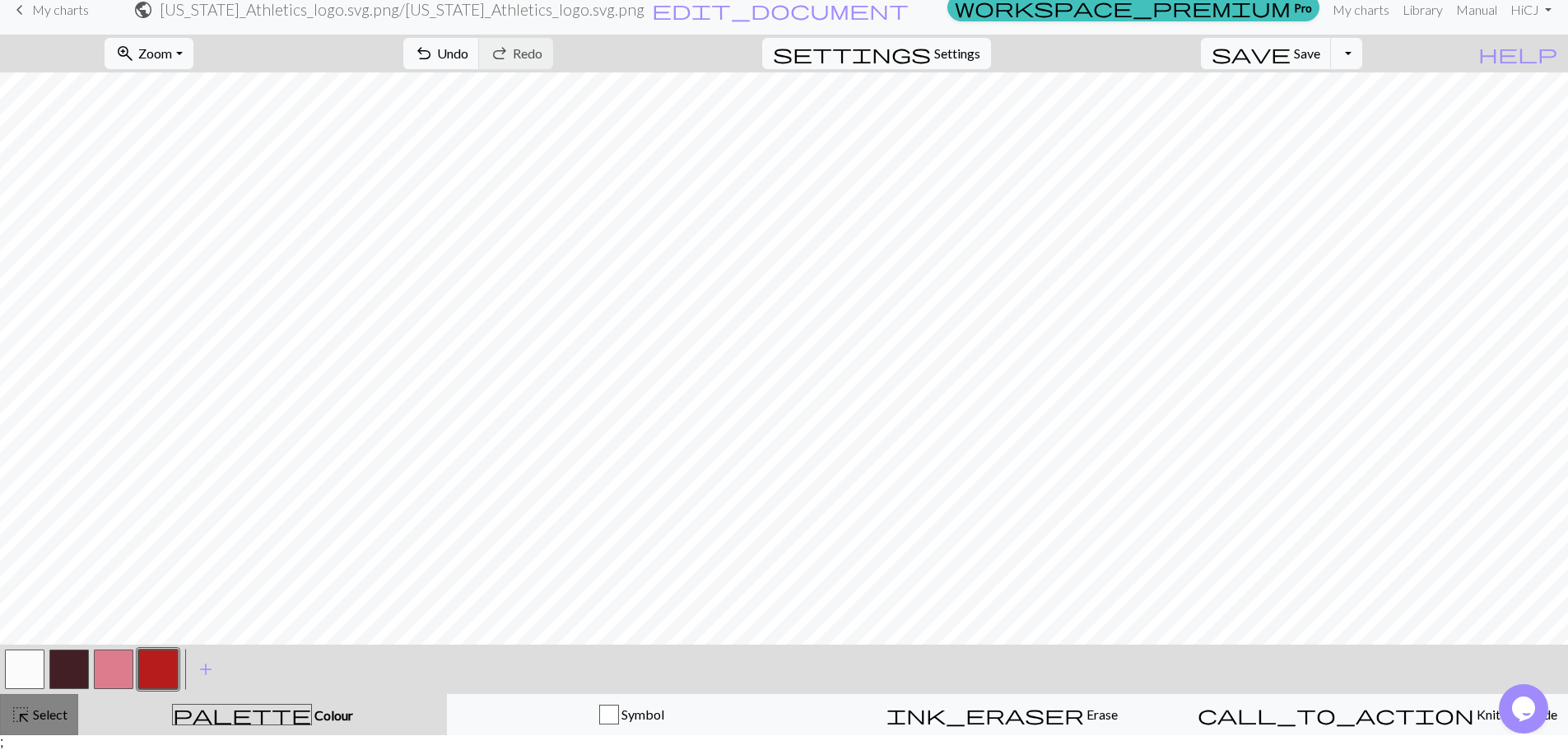
click at [25, 712] on span "highlight_alt" at bounding box center [21, 714] width 20 height 23
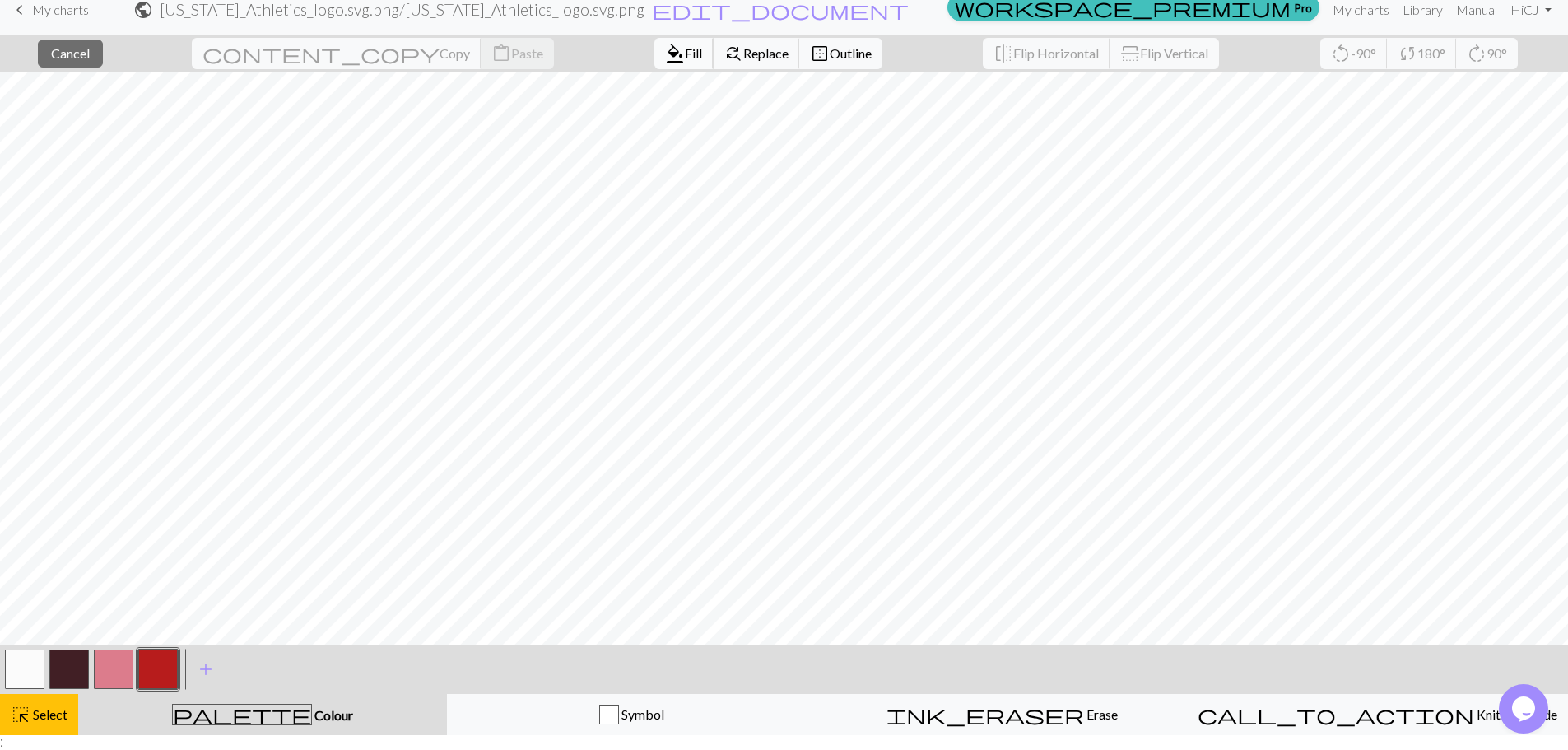
click at [685, 55] on span "Fill" at bounding box center [693, 52] width 17 height 16
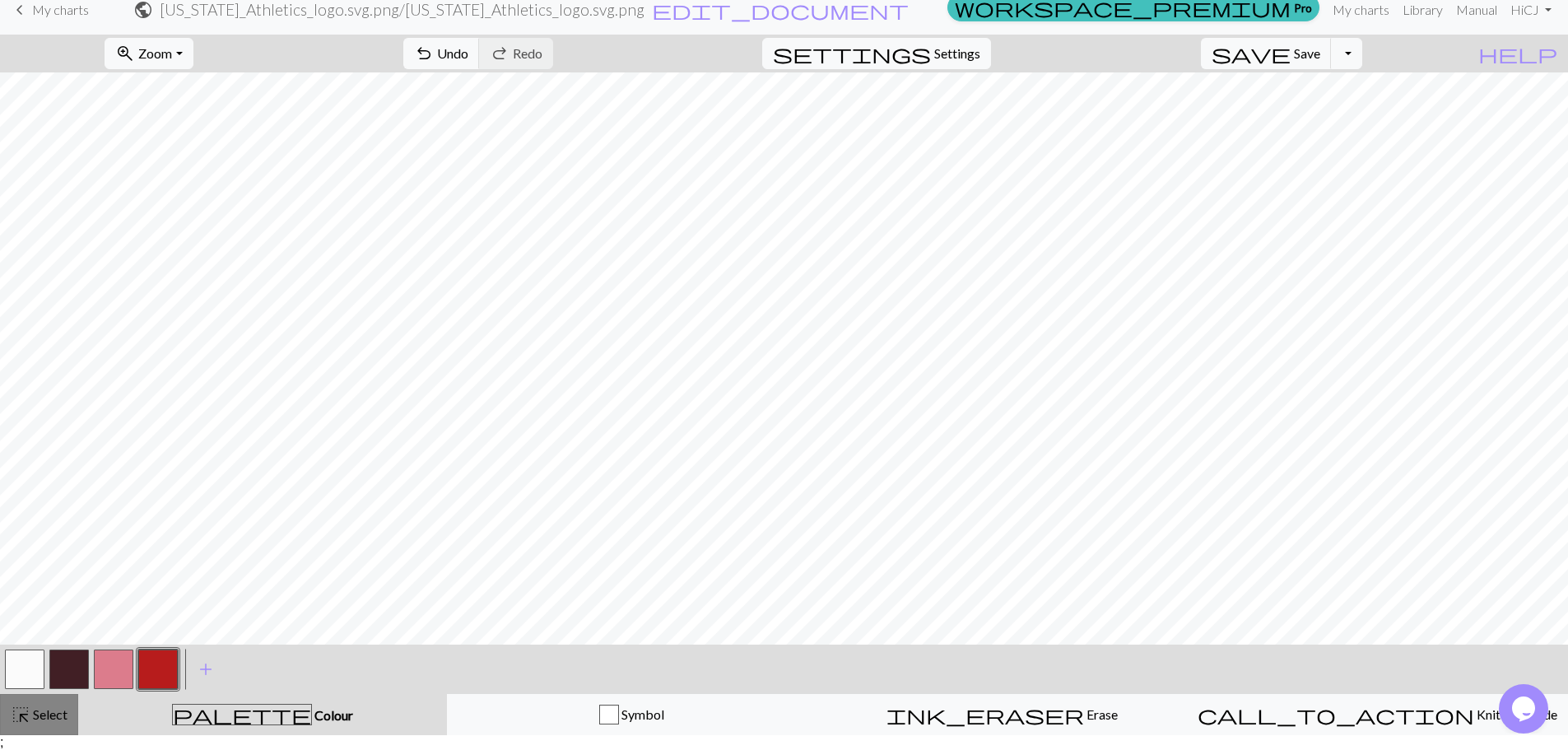
click at [42, 718] on span "Select" at bounding box center [49, 713] width 37 height 16
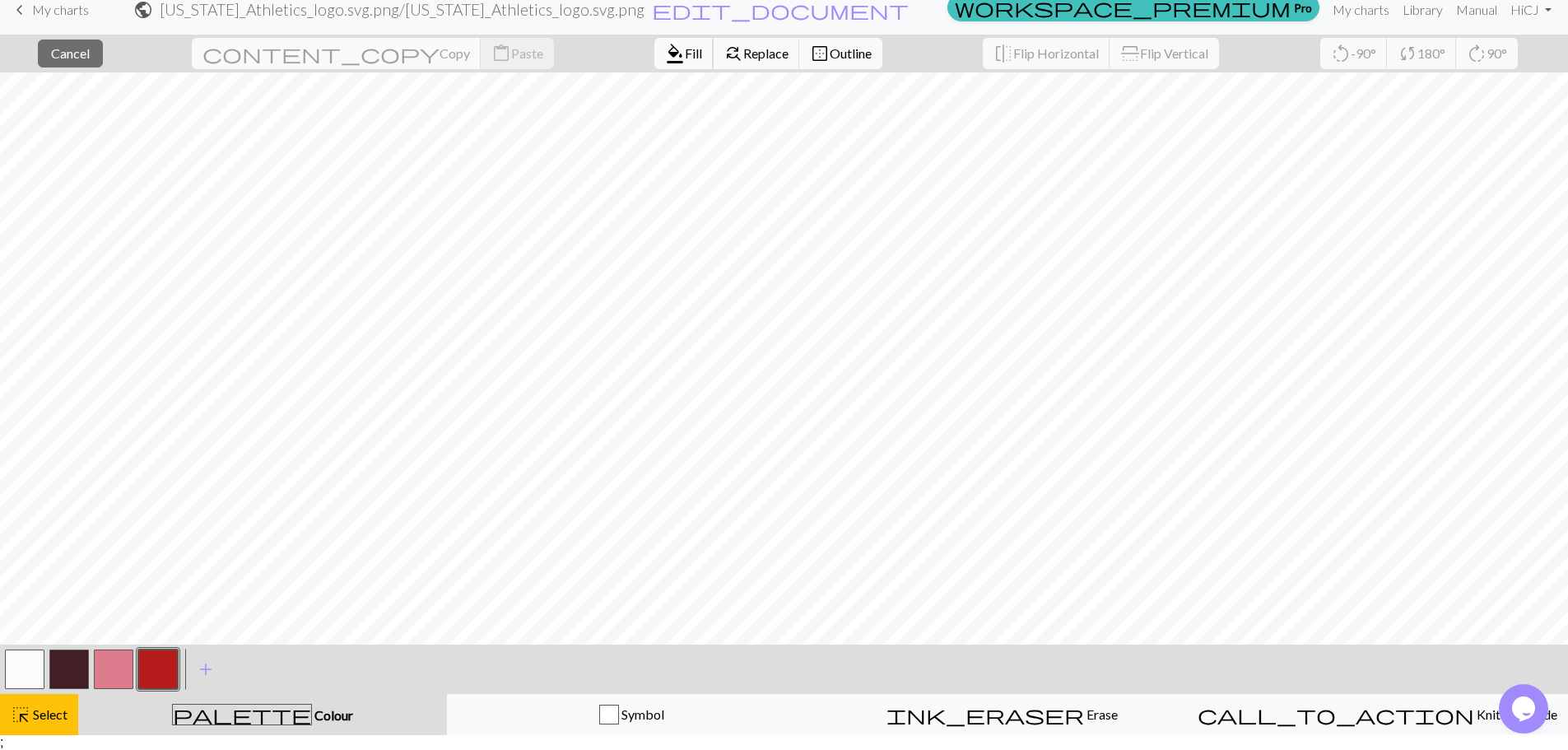
click at [654, 64] on button "format_color_fill Fill" at bounding box center [683, 53] width 59 height 32
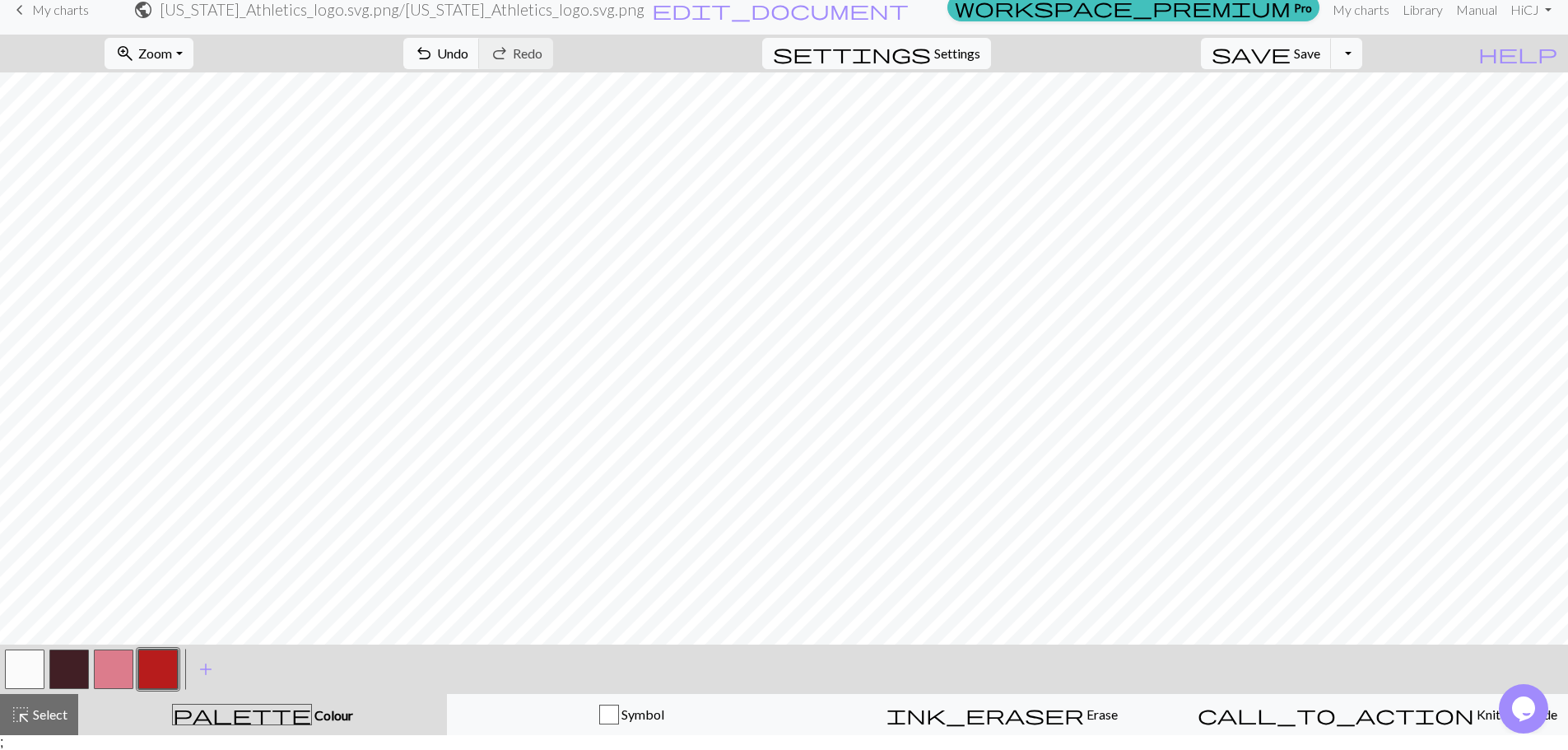
click at [10, 664] on button "button" at bounding box center [24, 668] width 39 height 39
click at [67, 676] on button "button" at bounding box center [68, 668] width 39 height 39
click at [5, 673] on button "button" at bounding box center [24, 668] width 39 height 39
click at [73, 675] on button "button" at bounding box center [68, 668] width 39 height 39
click at [30, 681] on button "button" at bounding box center [24, 668] width 39 height 39
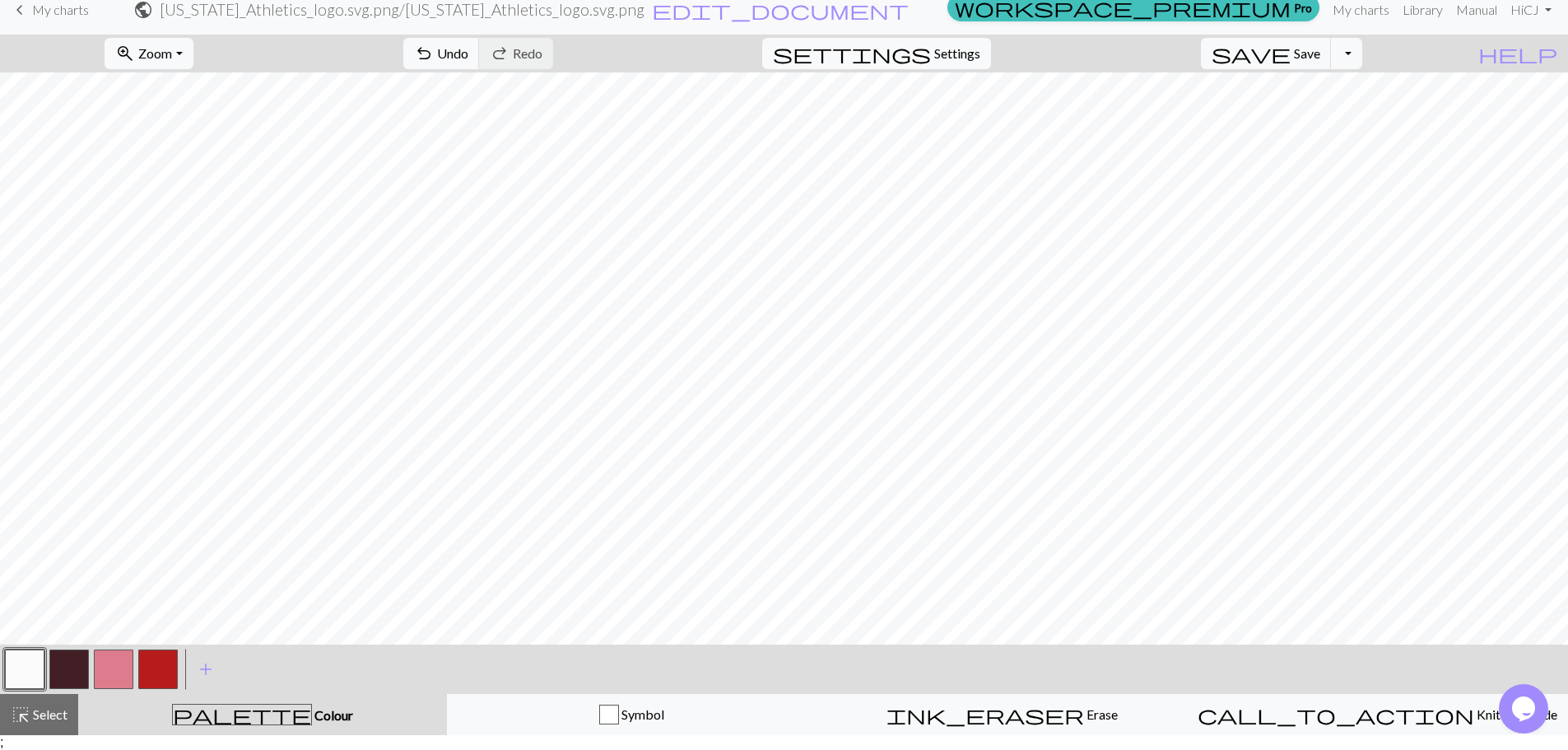
click at [62, 669] on button "button" at bounding box center [68, 668] width 39 height 39
click at [155, 663] on button "button" at bounding box center [157, 668] width 39 height 39
click at [28, 678] on button "button" at bounding box center [24, 668] width 39 height 39
